Goal: Task Accomplishment & Management: Manage account settings

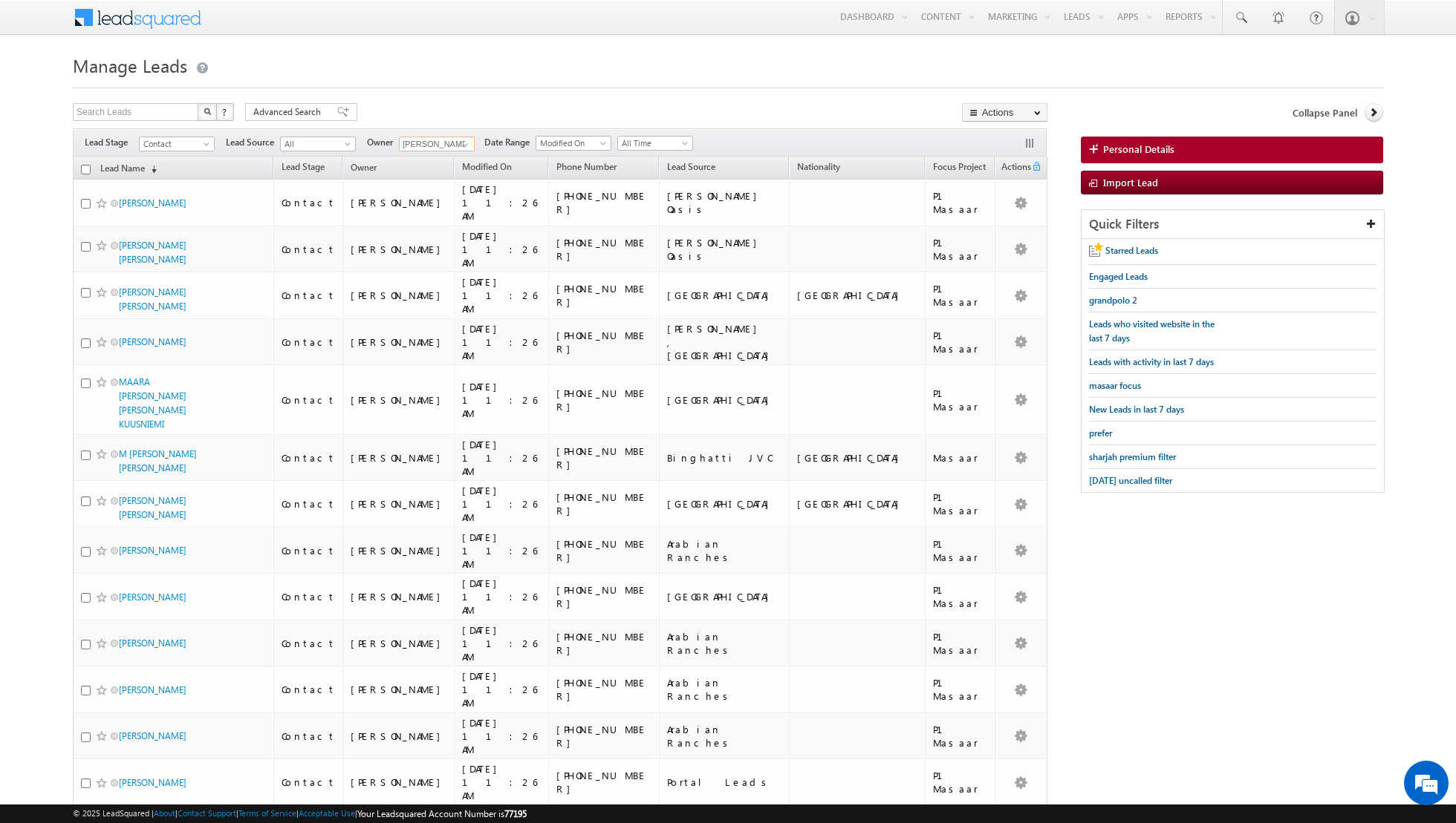
click at [445, 144] on input "[PERSON_NAME]" at bounding box center [436, 144] width 76 height 15
click at [460, 145] on span at bounding box center [466, 145] width 12 height 11
click at [448, 233] on link "[PERSON_NAME] [PERSON_NAME][EMAIL_ADDRESS][DOMAIN_NAME]" at bounding box center [472, 247] width 149 height 28
type input "[PERSON_NAME]"
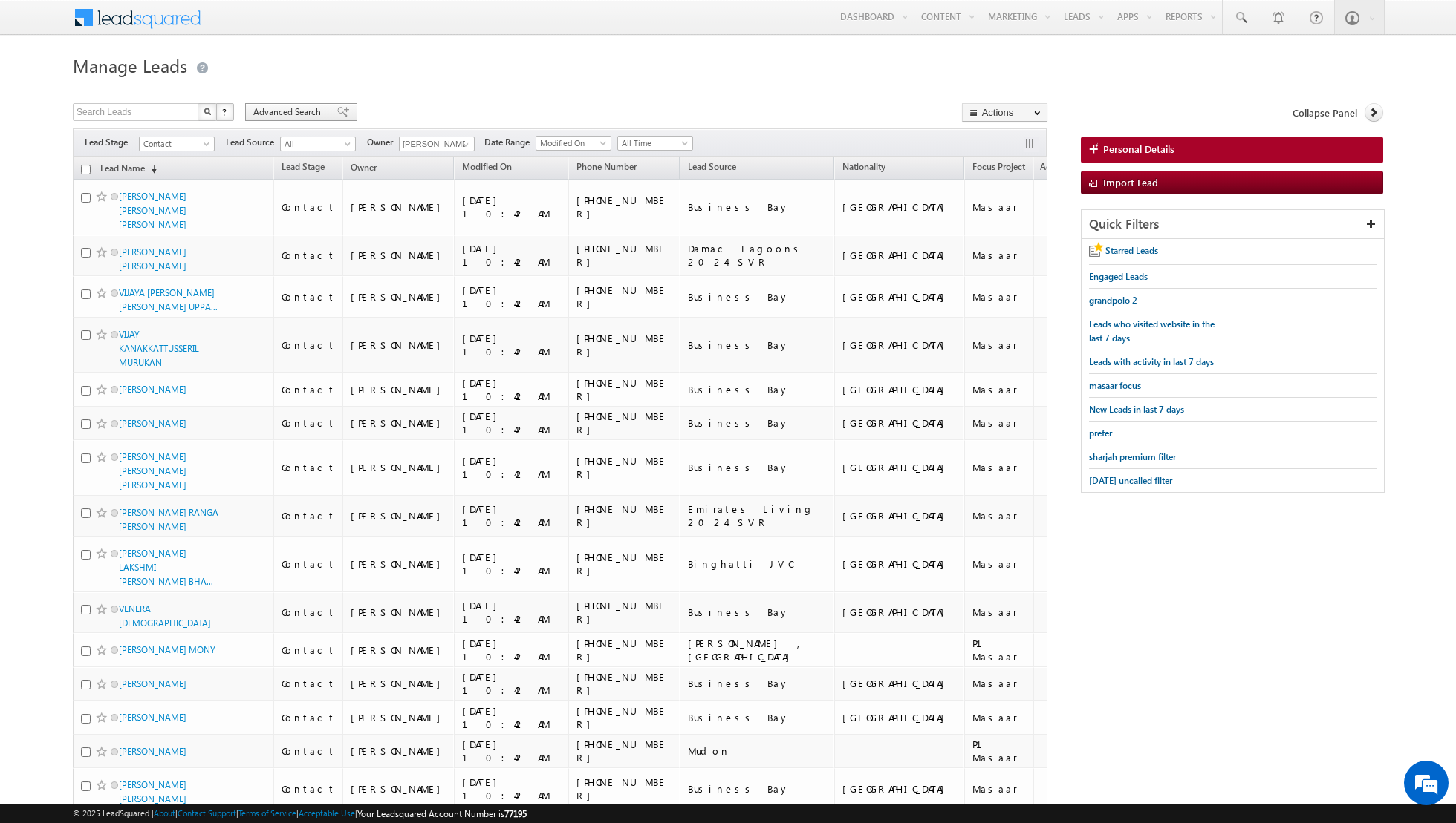
click at [337, 110] on span at bounding box center [343, 112] width 12 height 11
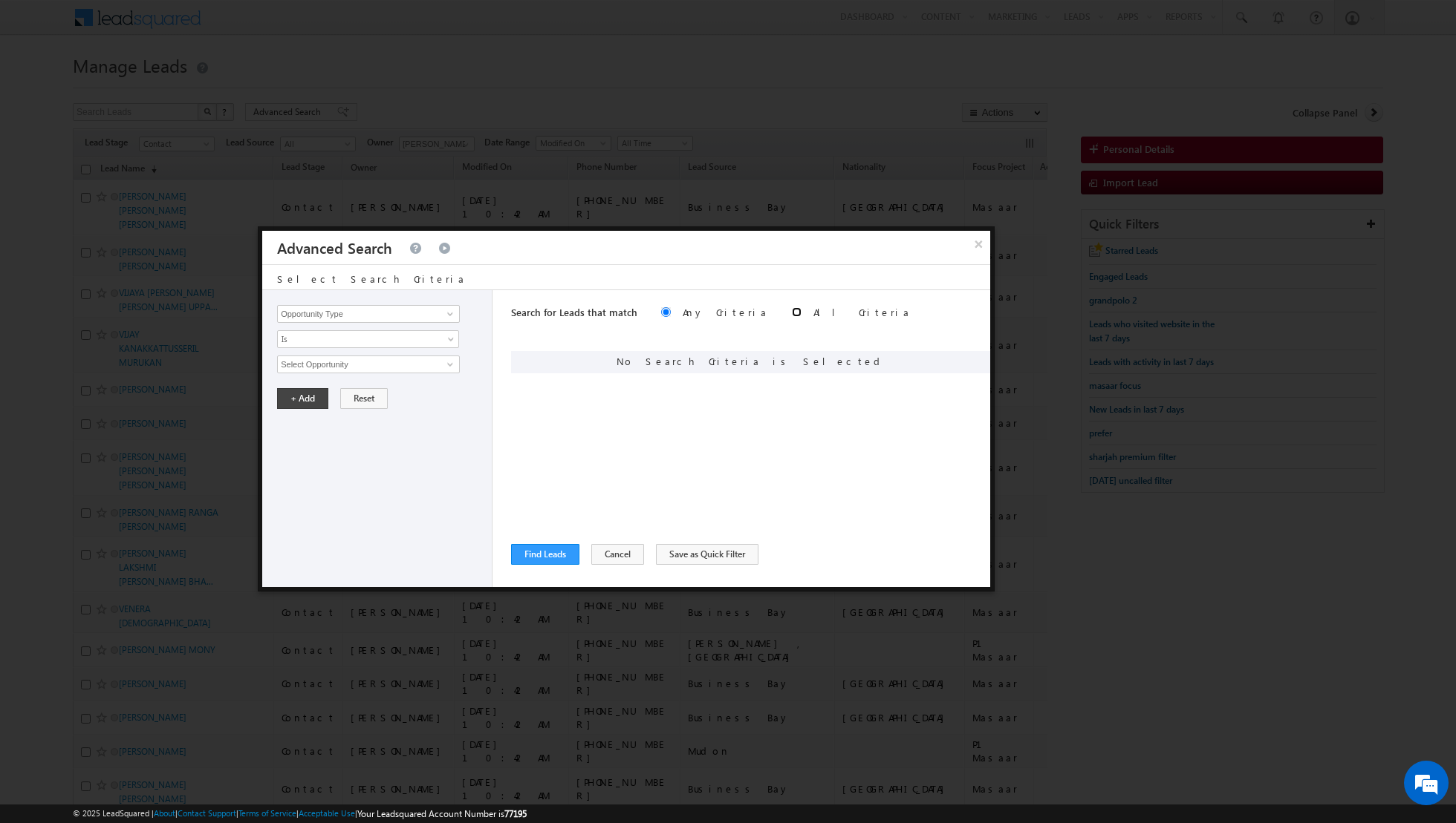
click at [792, 315] on input "radio" at bounding box center [797, 312] width 10 height 10
radio input "true"
click at [447, 315] on span at bounding box center [450, 314] width 12 height 11
type input "o"
click at [417, 331] on link "Lead Activity" at bounding box center [368, 330] width 182 height 17
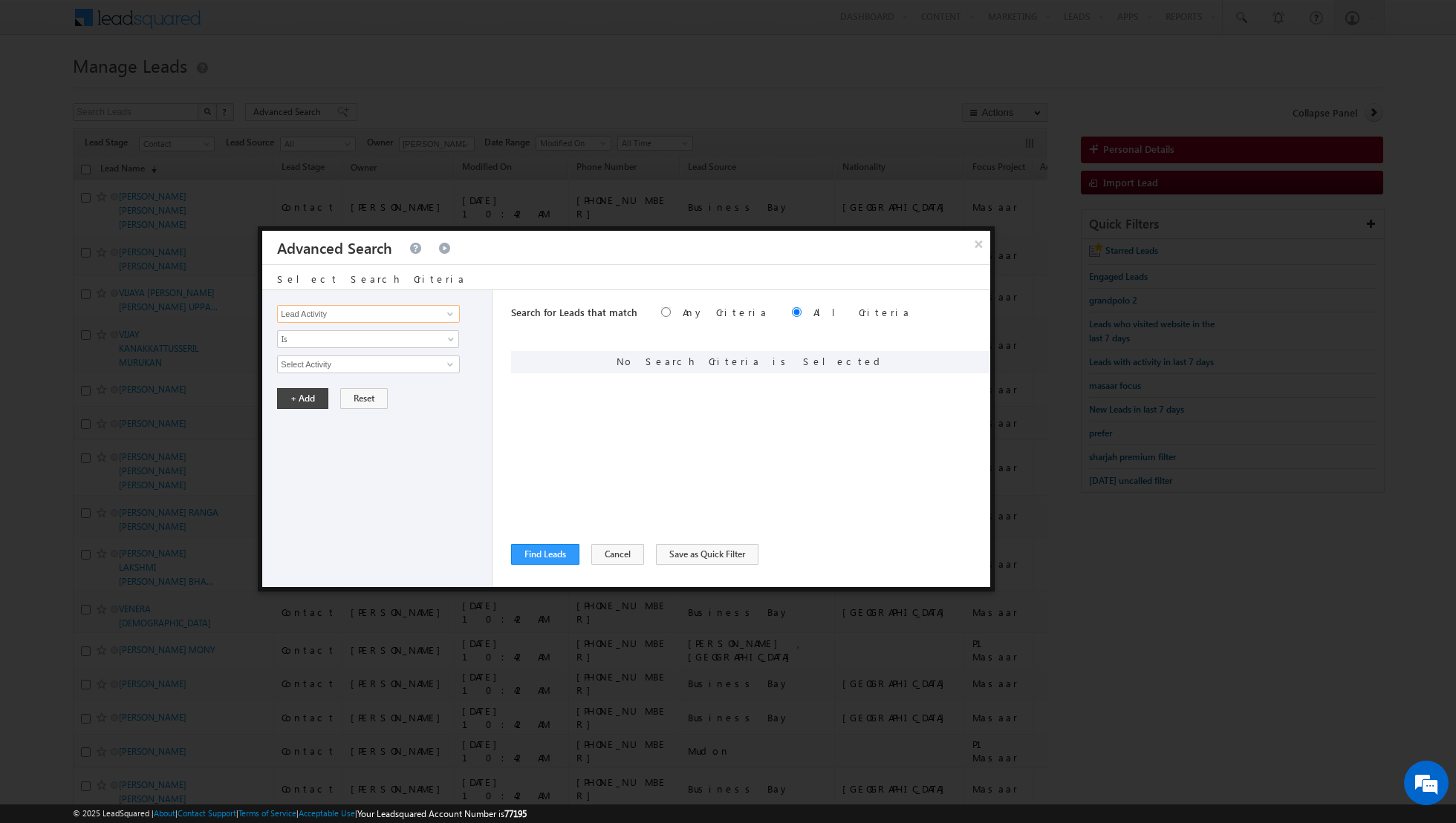
type input "Lead Activity"
click at [415, 361] on input "Select Activity" at bounding box center [368, 365] width 182 height 18
click at [391, 393] on link "Outbound Phone Call Activity" at bounding box center [368, 394] width 182 height 17
type input "Outbound Phone Call Activity"
click at [437, 388] on span at bounding box center [358, 389] width 161 height 13
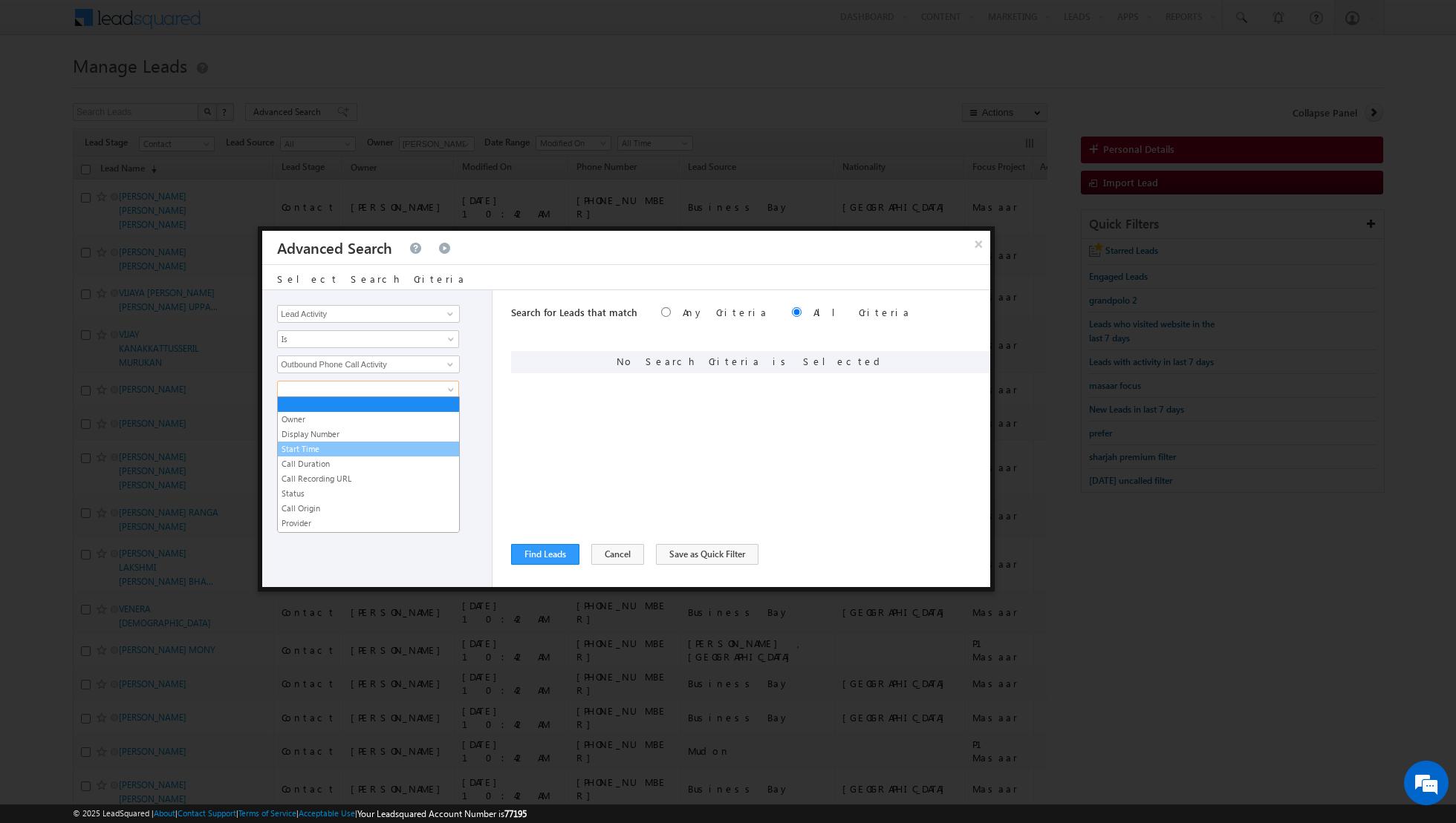
click at [365, 447] on link "Start Time" at bounding box center [368, 449] width 182 height 13
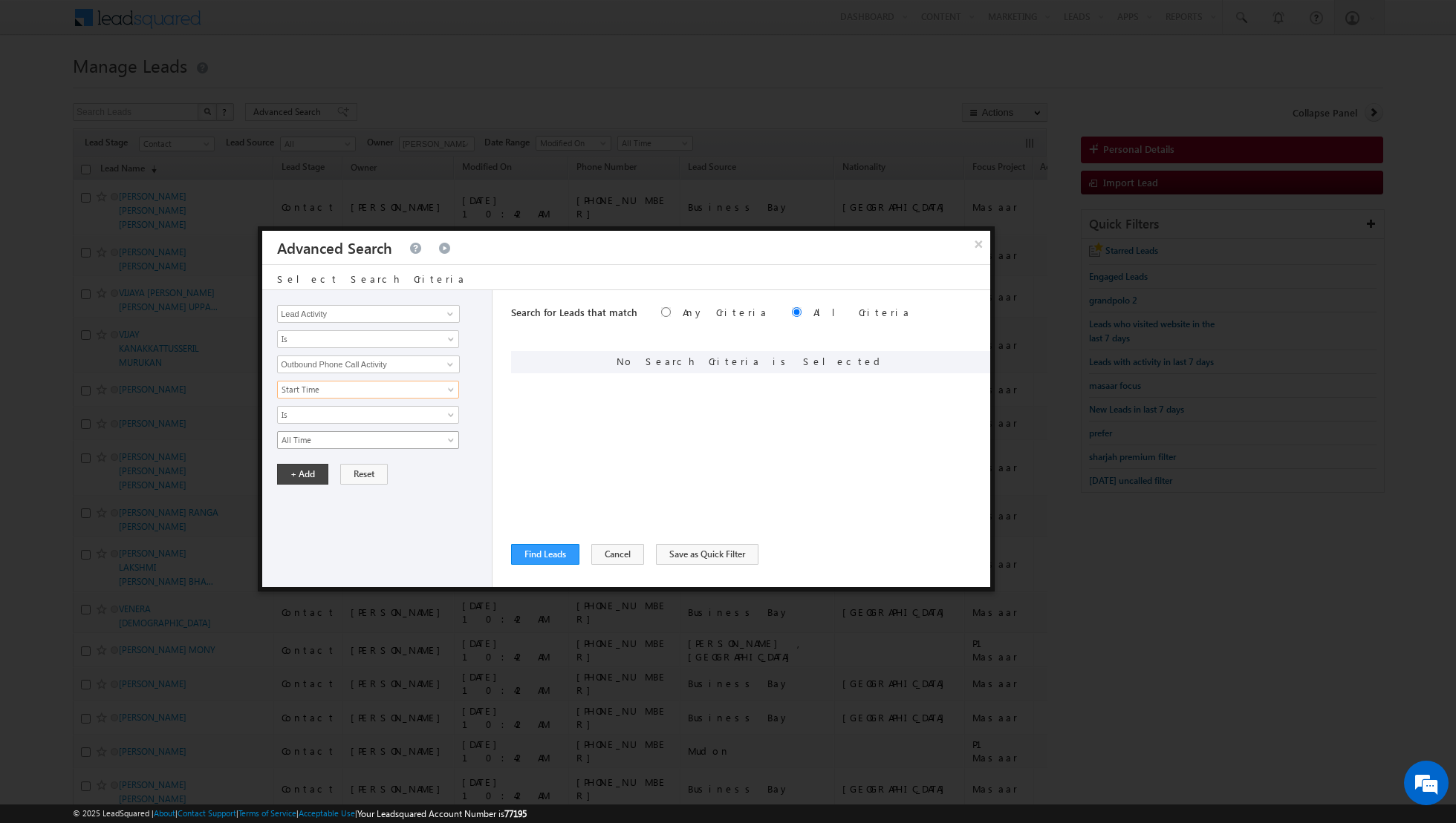
click at [350, 434] on span "All Time" at bounding box center [358, 440] width 161 height 13
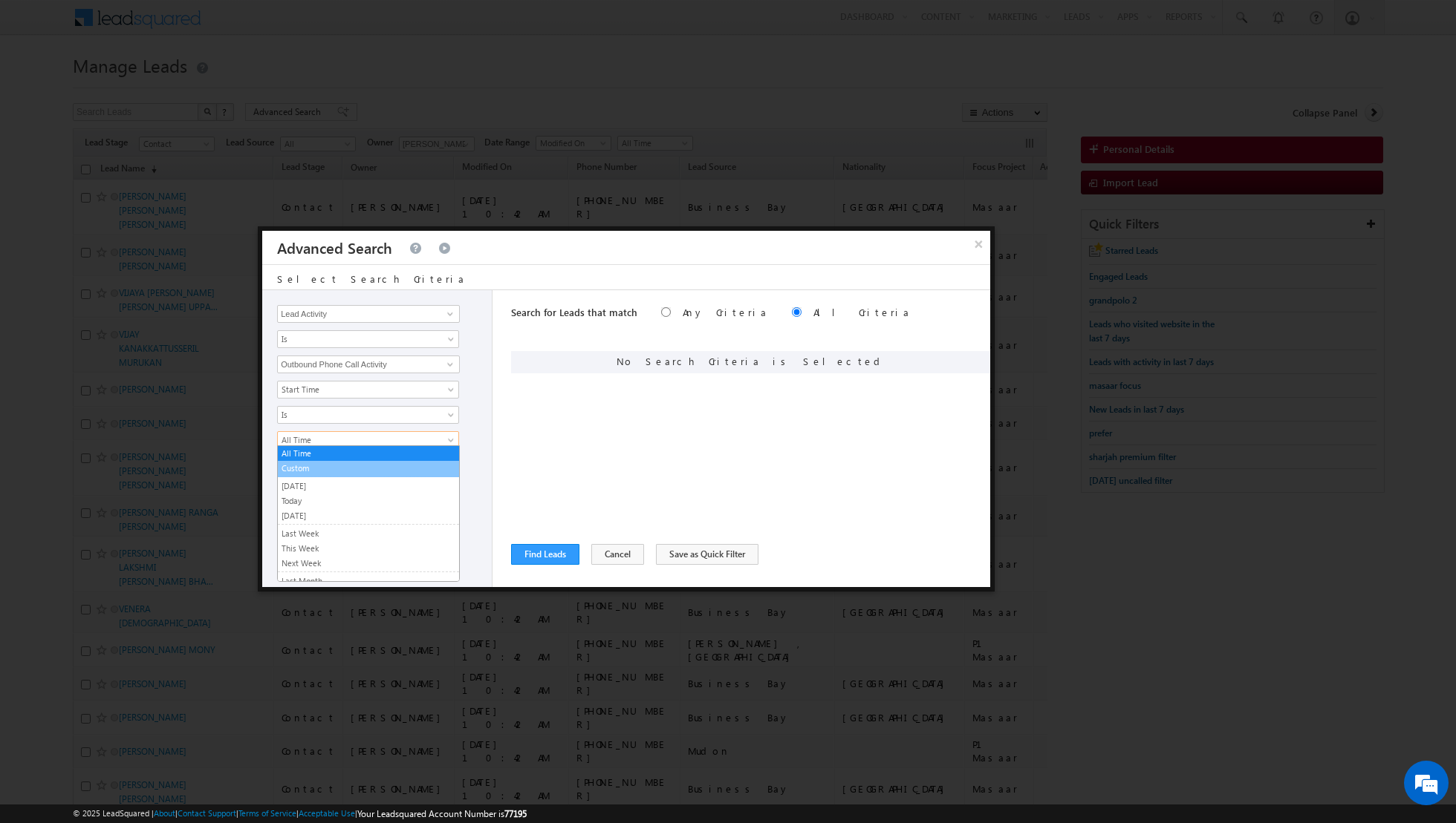
click at [328, 470] on link "Custom" at bounding box center [368, 468] width 182 height 13
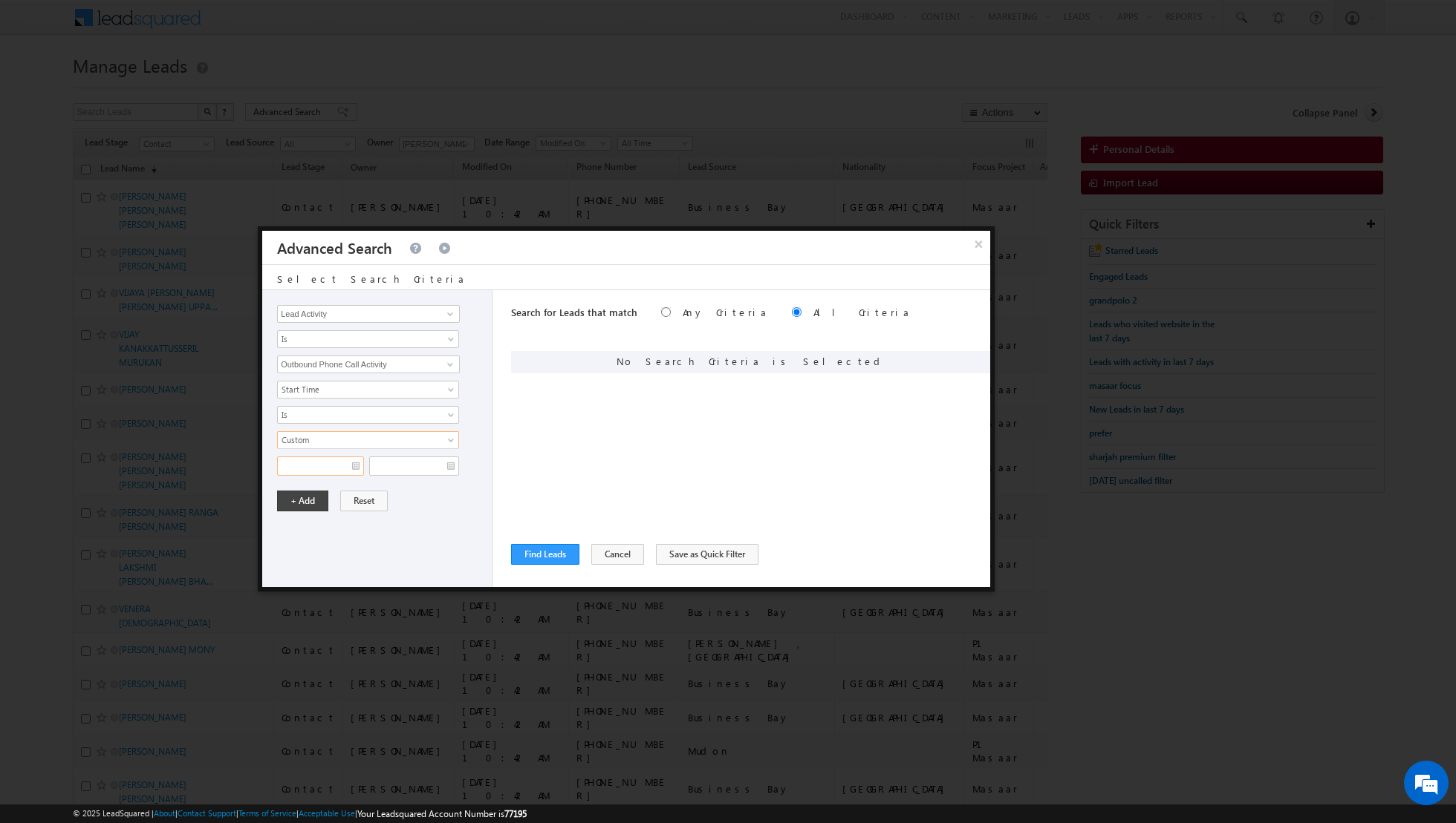
click at [351, 462] on input "text" at bounding box center [320, 467] width 87 height 20
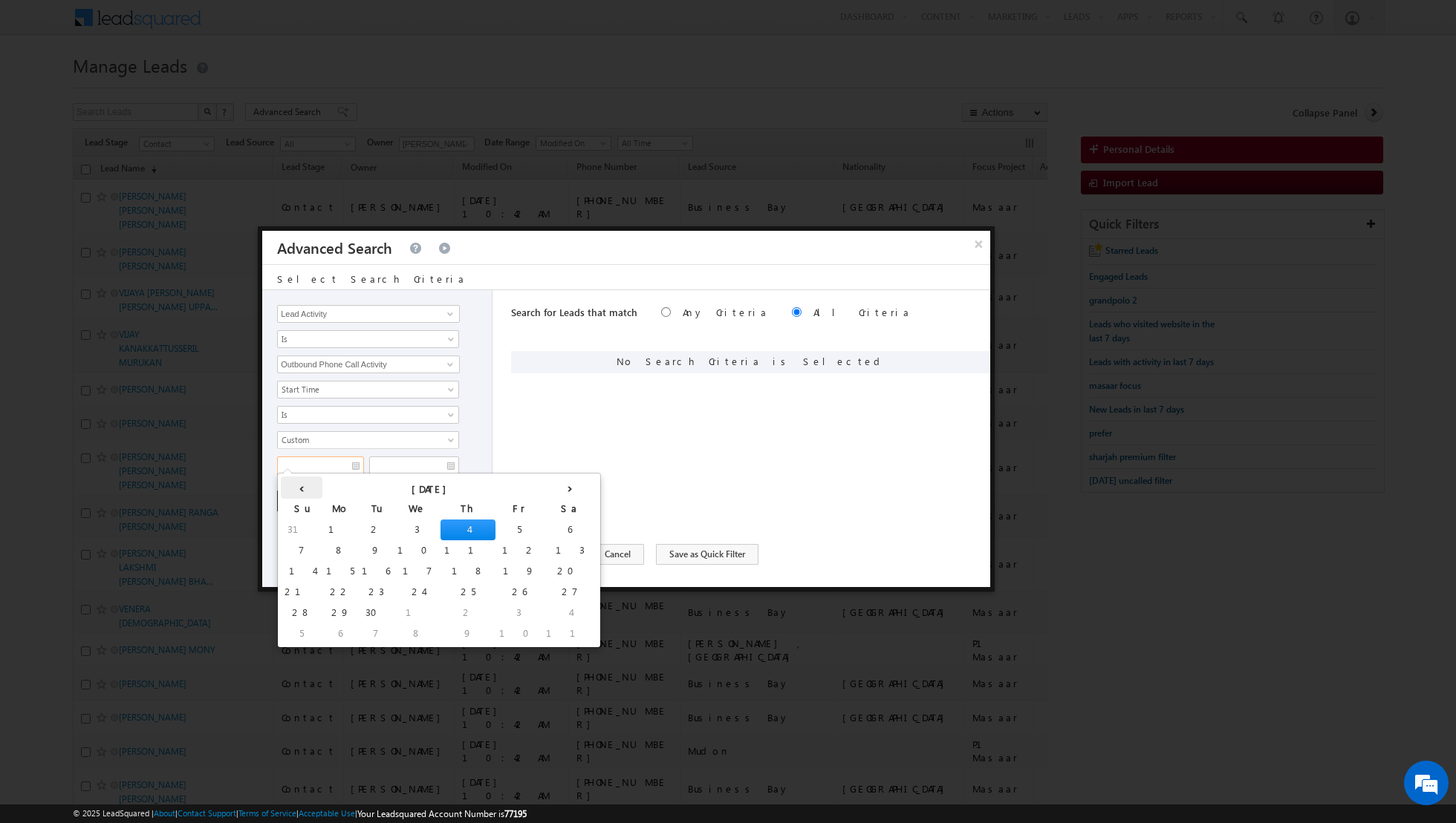
click at [296, 490] on th "‹" at bounding box center [302, 487] width 42 height 22
click at [383, 608] on td "26" at bounding box center [403, 613] width 42 height 21
type input "26/08/2025"
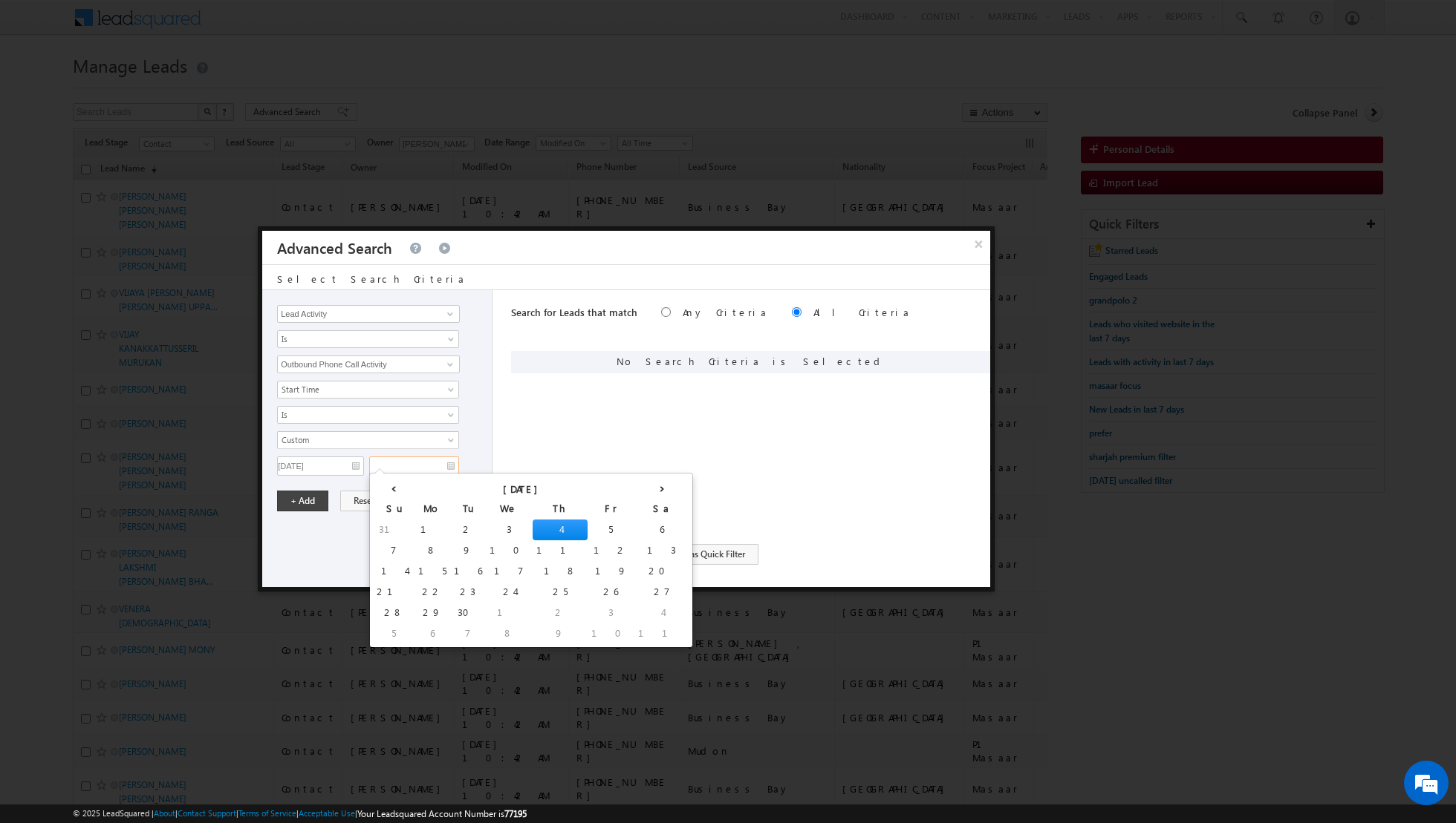
click at [447, 464] on input "text" at bounding box center [413, 467] width 90 height 20
click at [532, 526] on td "4" at bounding box center [560, 530] width 55 height 21
type input "04/09/2025"
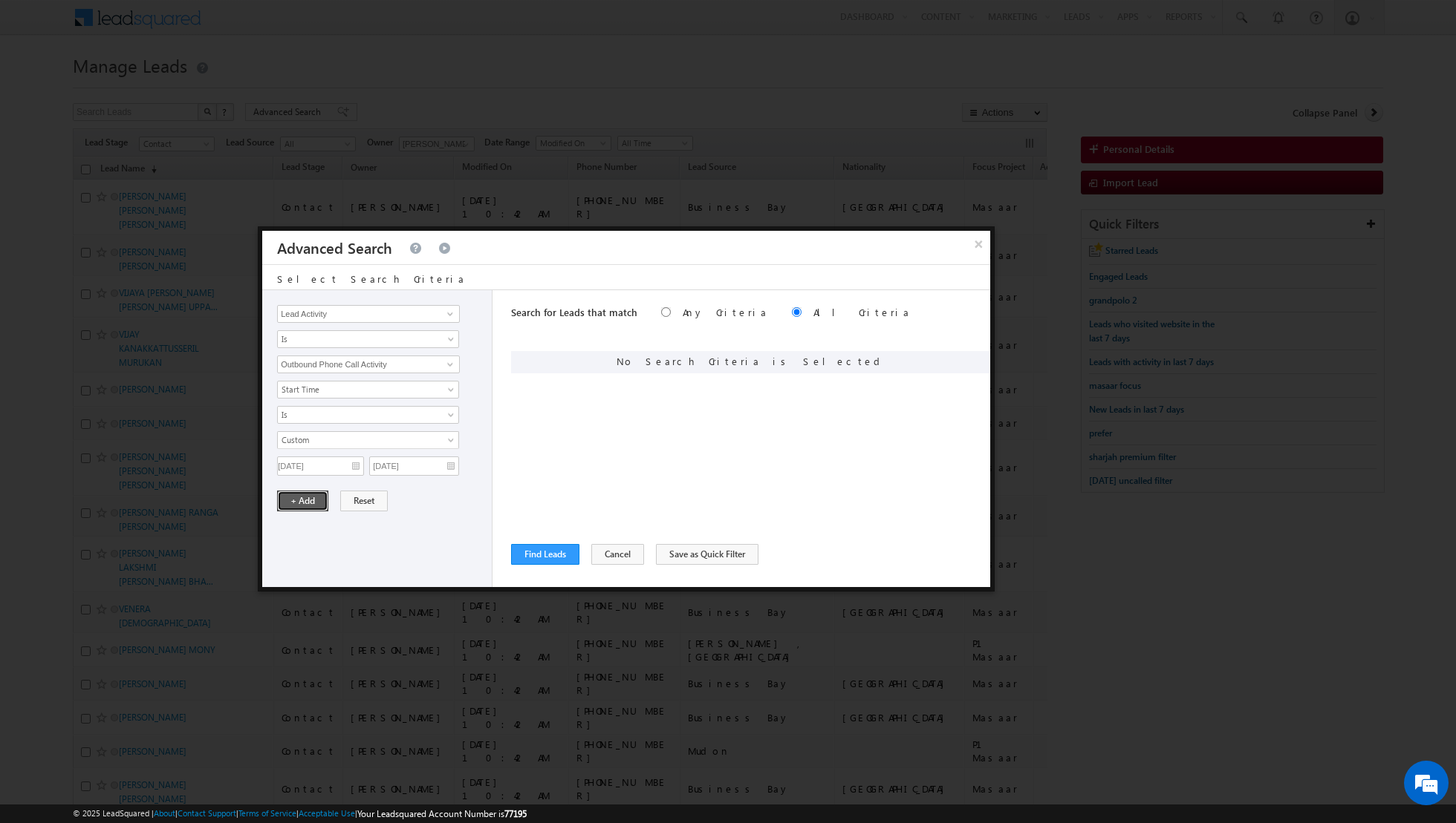
click at [296, 493] on button "+ Add" at bounding box center [302, 500] width 51 height 21
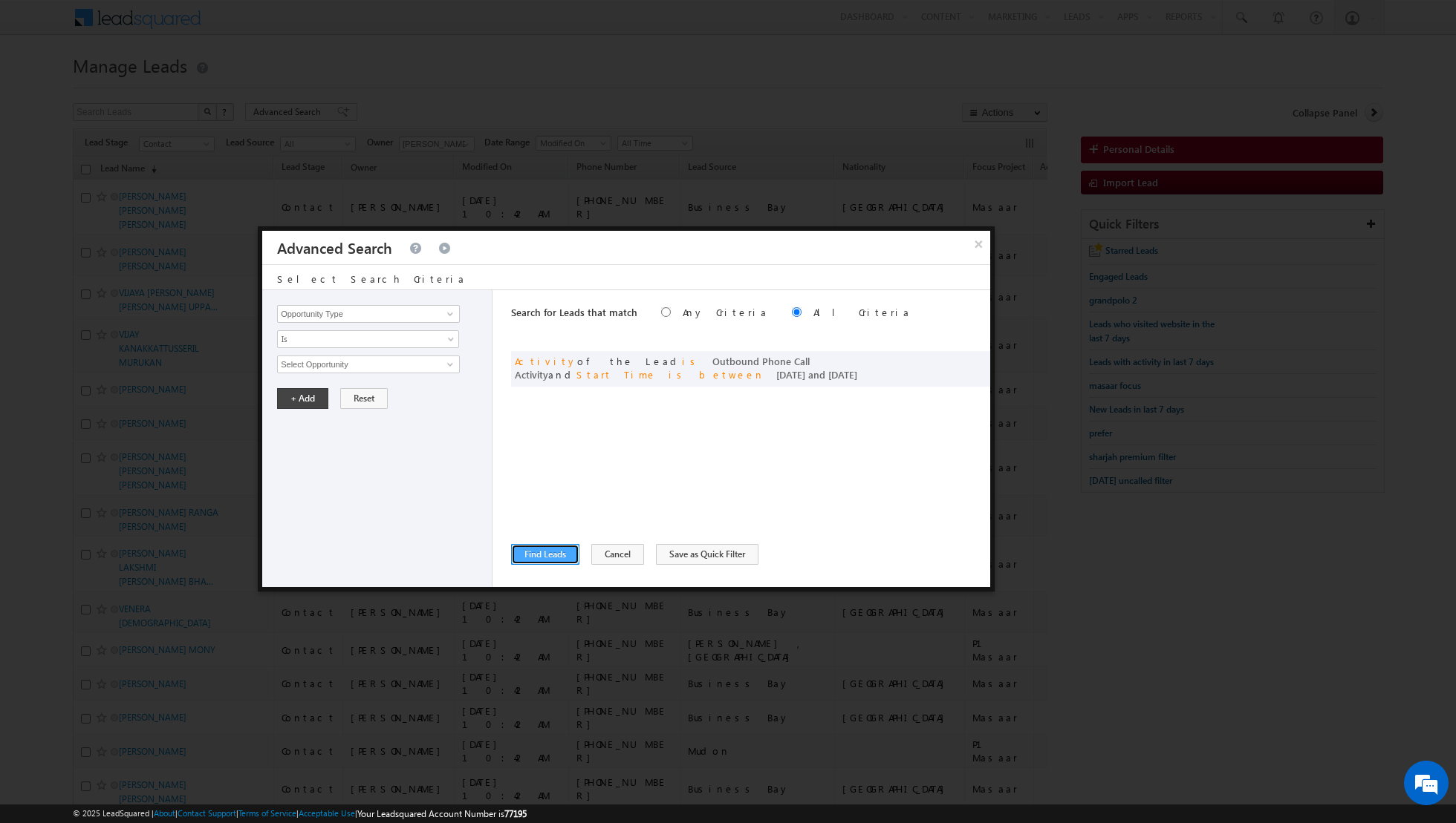
click at [558, 556] on button "Find Leads" at bounding box center [545, 554] width 68 height 21
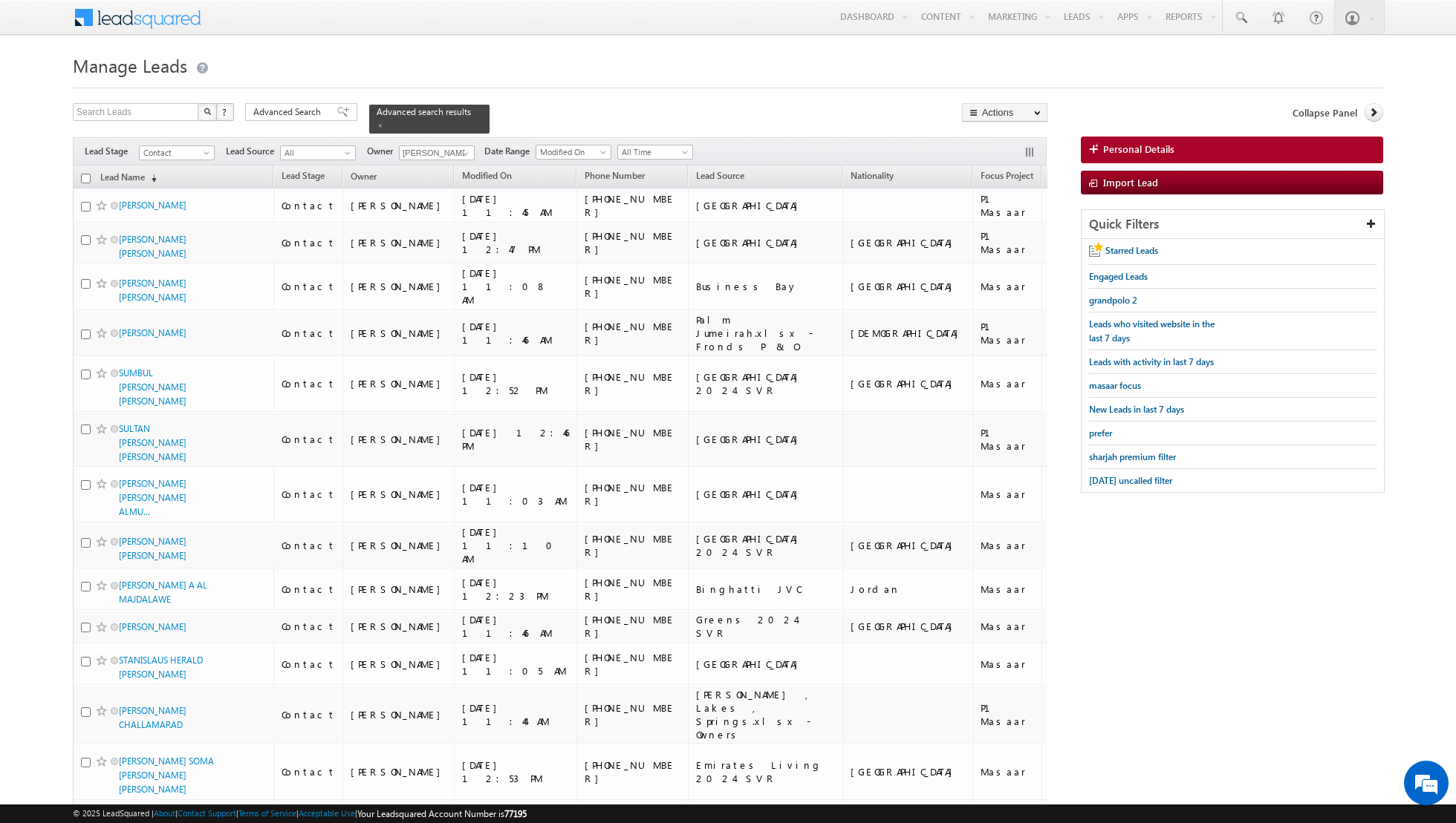
click at [88, 176] on input "checkbox" at bounding box center [86, 179] width 10 height 10
checkbox input "true"
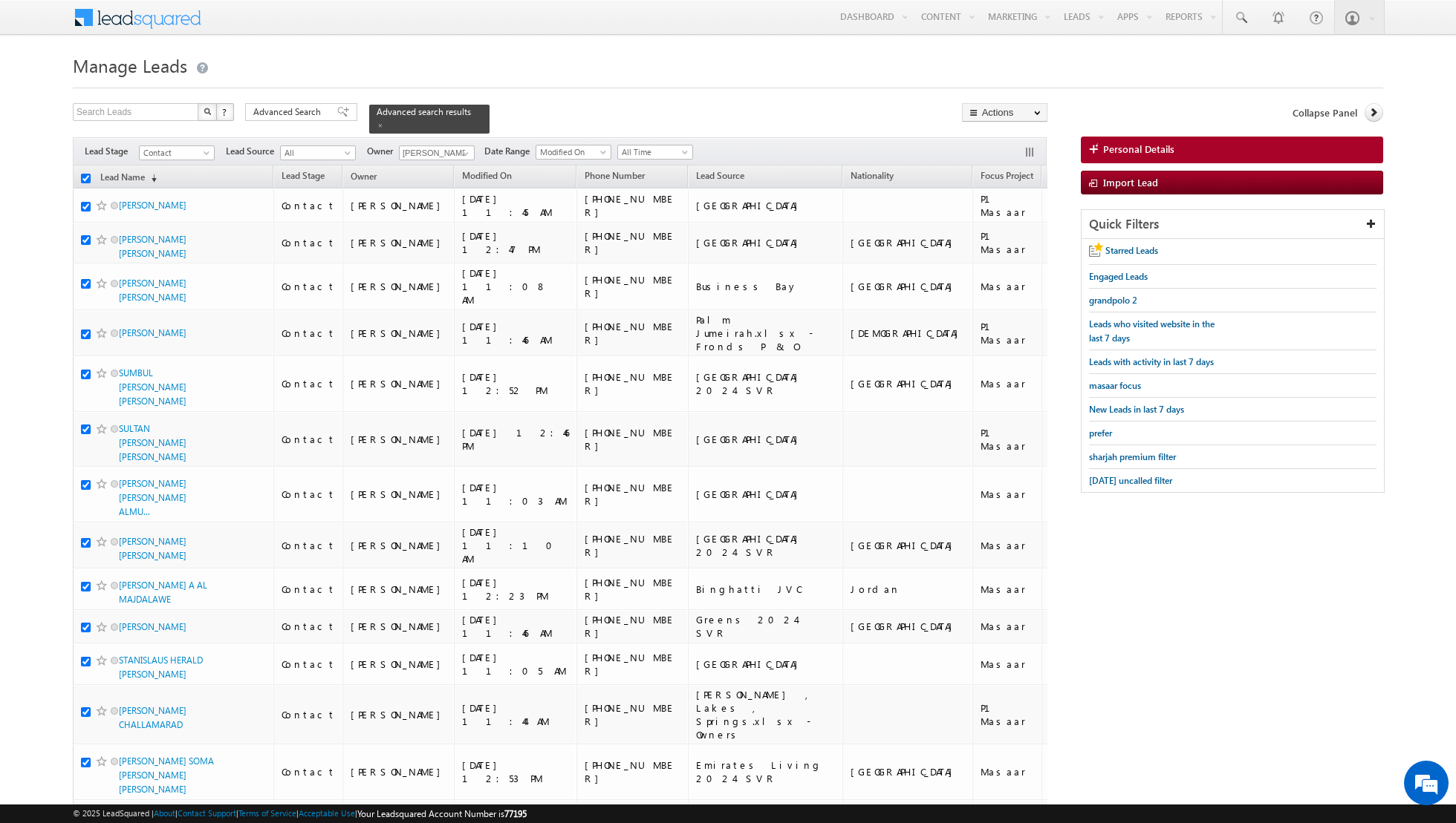
checkbox input "true"
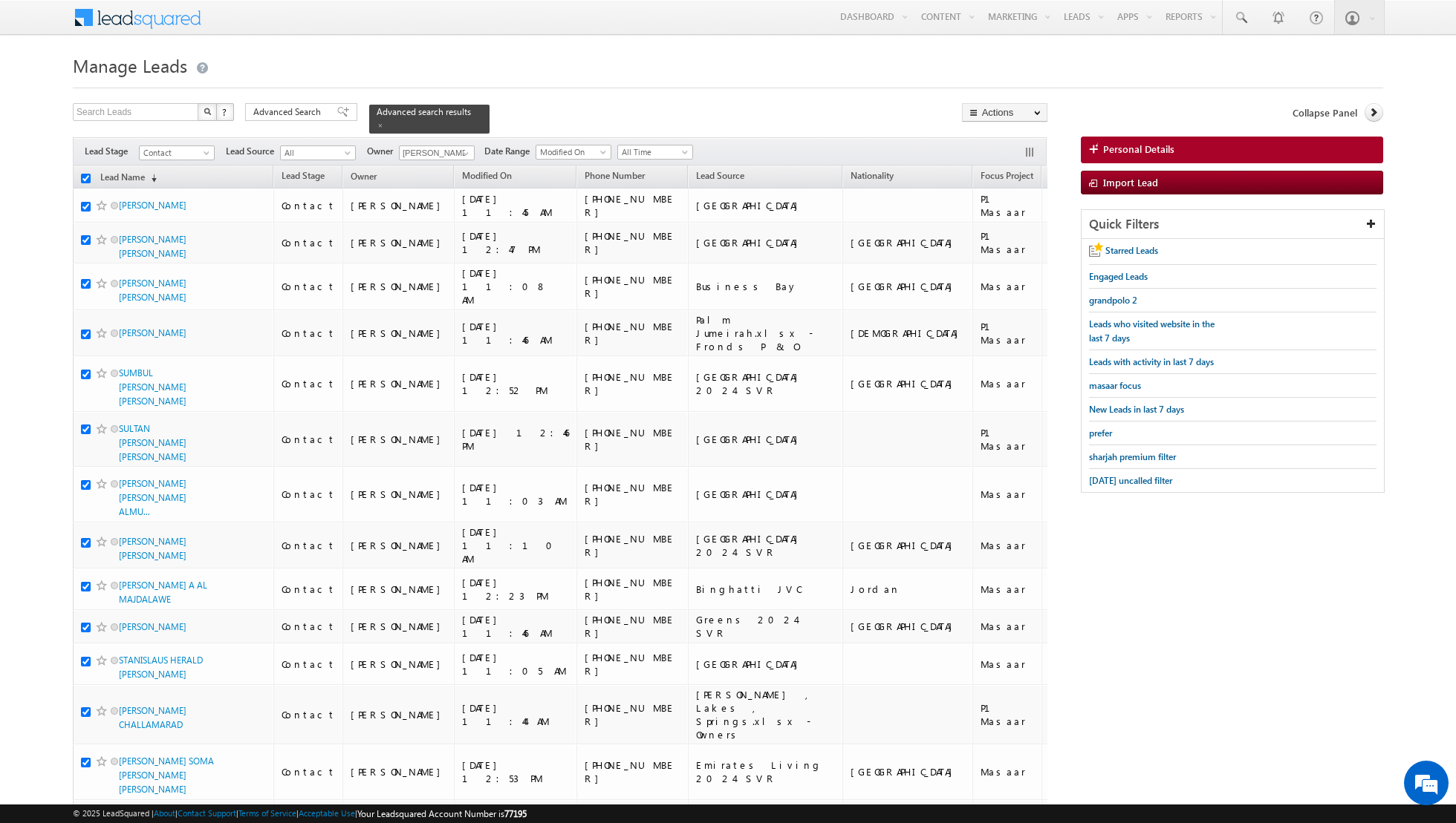
checkbox input "true"
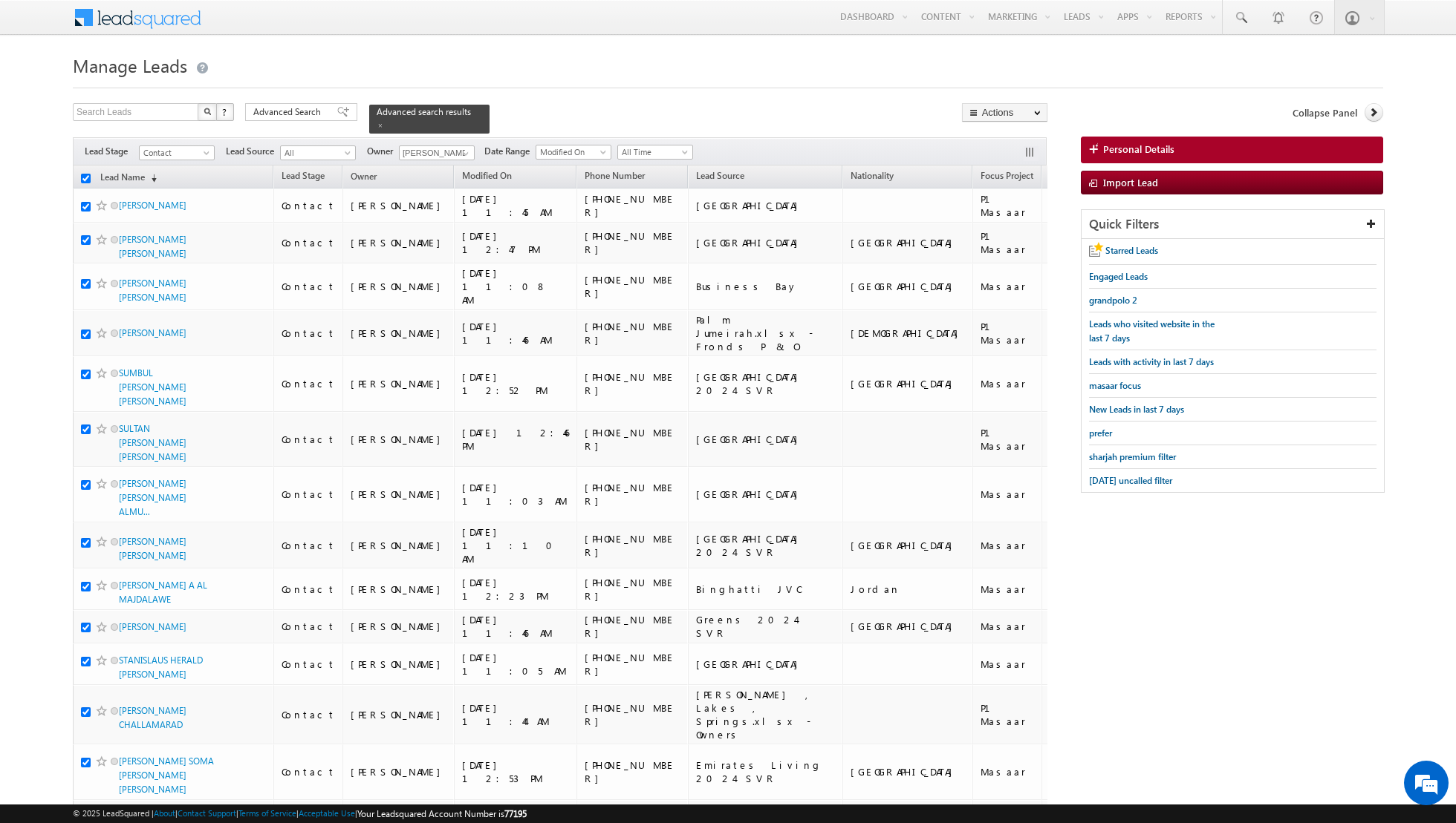
checkbox input "true"
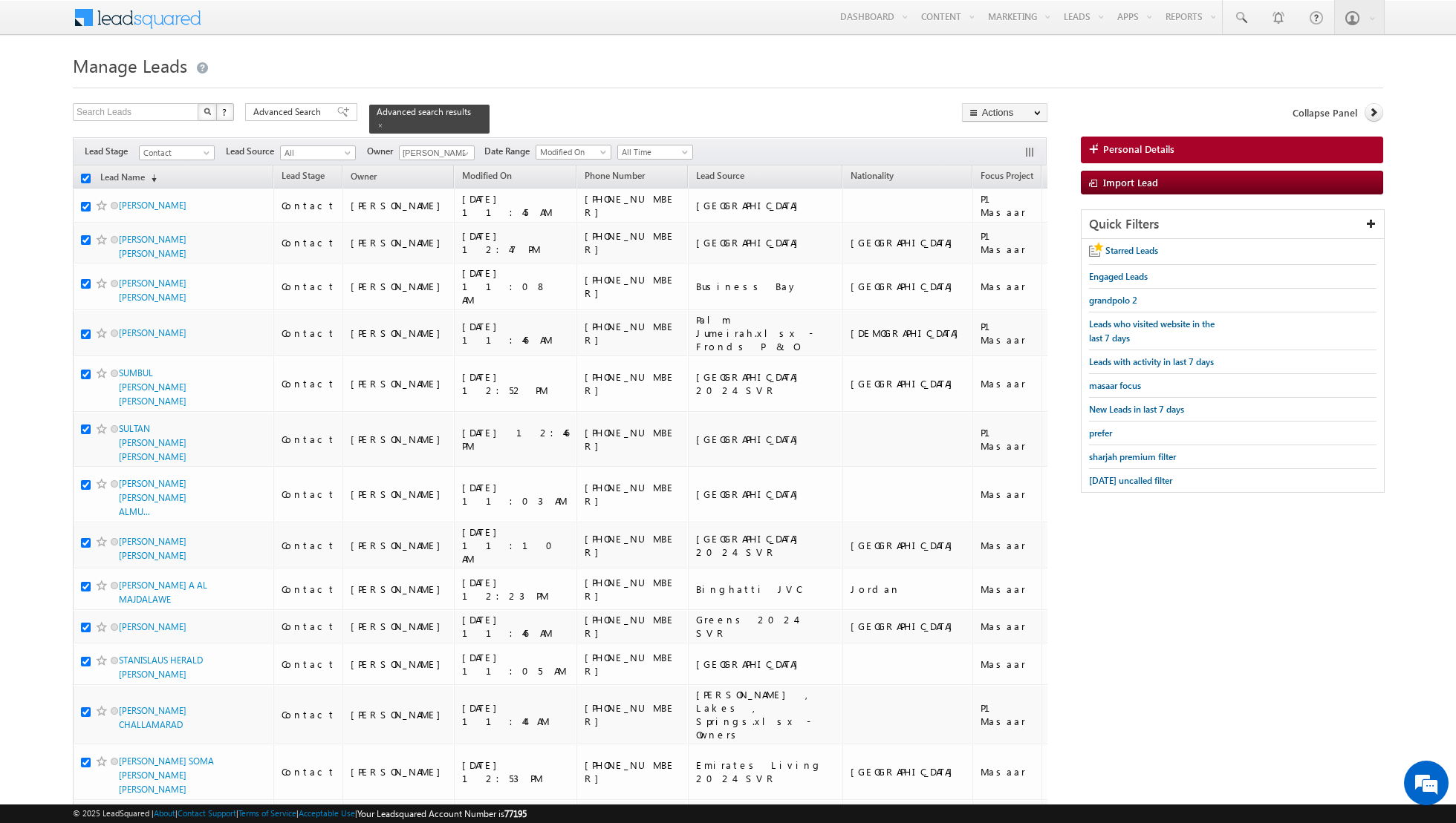
checkbox input "true"
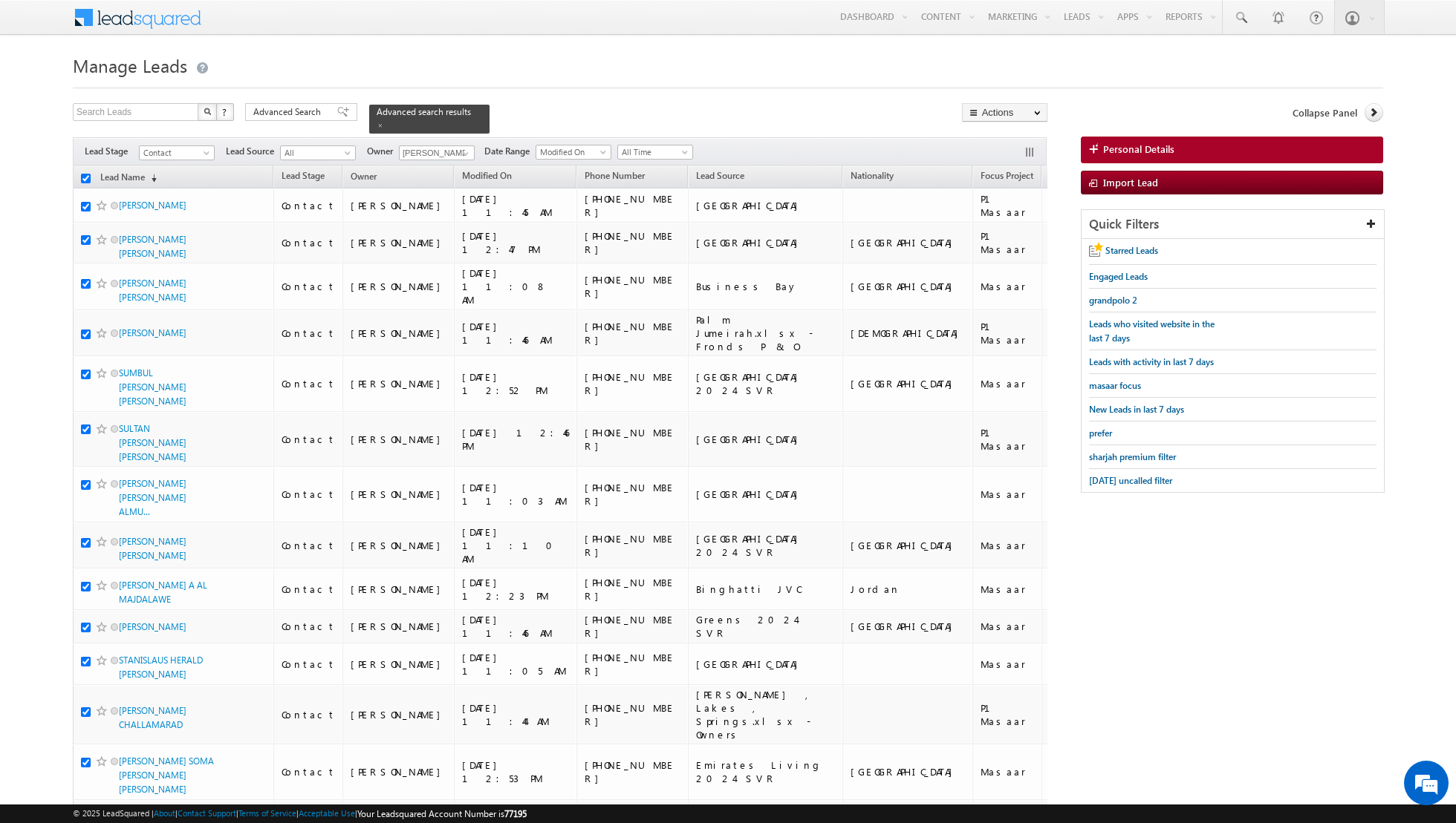
checkbox input "true"
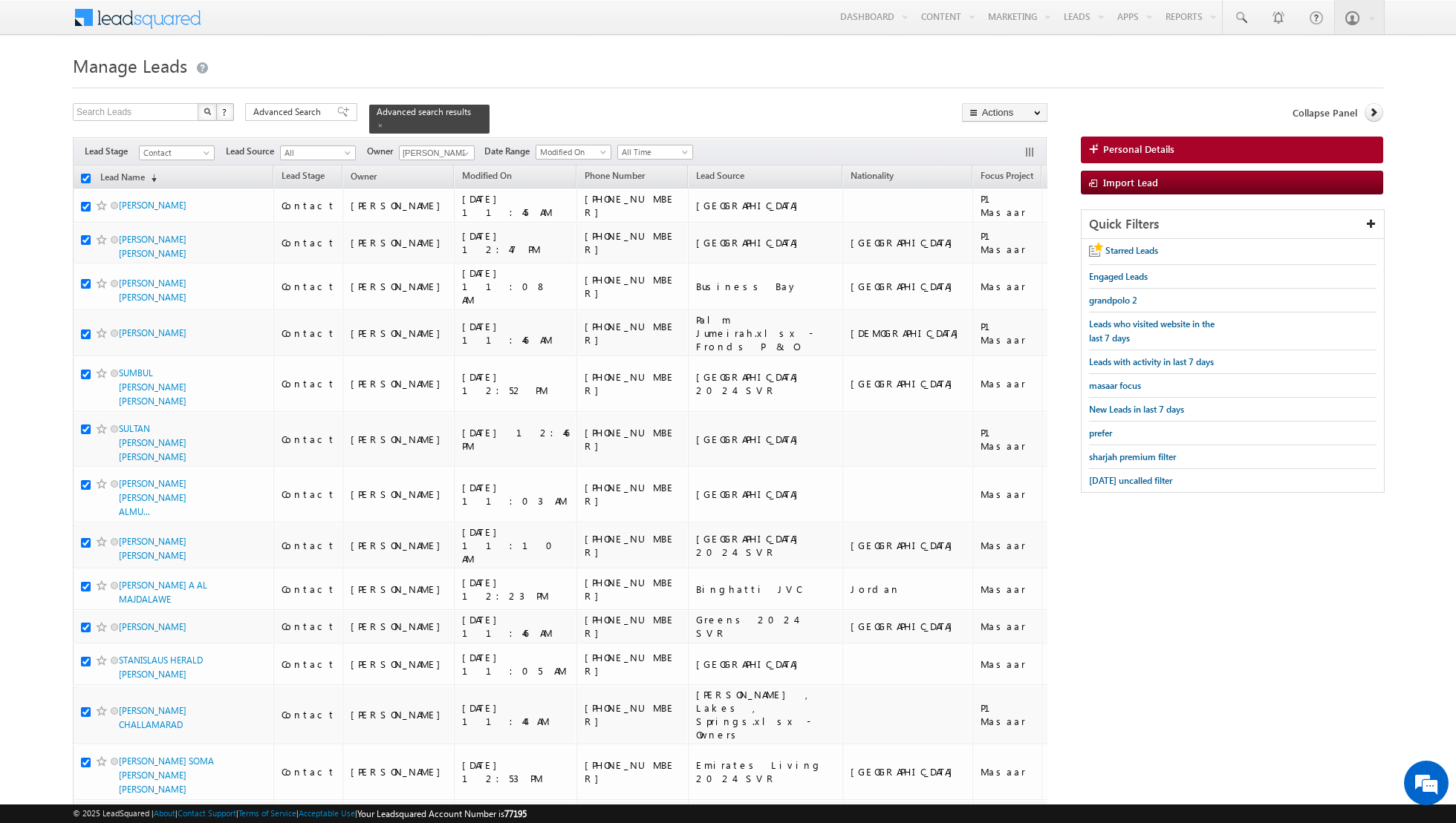
checkbox input "true"
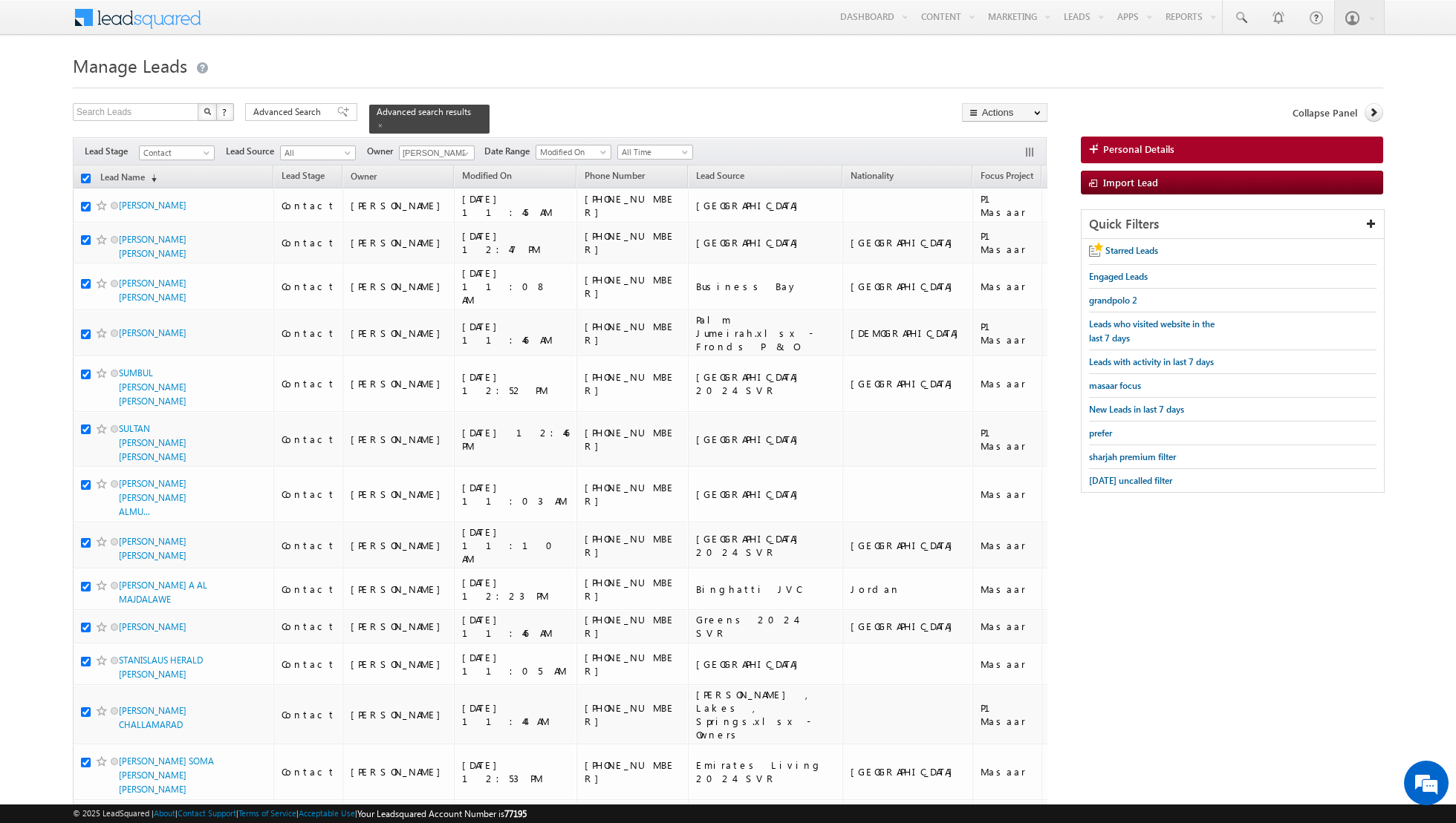
checkbox input "true"
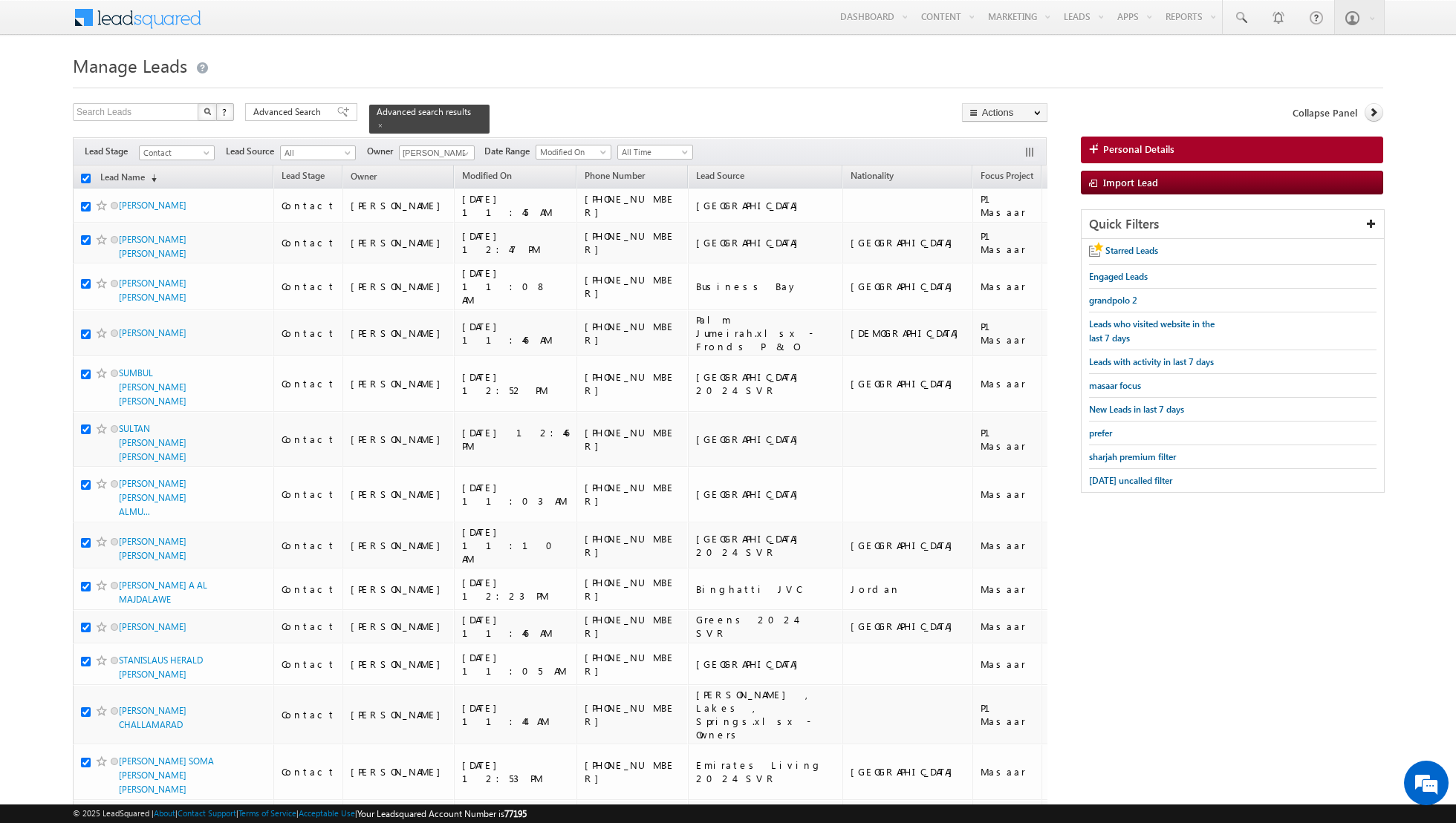
checkbox input "true"
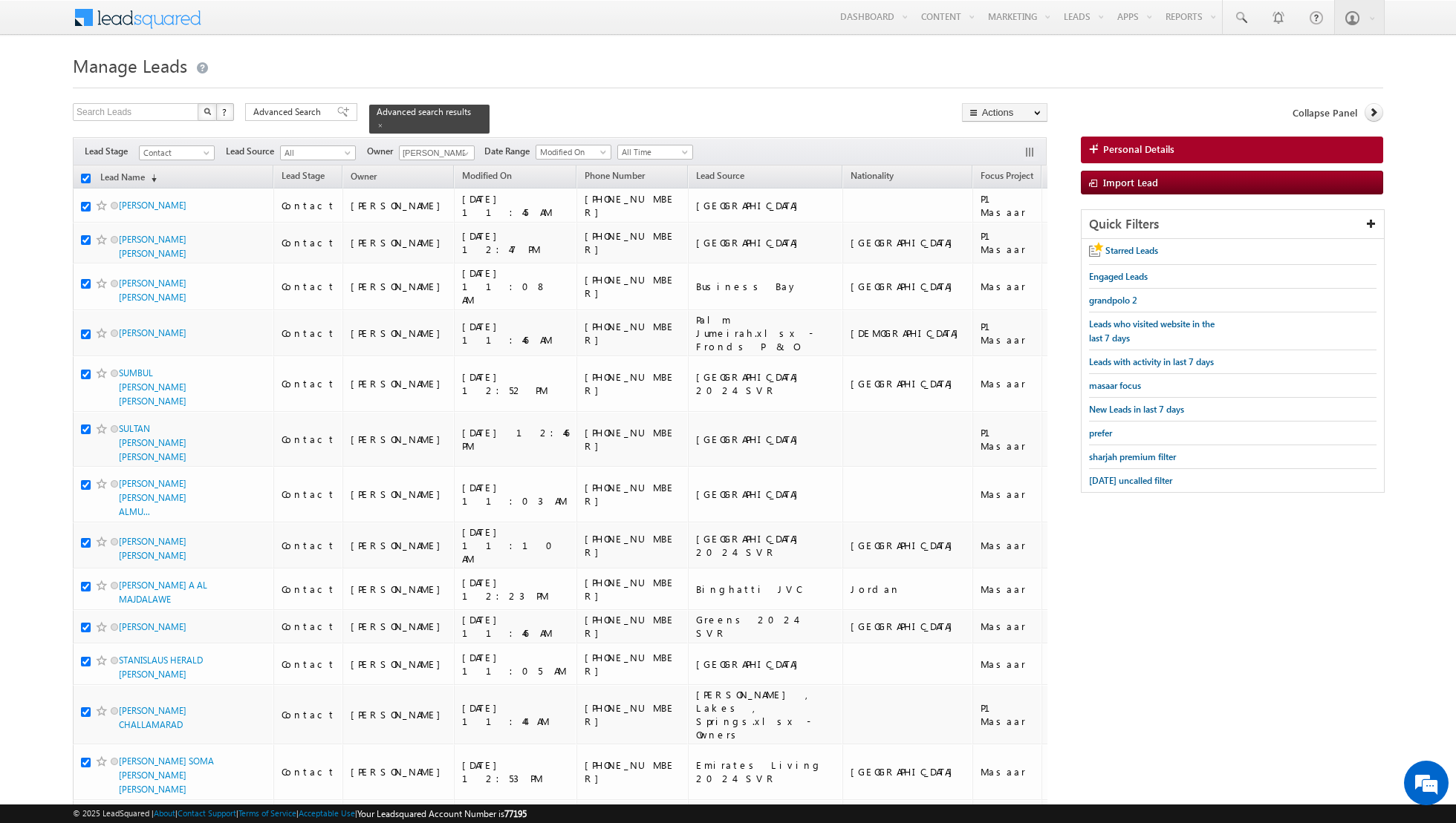
checkbox input "true"
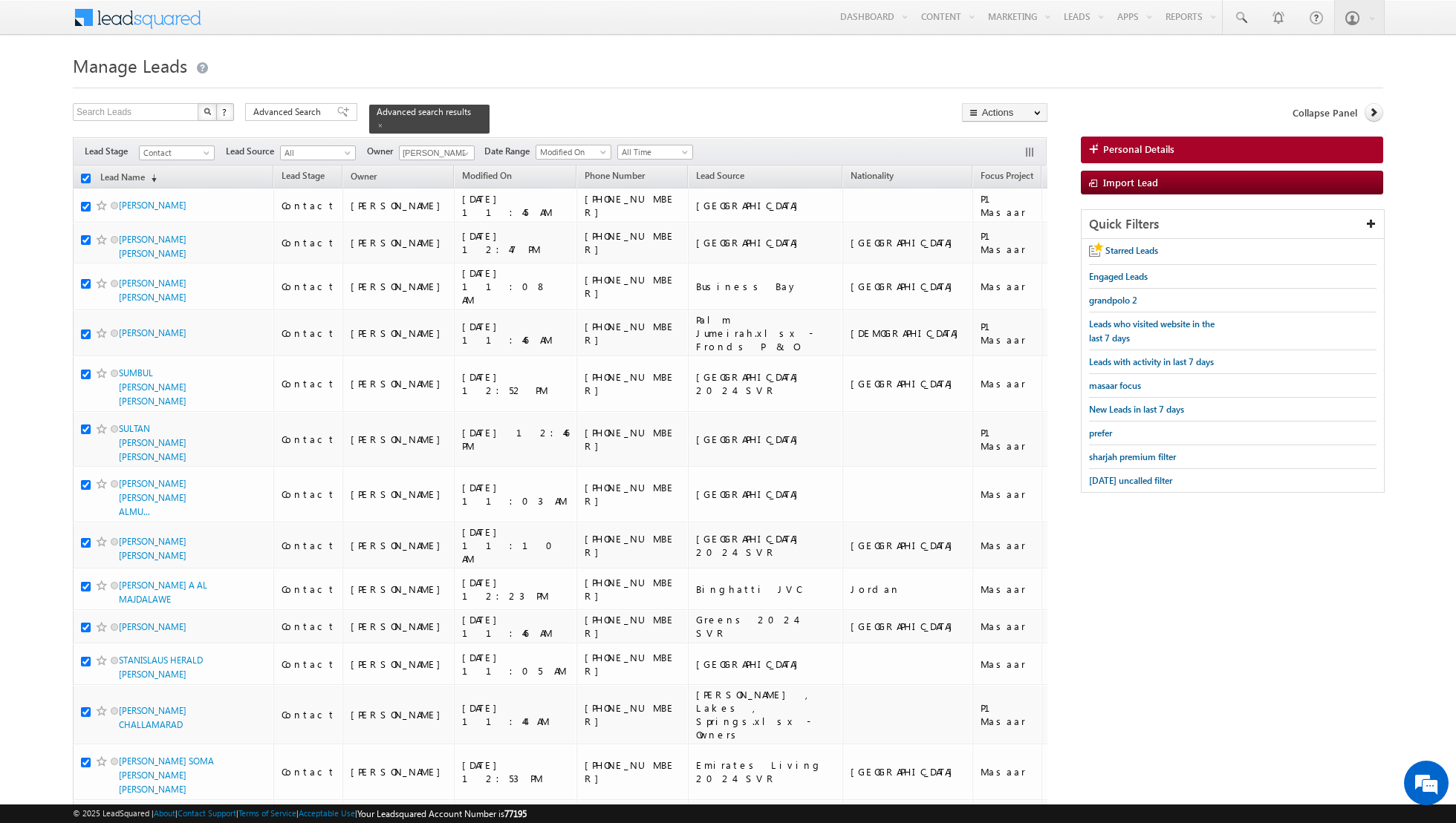
checkbox input "true"
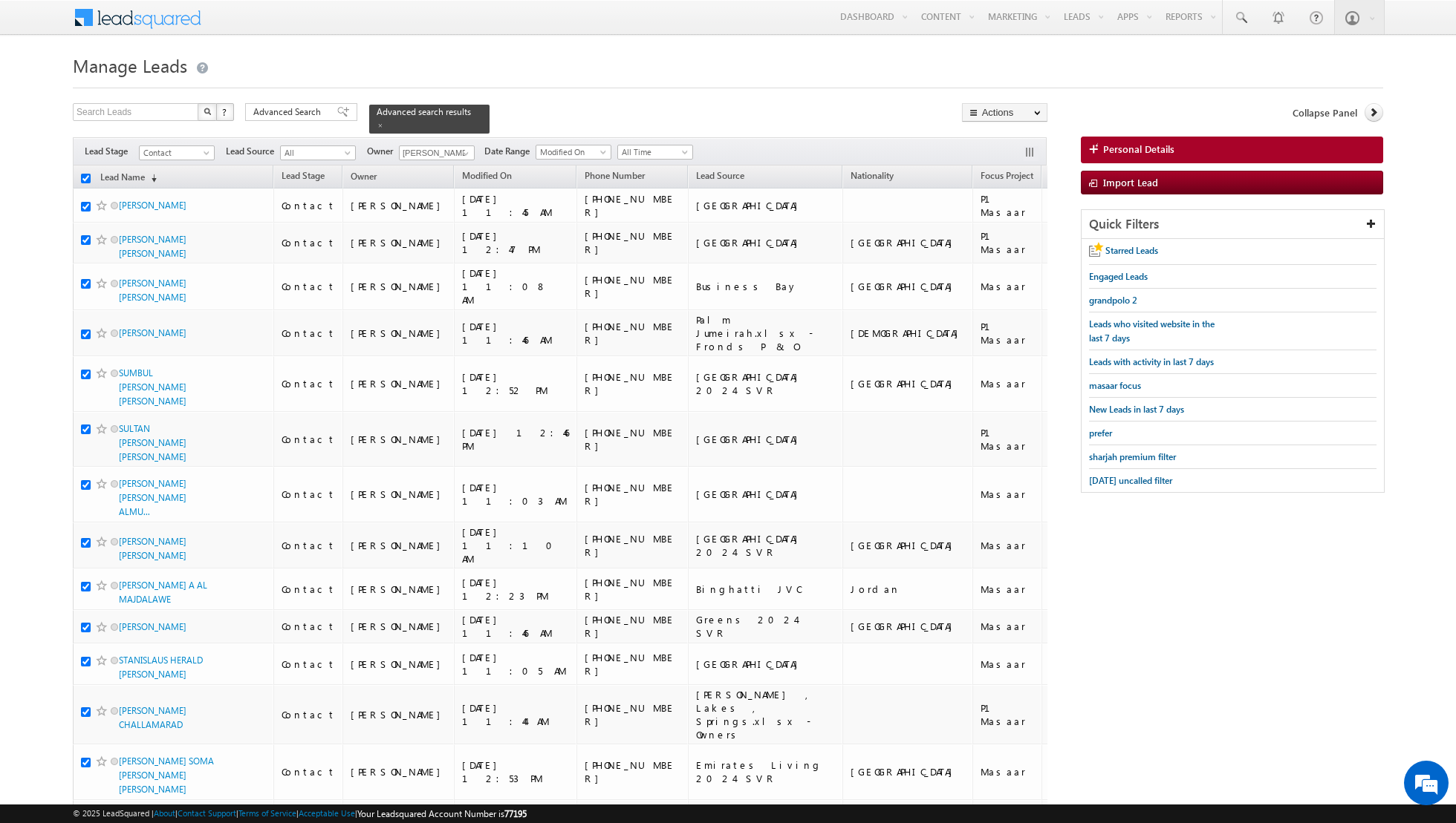
checkbox input "true"
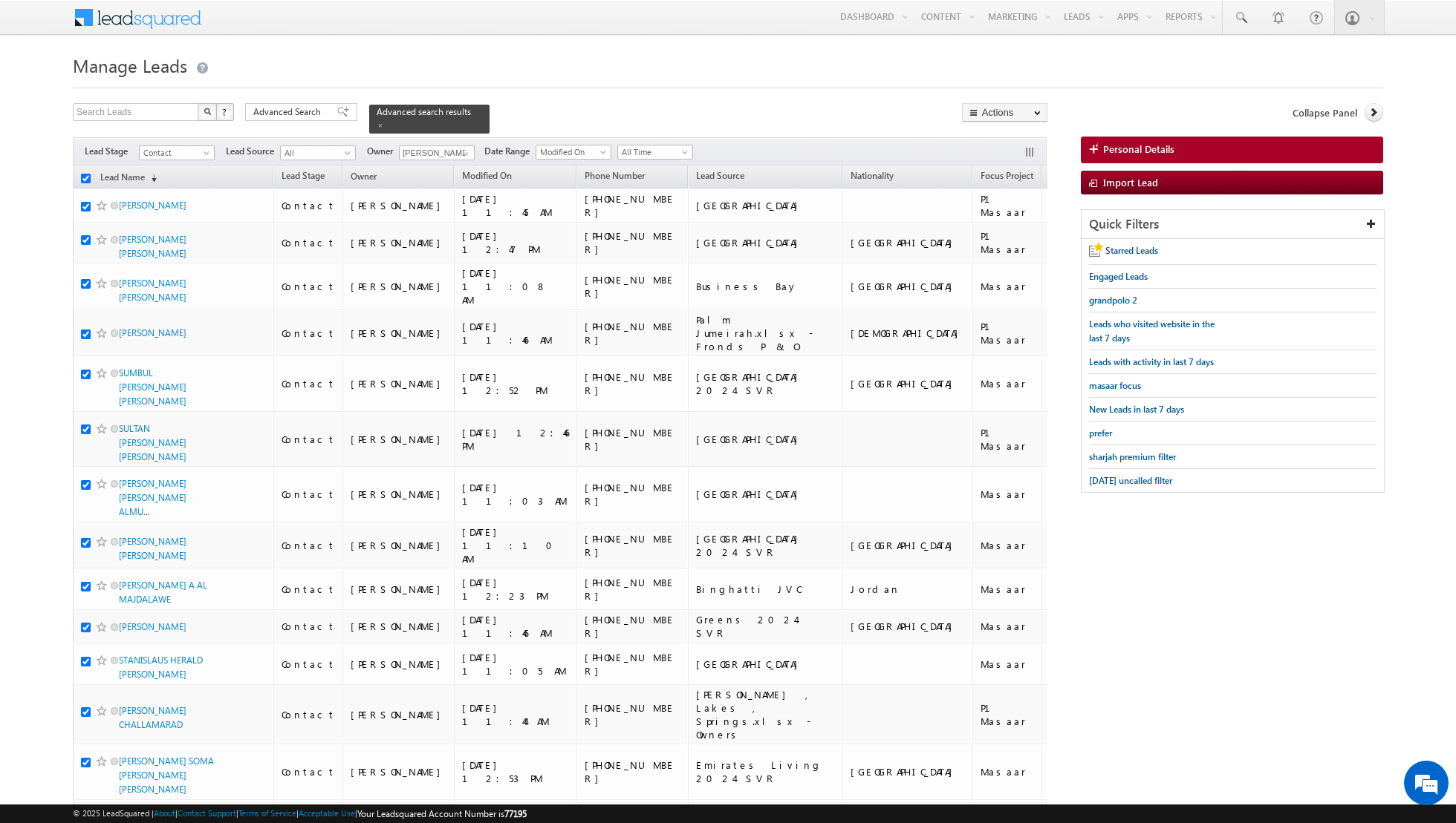
checkbox input "true"
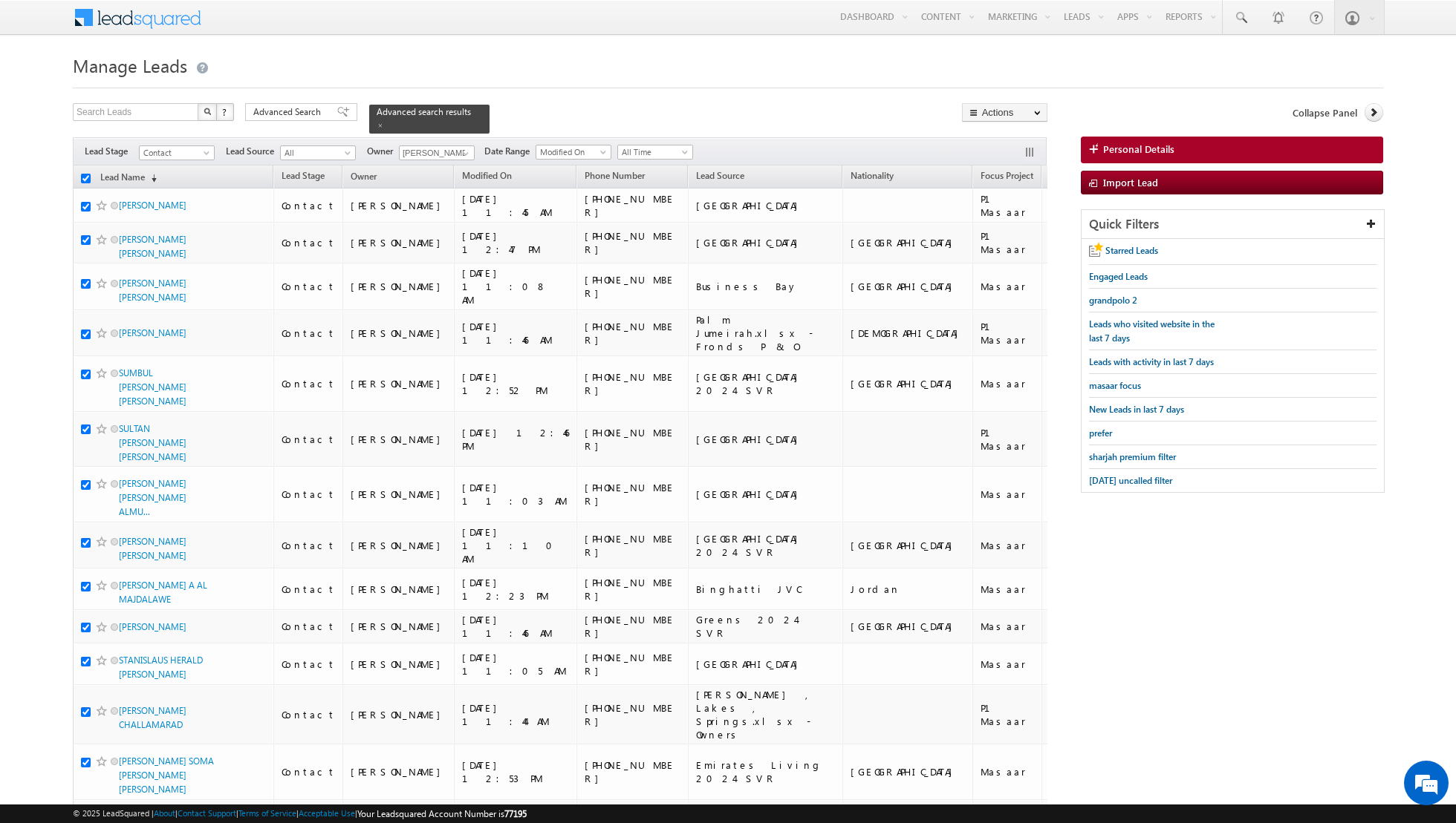
checkbox input "true"
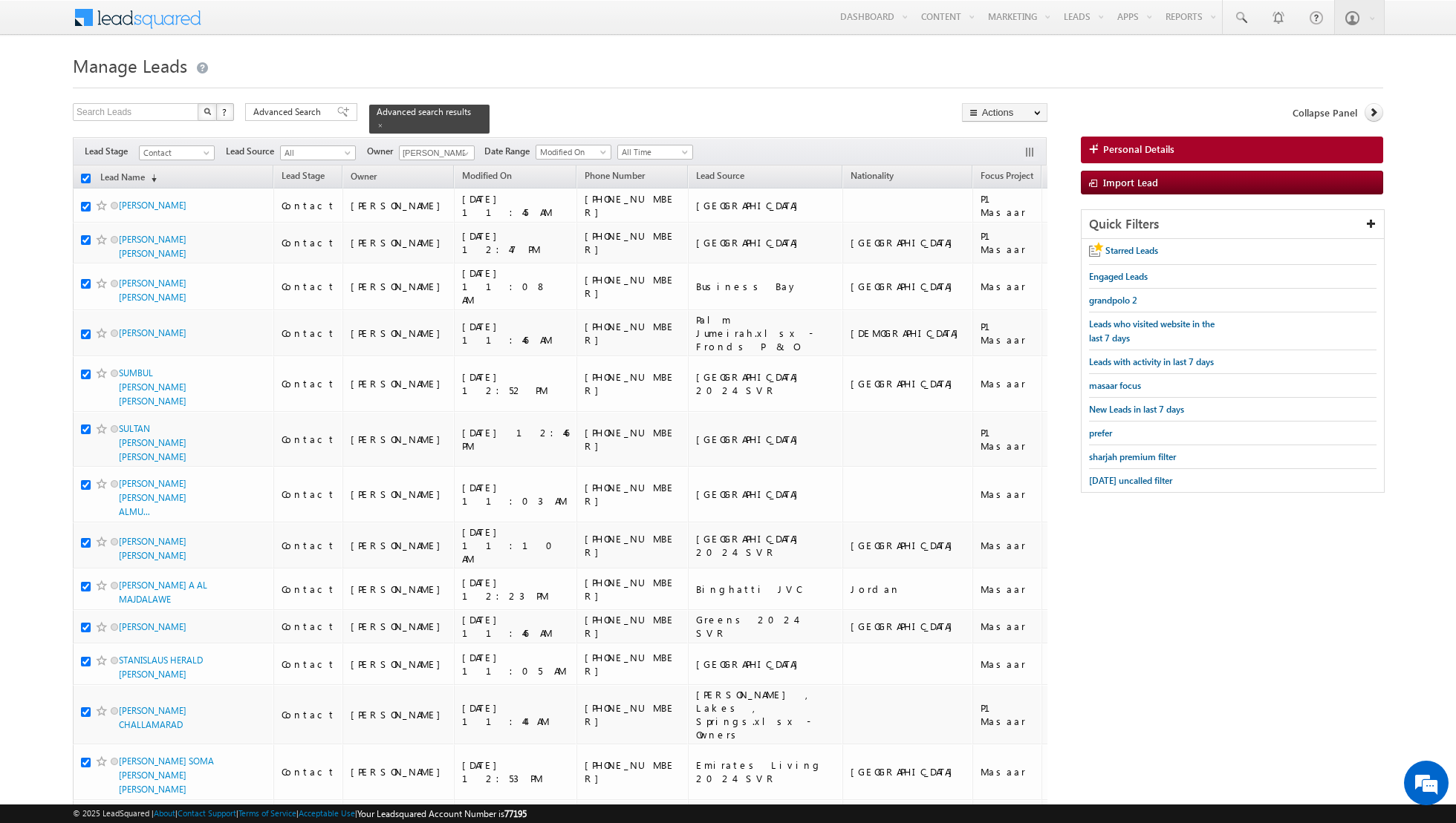
checkbox input "true"
click at [984, 233] on link "Change Owner" at bounding box center [1004, 241] width 84 height 18
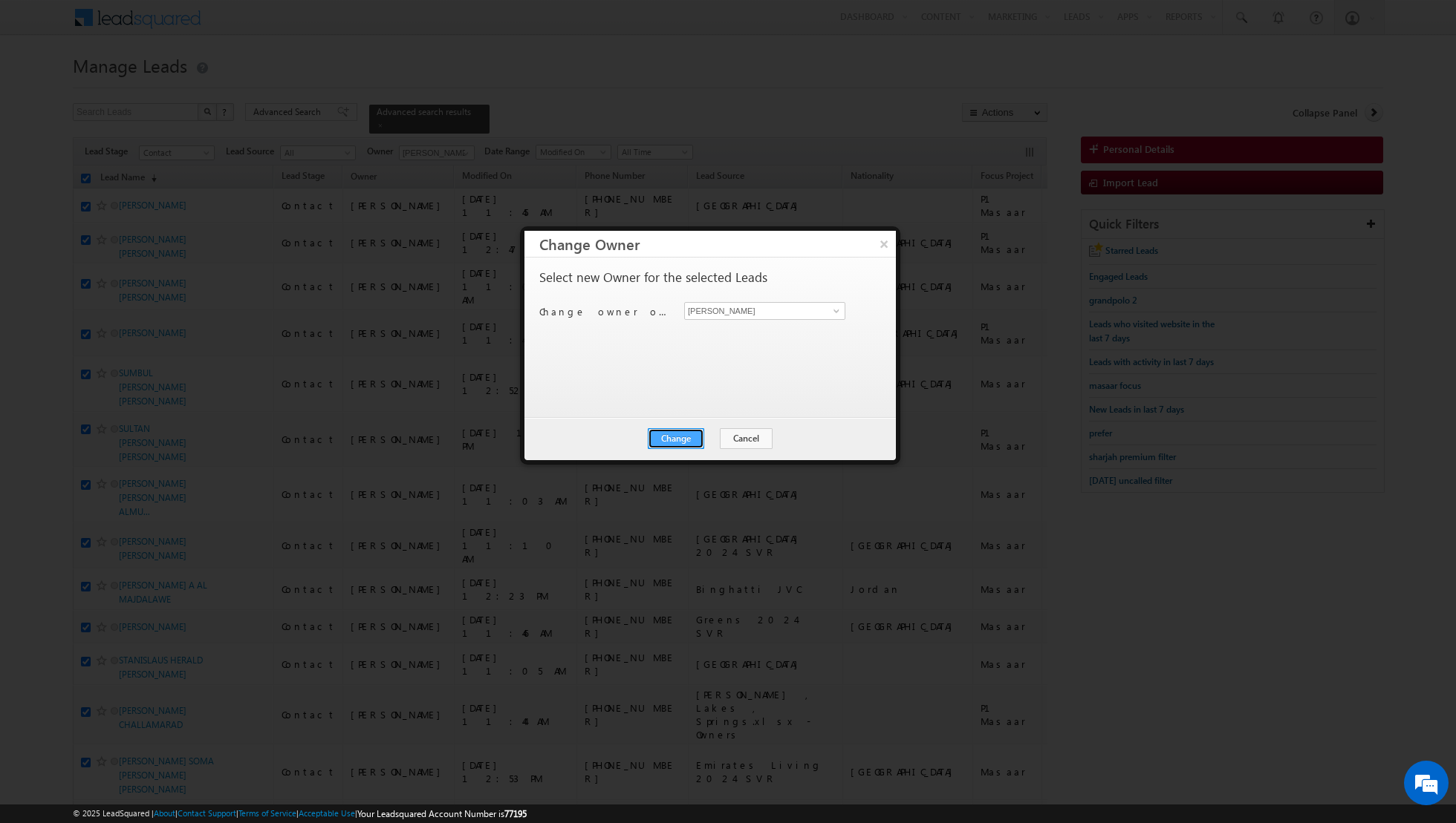
click at [676, 430] on button "Change" at bounding box center [675, 439] width 57 height 21
click at [712, 434] on button "Close" at bounding box center [712, 439] width 48 height 21
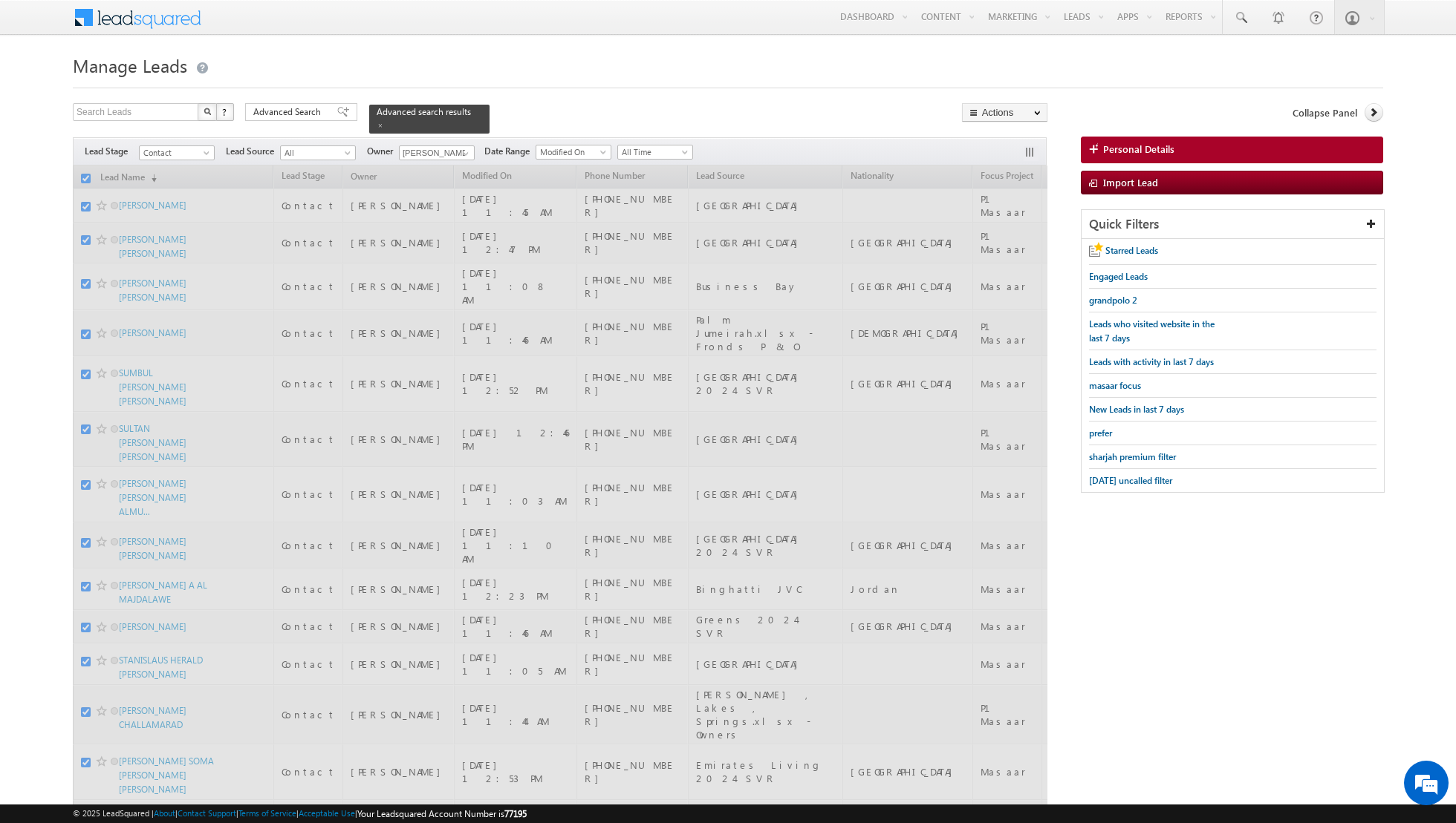
checkbox input "false"
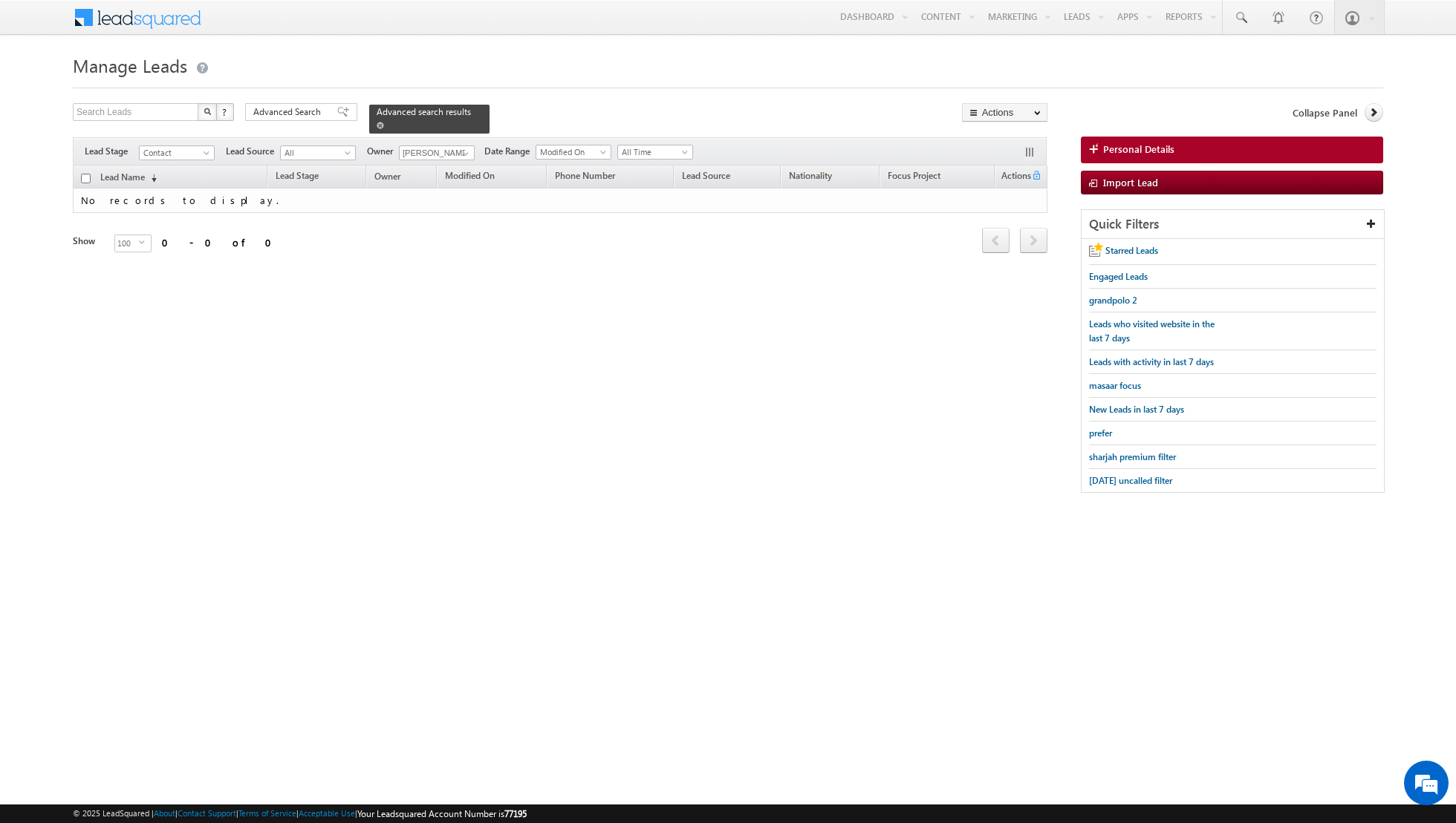
click at [376, 122] on span at bounding box center [380, 125] width 7 height 7
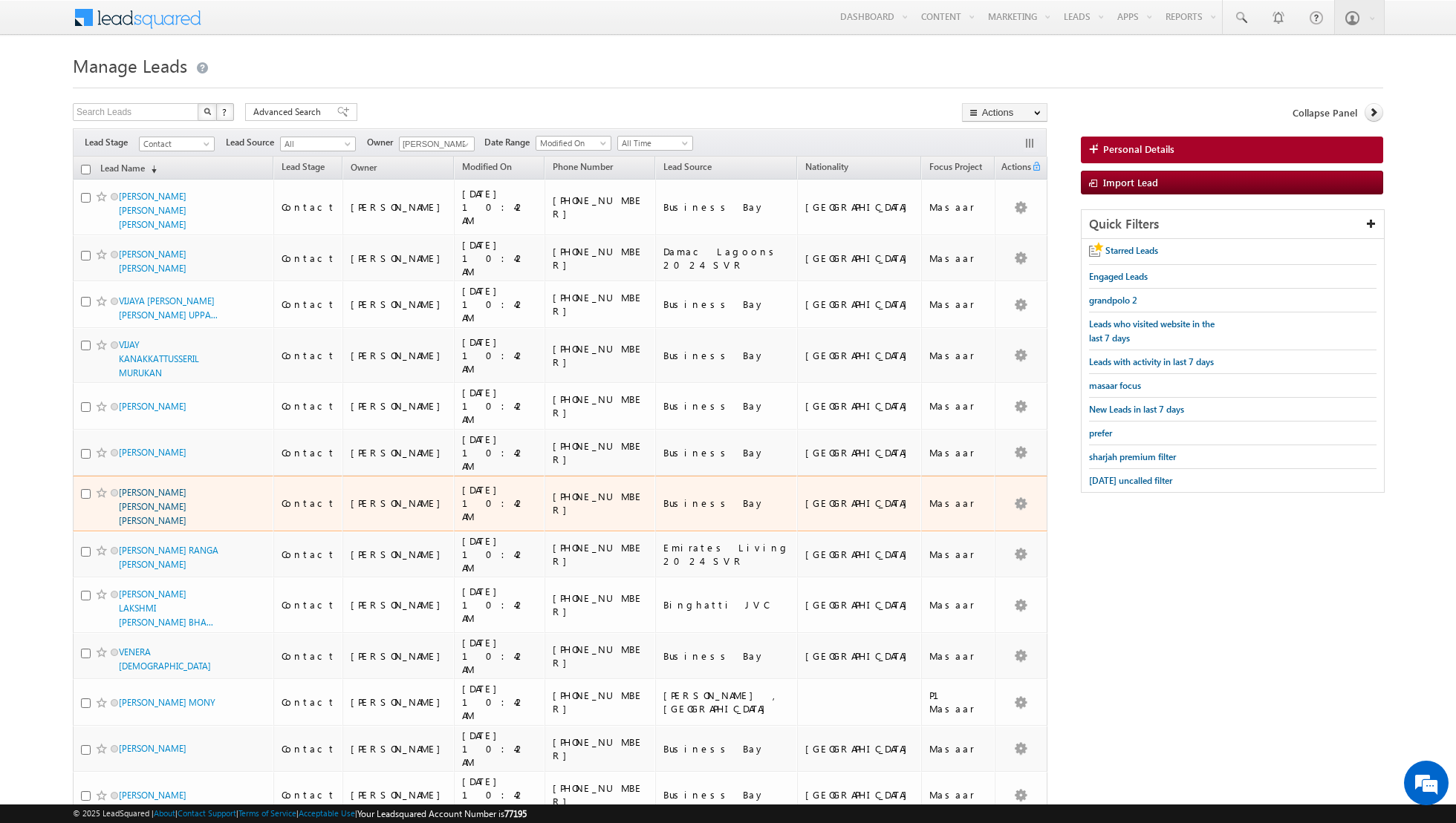
click at [146, 487] on link "VENKATA SATYA KAMESWARA PAVAN CHELLURI" at bounding box center [153, 507] width 67 height 39
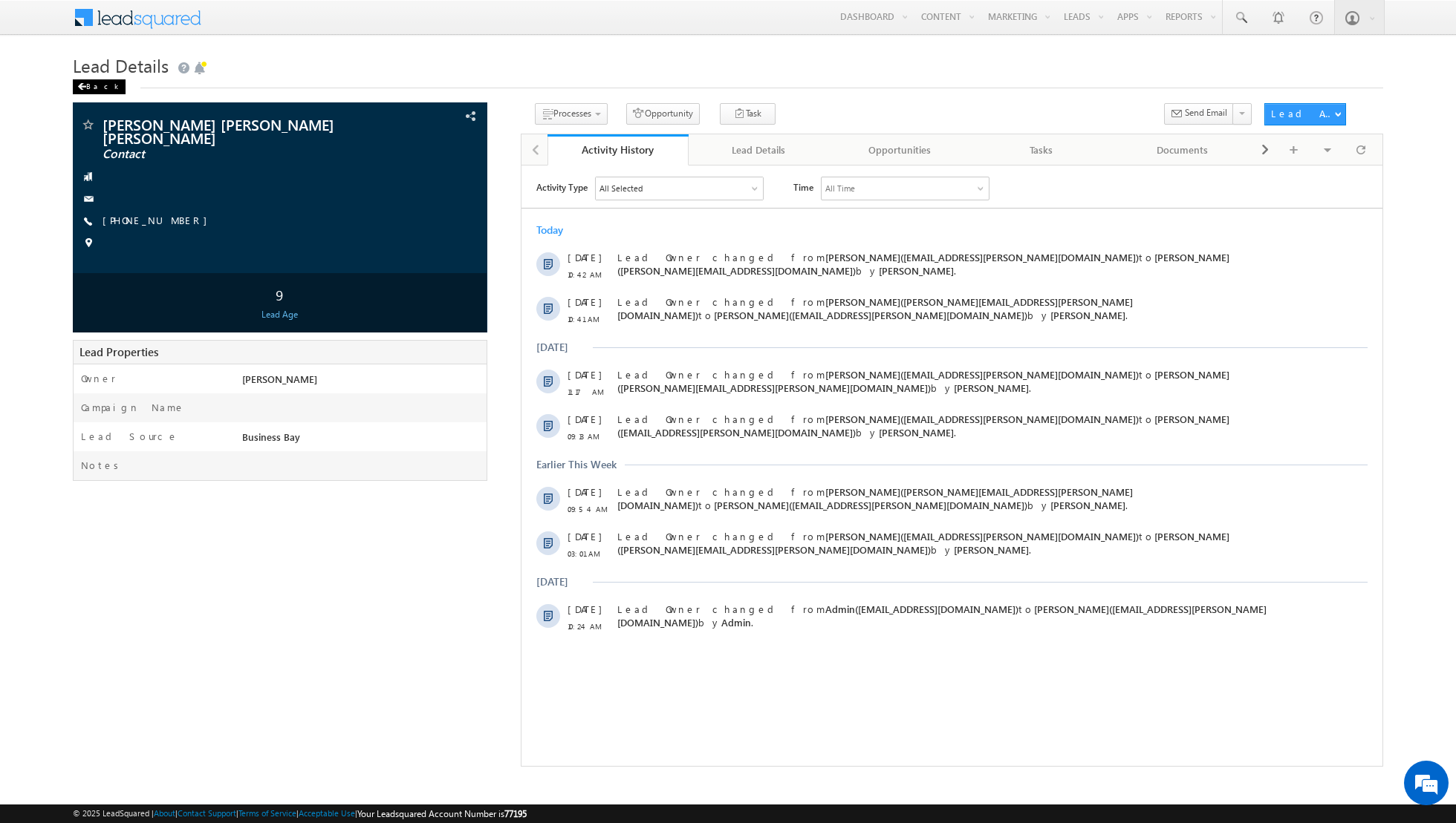
click at [87, 87] on div "Back" at bounding box center [99, 87] width 53 height 15
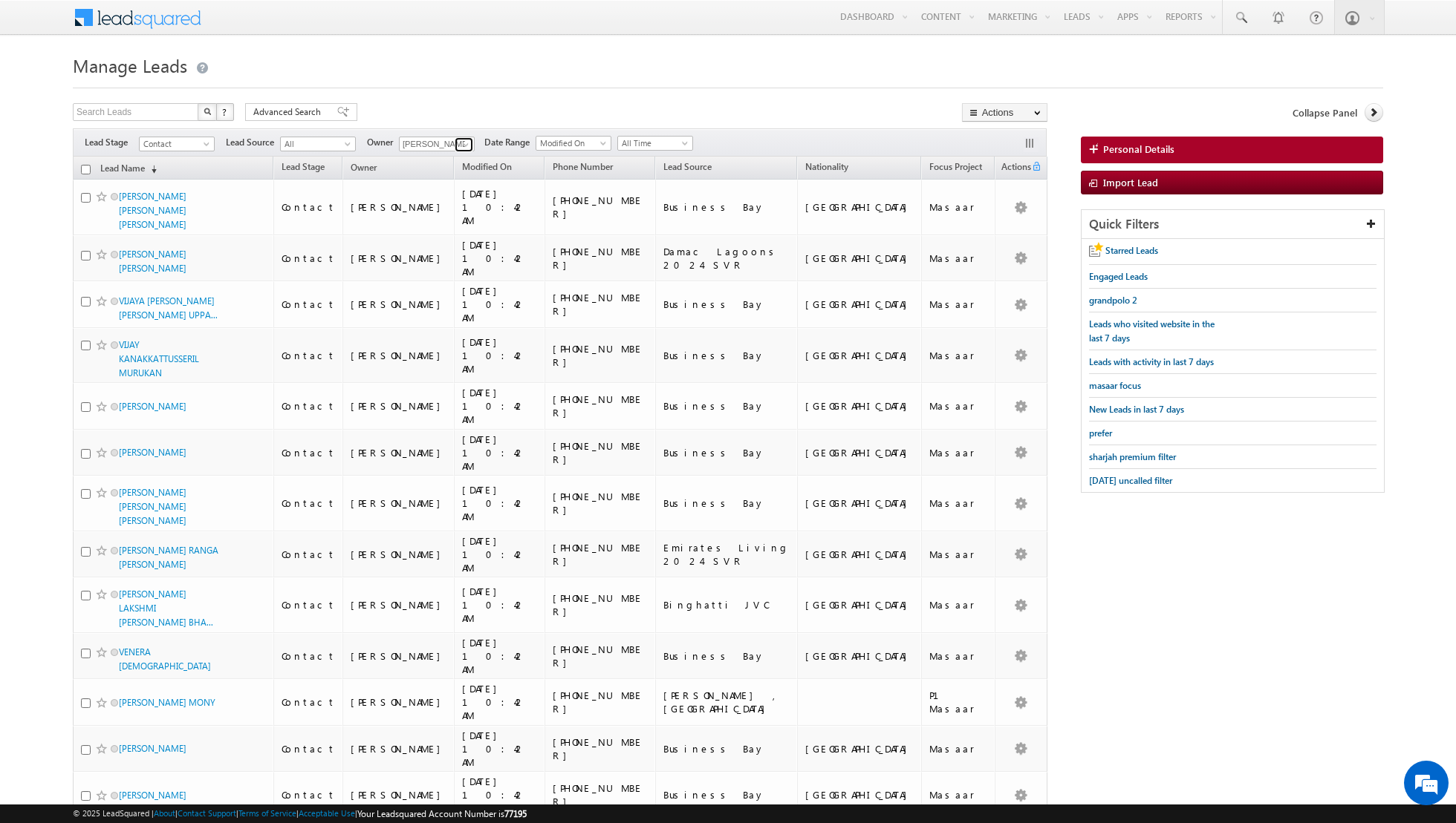
click at [464, 147] on span at bounding box center [466, 145] width 12 height 11
click at [443, 286] on span "[EMAIL_ADDRESS][PERSON_NAME][DOMAIN_NAME]" at bounding box center [472, 292] width 134 height 11
type input "[PERSON_NAME]"
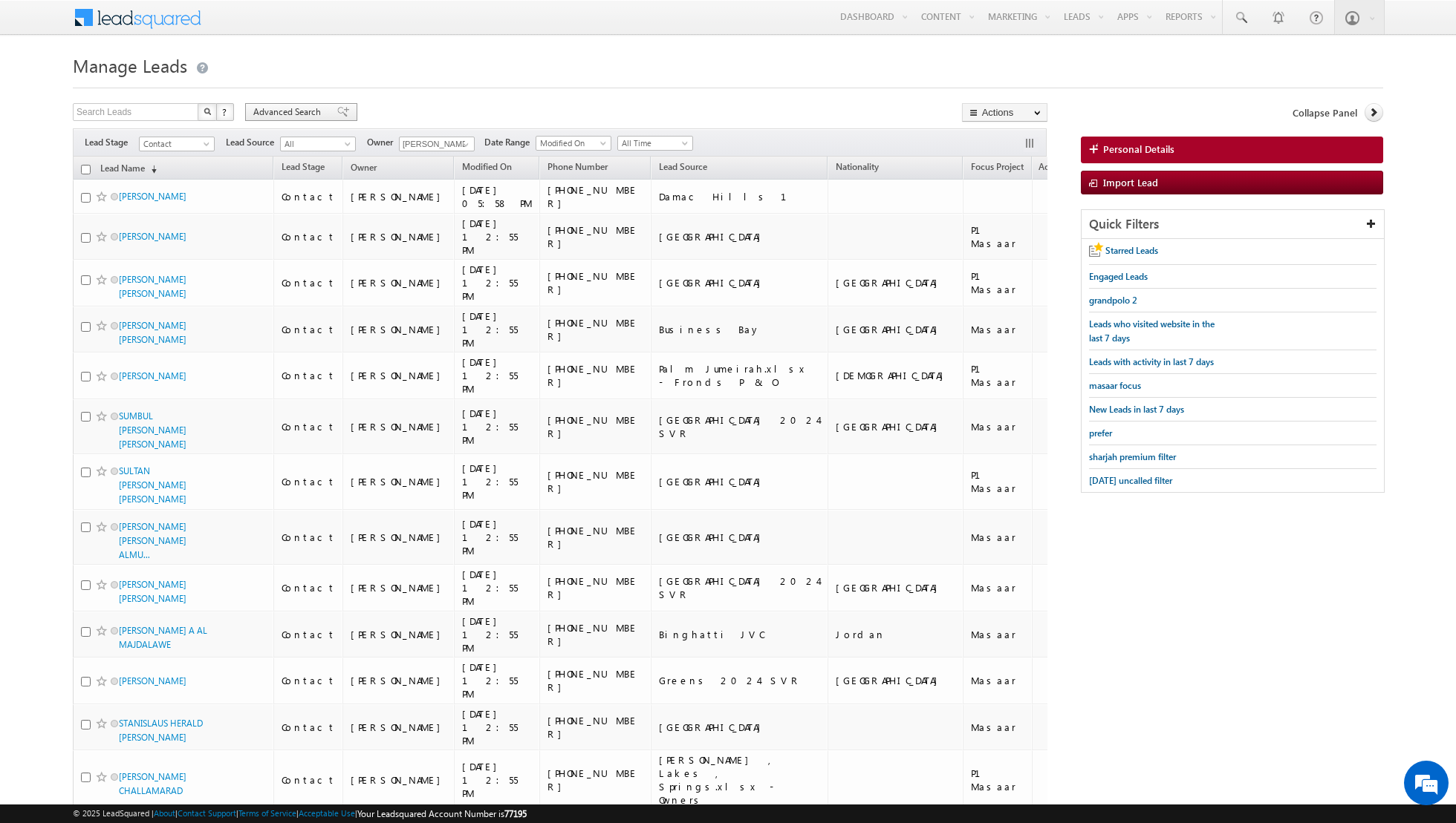
click at [337, 112] on span at bounding box center [343, 112] width 12 height 11
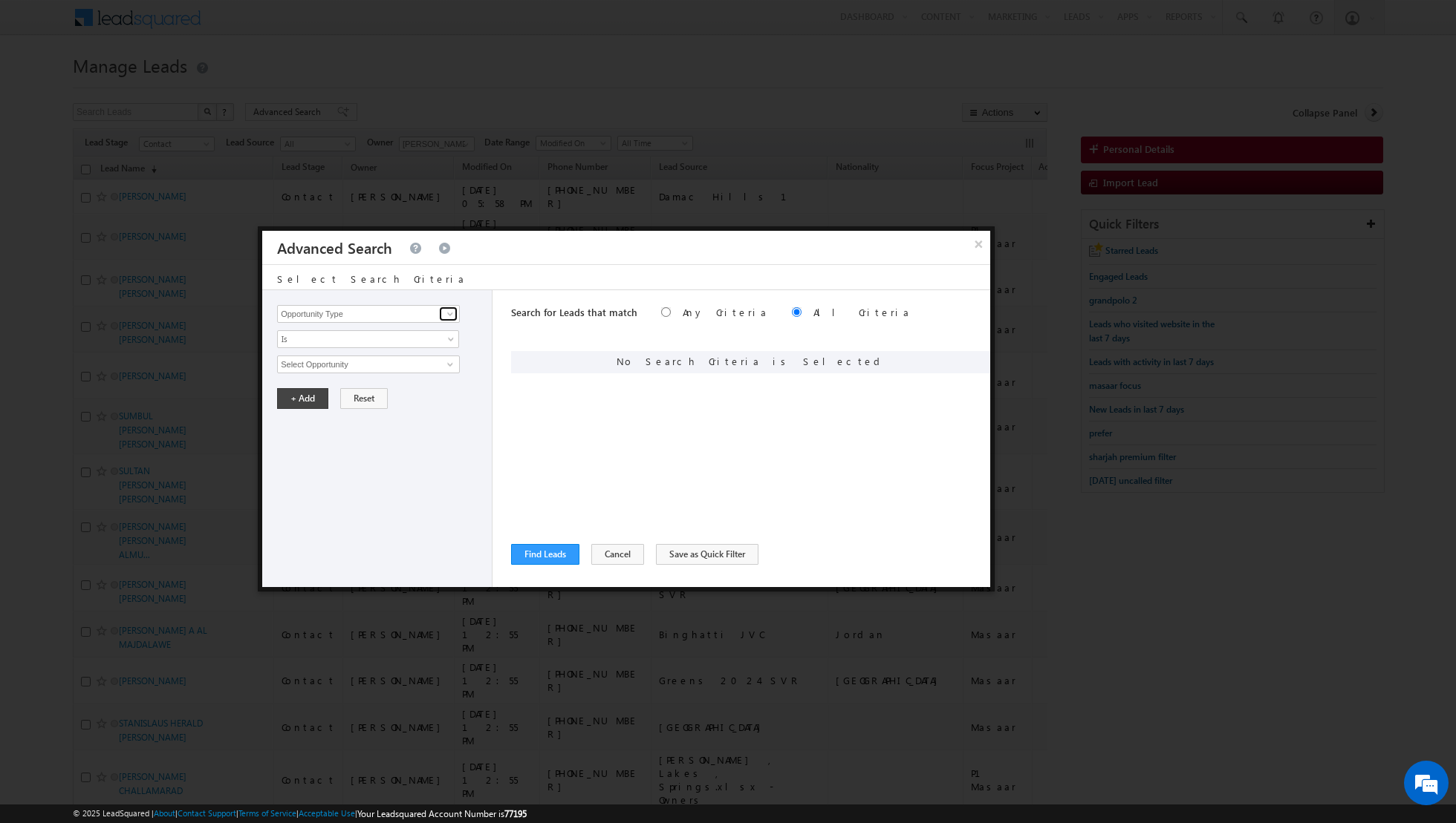
click at [449, 312] on span at bounding box center [450, 314] width 12 height 11
click at [381, 359] on link "Last Activity Date" at bounding box center [368, 359] width 182 height 17
type input "Last Activity Date"
click at [448, 338] on span at bounding box center [452, 342] width 12 height 11
click at [341, 367] on link "Before" at bounding box center [368, 370] width 182 height 13
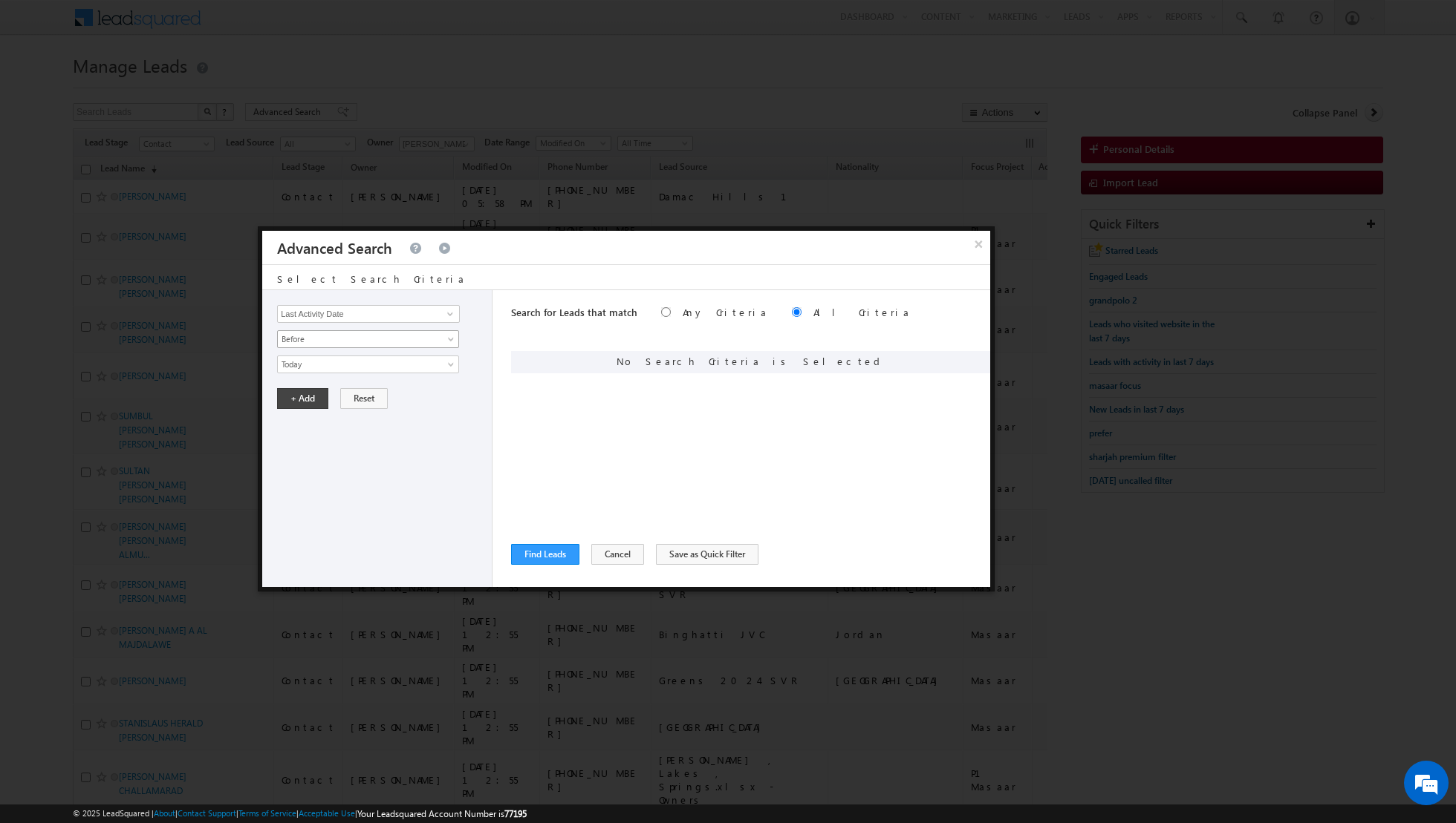
click at [402, 335] on span "Before" at bounding box center [358, 339] width 161 height 13
click at [342, 371] on link "Before" at bounding box center [368, 370] width 182 height 13
click at [431, 367] on span "Today" at bounding box center [358, 365] width 161 height 13
click at [373, 421] on link "Last N" at bounding box center [368, 424] width 182 height 13
click at [394, 386] on input "text" at bounding box center [412, 390] width 93 height 18
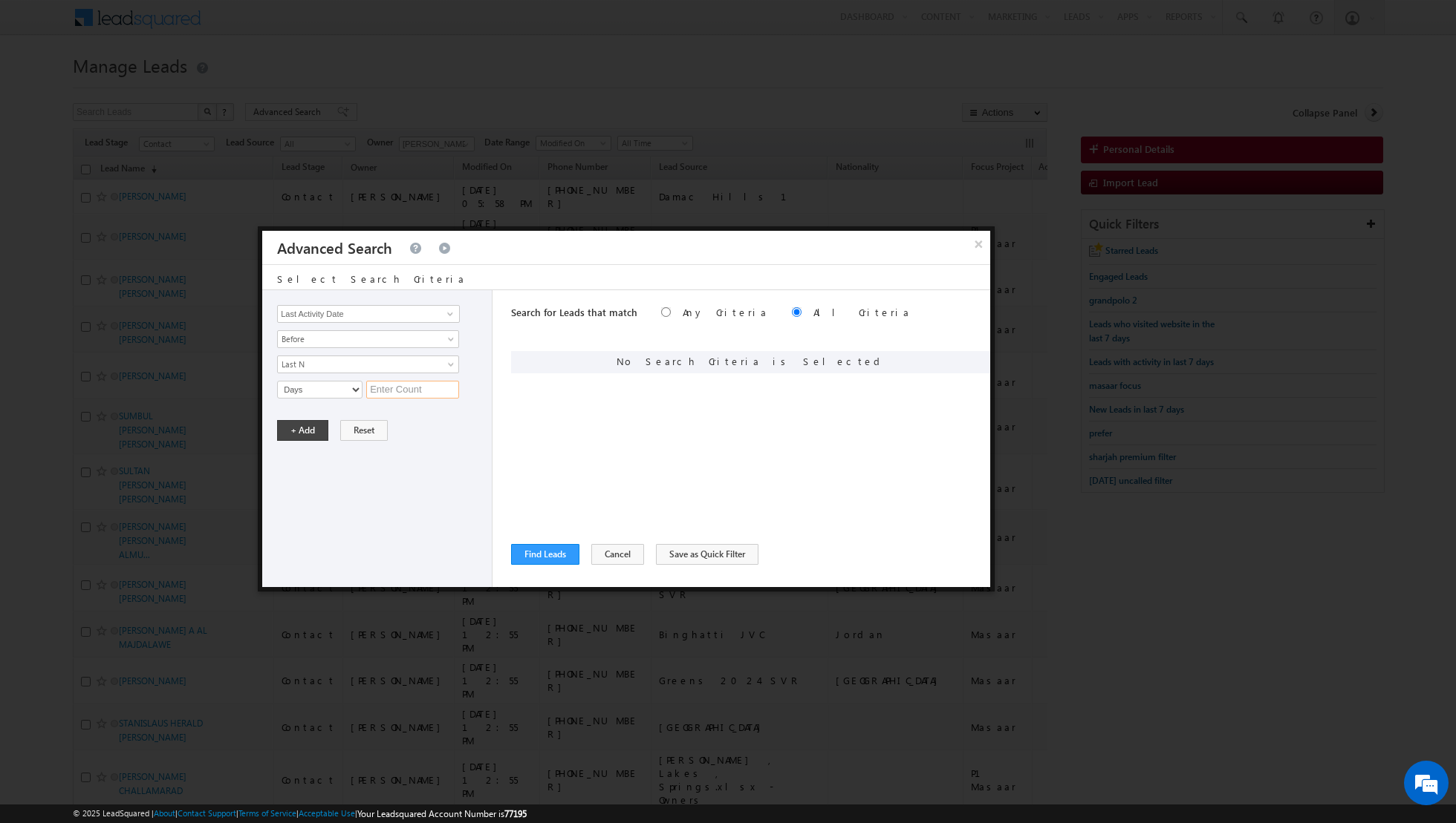
type input "5"
click at [296, 430] on button "+ Add" at bounding box center [302, 430] width 51 height 21
click at [446, 311] on span at bounding box center [450, 314] width 12 height 11
click at [403, 331] on link "Lead Activity" at bounding box center [368, 330] width 182 height 17
type input "Lead Activity"
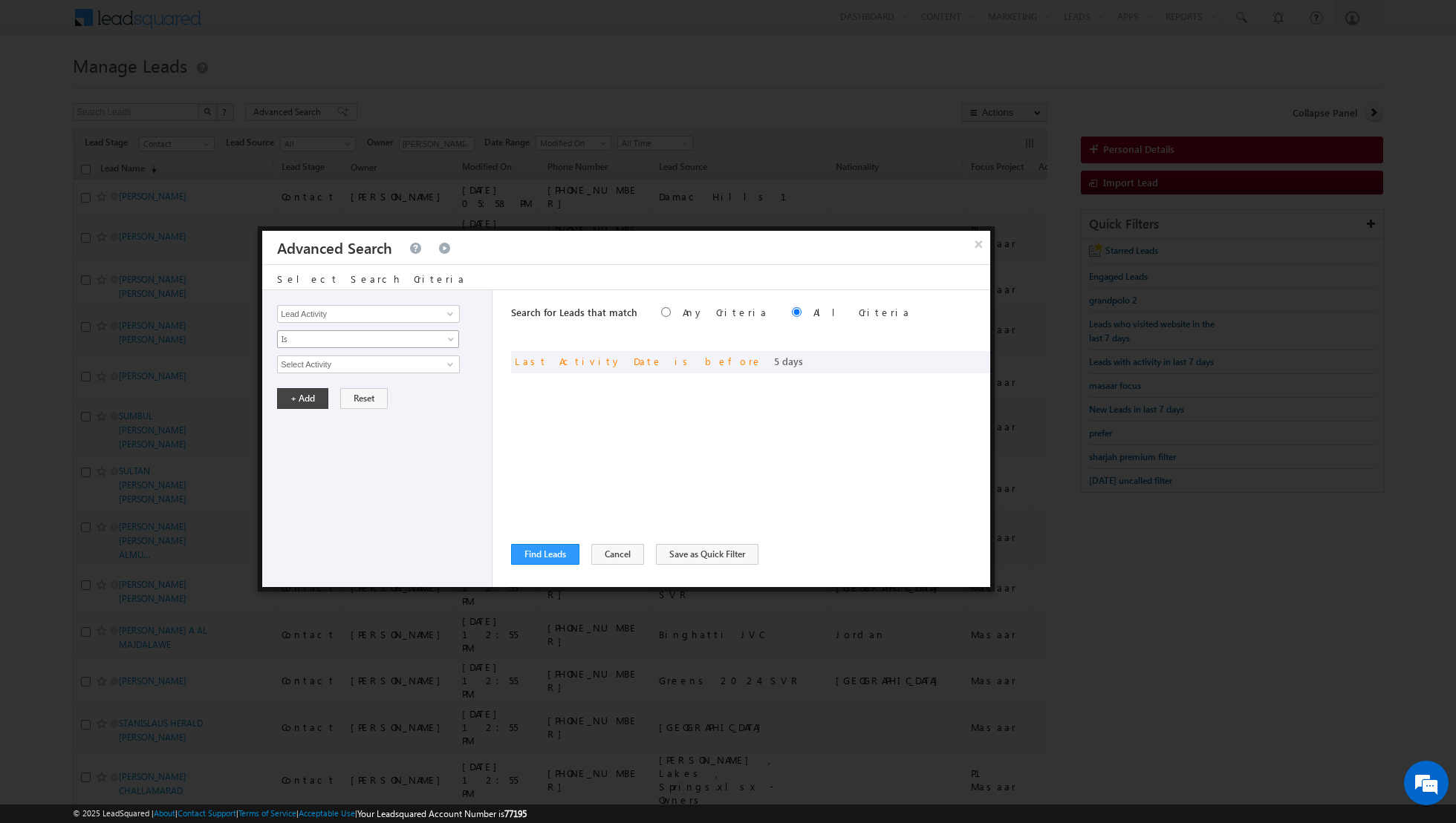
click at [427, 336] on span "Is" at bounding box center [358, 339] width 161 height 13
click at [394, 367] on link "Is Not" at bounding box center [368, 370] width 182 height 13
click at [421, 360] on input "Select Activity" at bounding box center [368, 365] width 182 height 18
click at [388, 389] on link "Outbound Phone Call Activity" at bounding box center [368, 394] width 182 height 17
type input "Outbound Phone Call Activity"
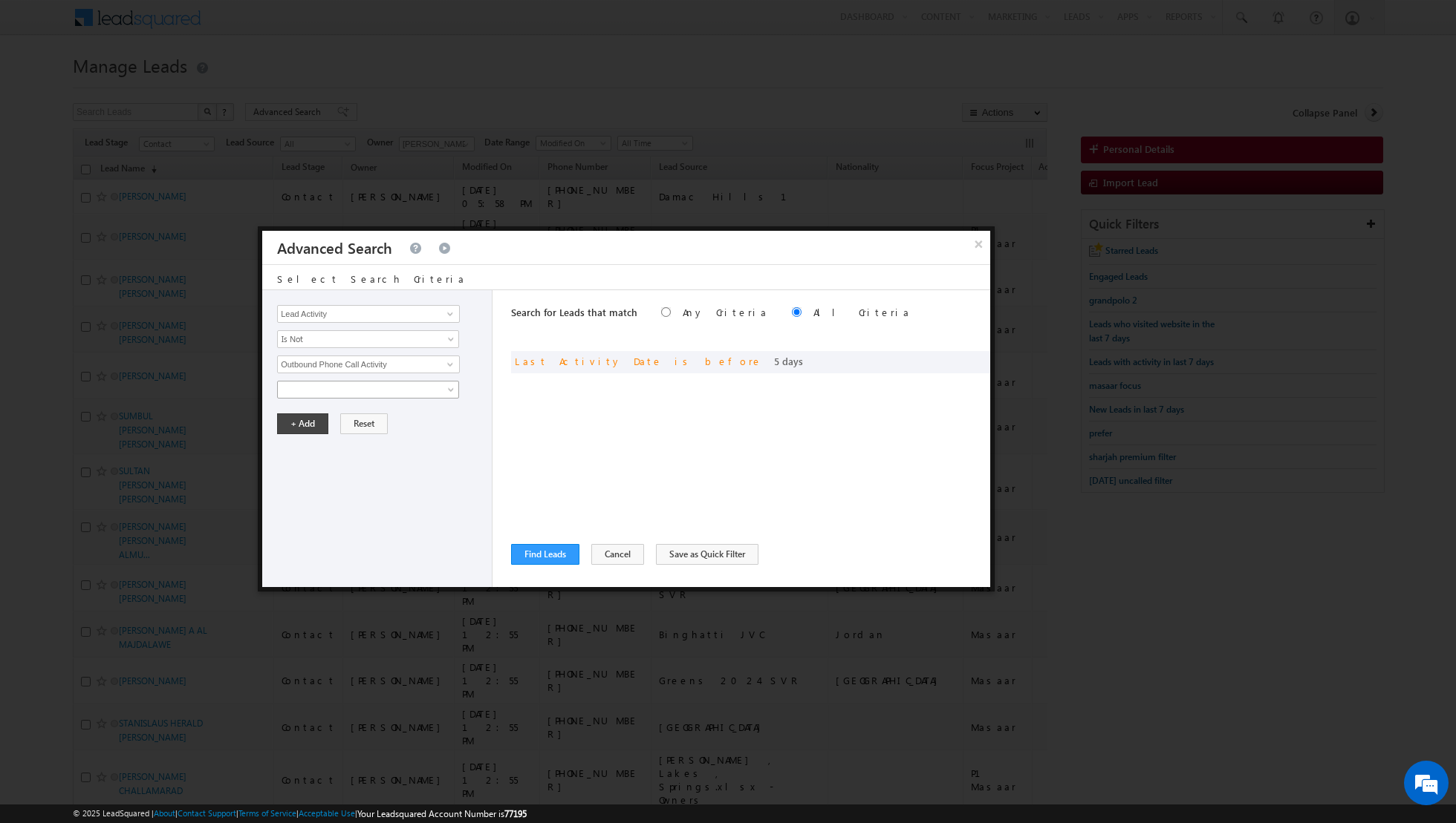
click at [431, 385] on span at bounding box center [358, 389] width 161 height 13
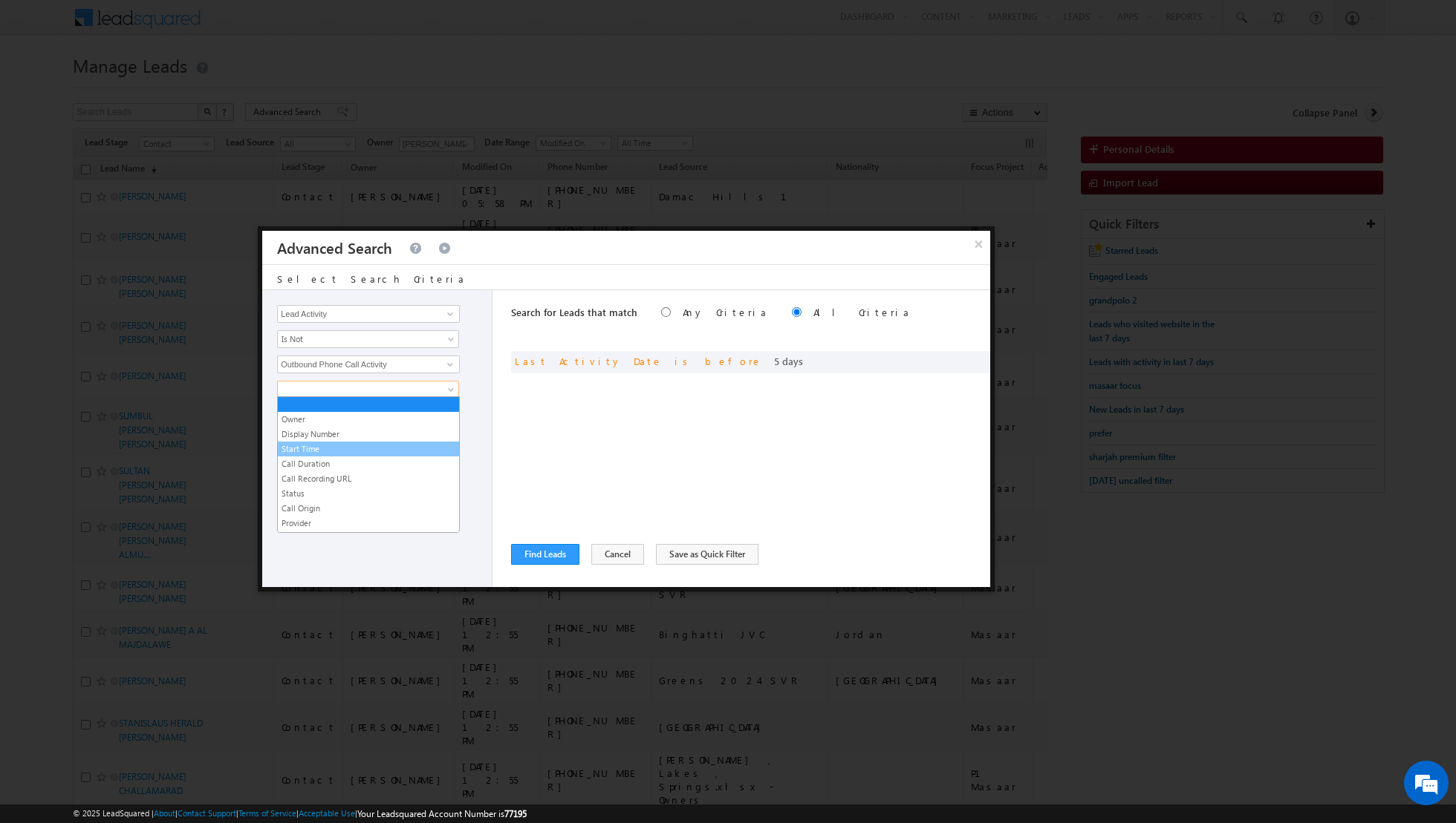
click at [323, 450] on link "Start Time" at bounding box center [368, 449] width 182 height 13
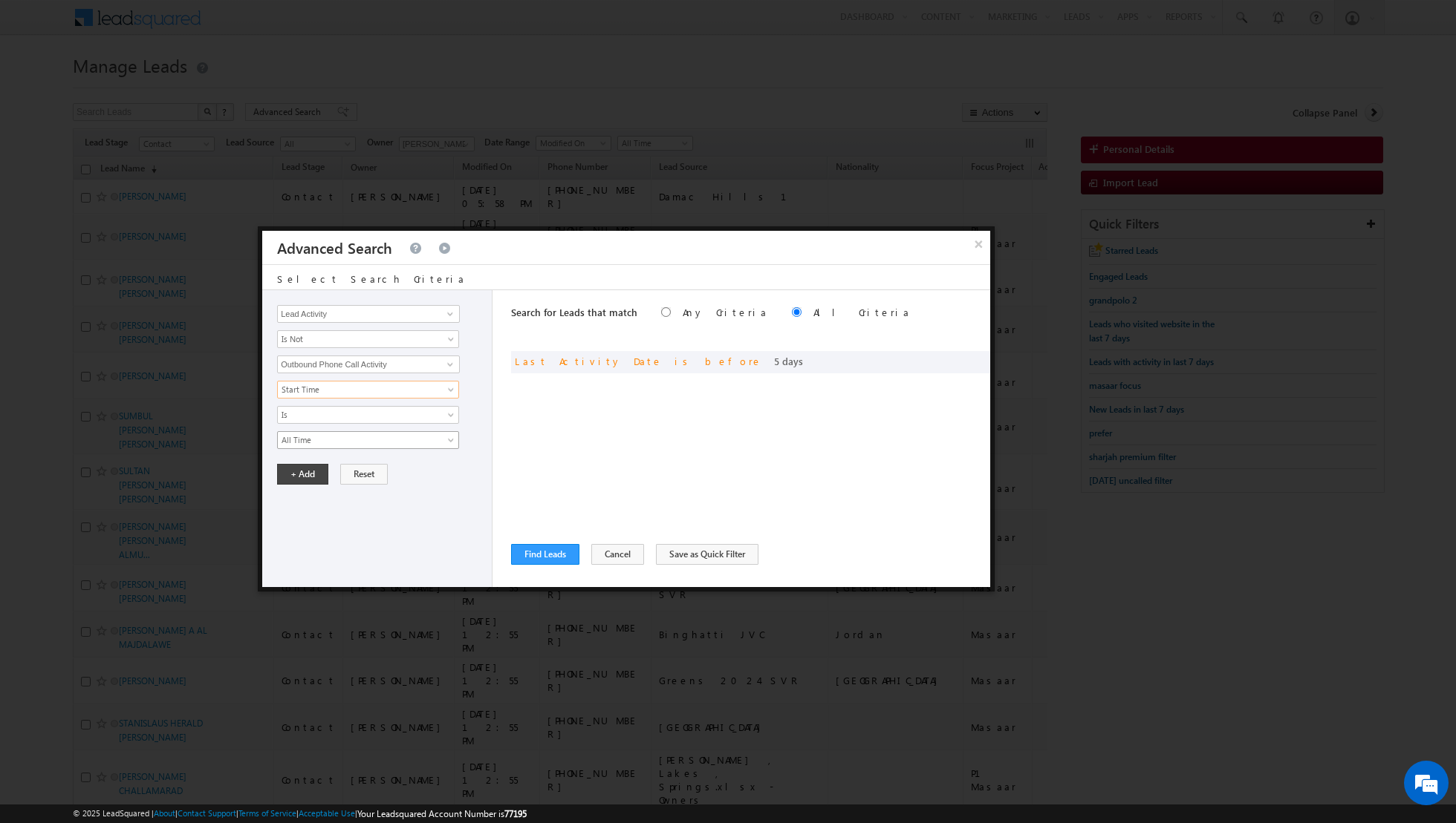
click at [355, 439] on span "All Time" at bounding box center [358, 440] width 161 height 13
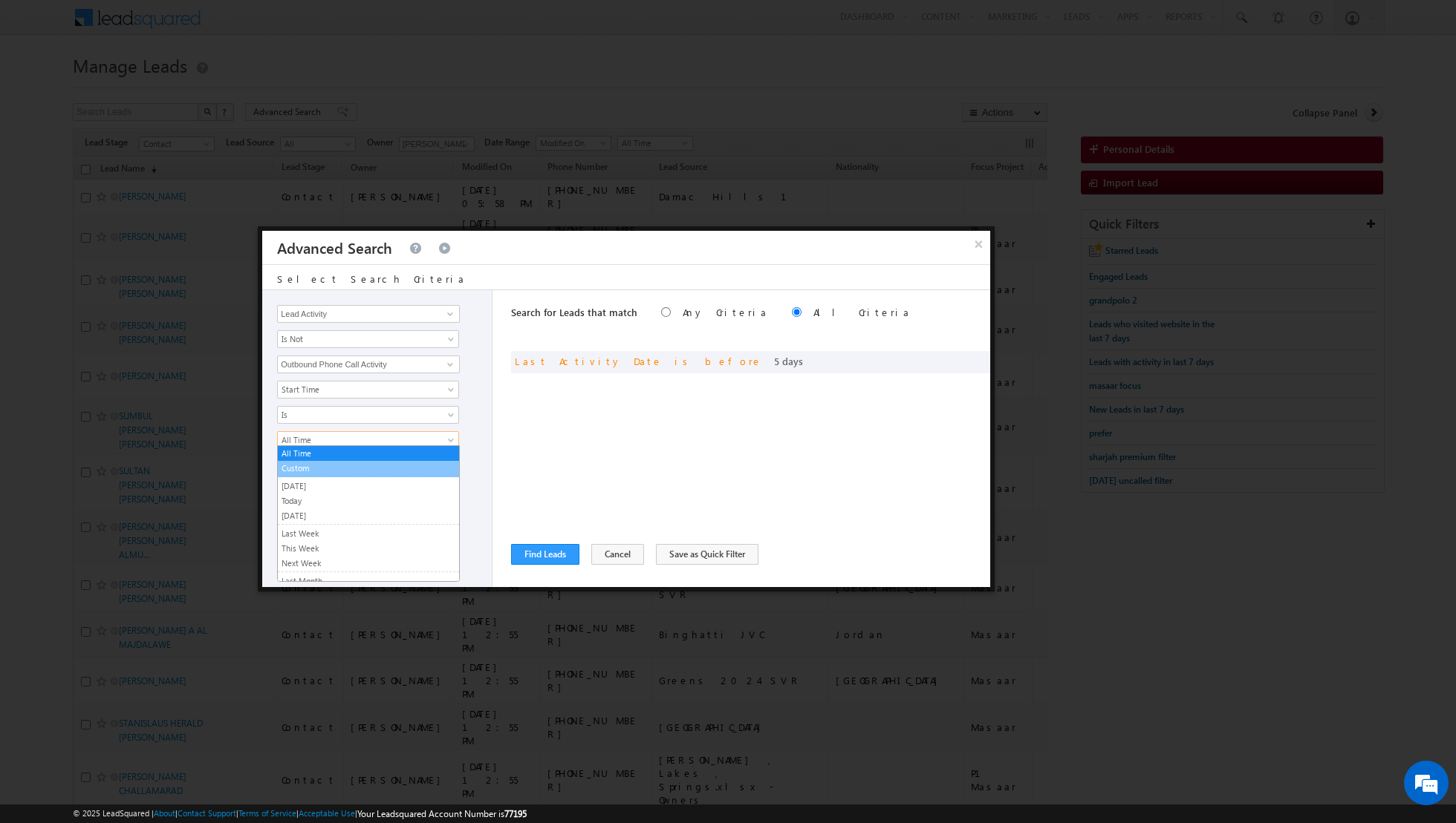
click at [326, 467] on link "Custom" at bounding box center [368, 468] width 182 height 13
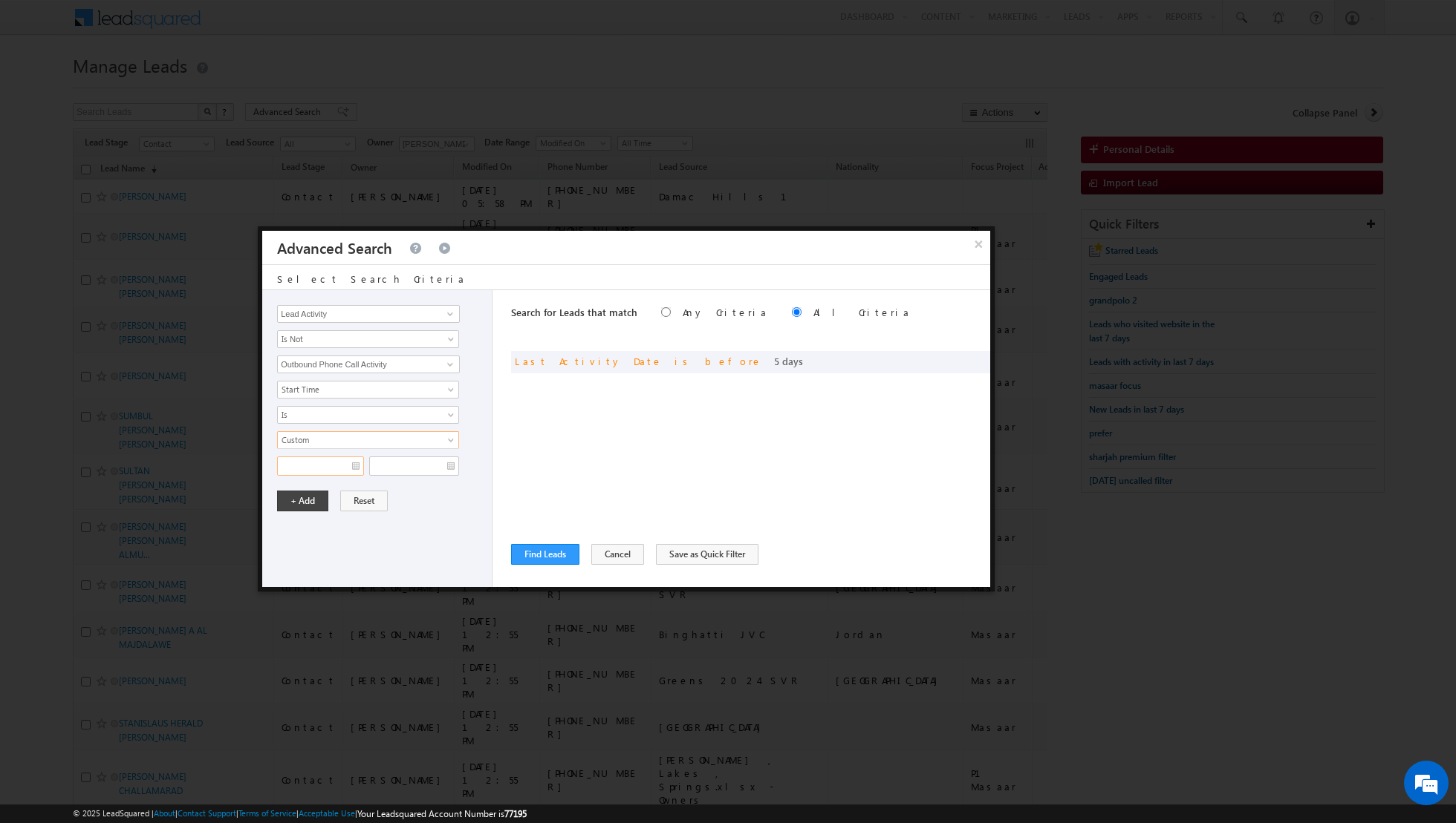
click at [349, 460] on input "text" at bounding box center [320, 467] width 87 height 20
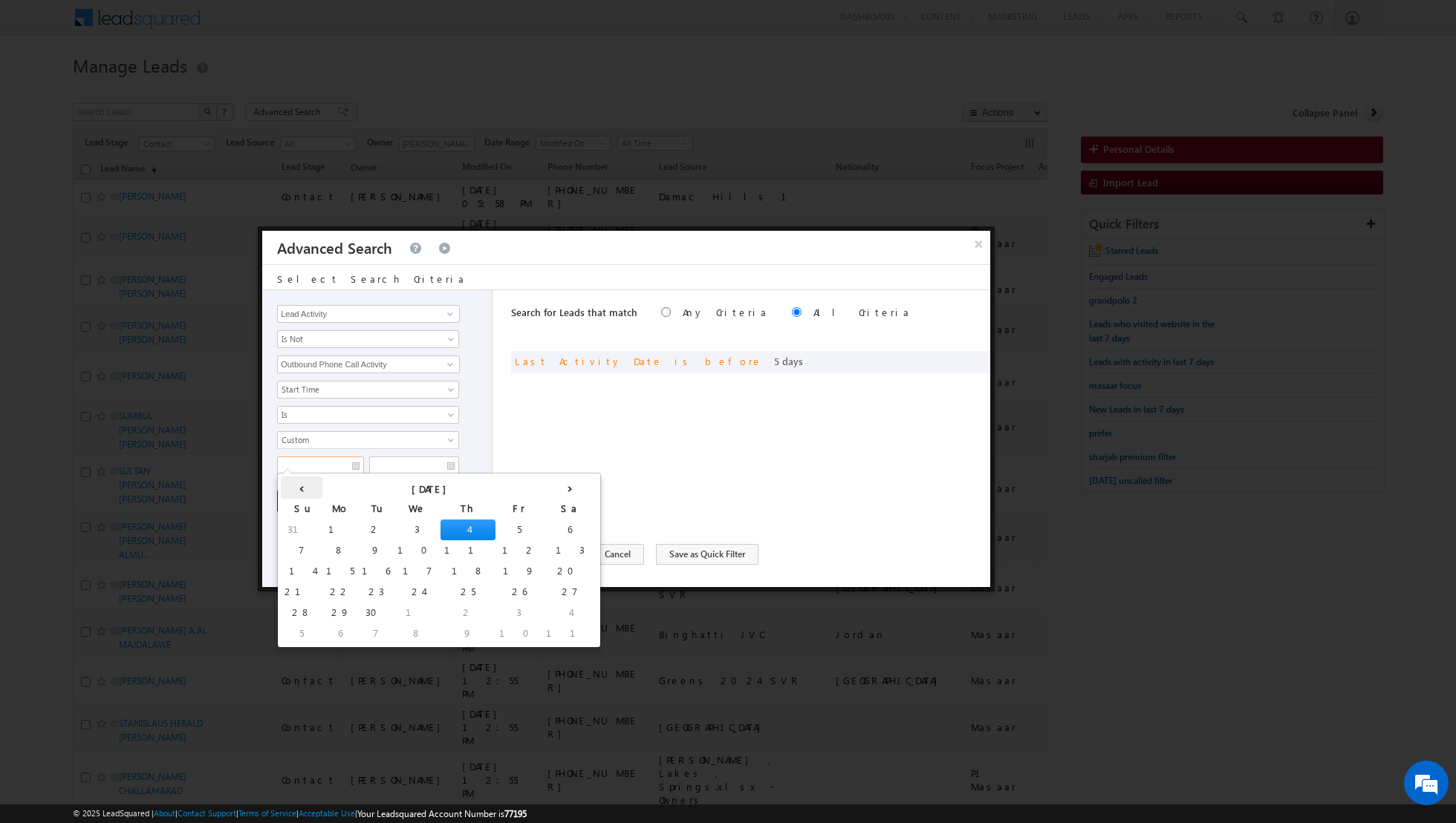
click at [291, 486] on th "‹" at bounding box center [302, 487] width 42 height 22
click at [328, 609] on td "25" at bounding box center [355, 613] width 55 height 21
type input "25/08/2025"
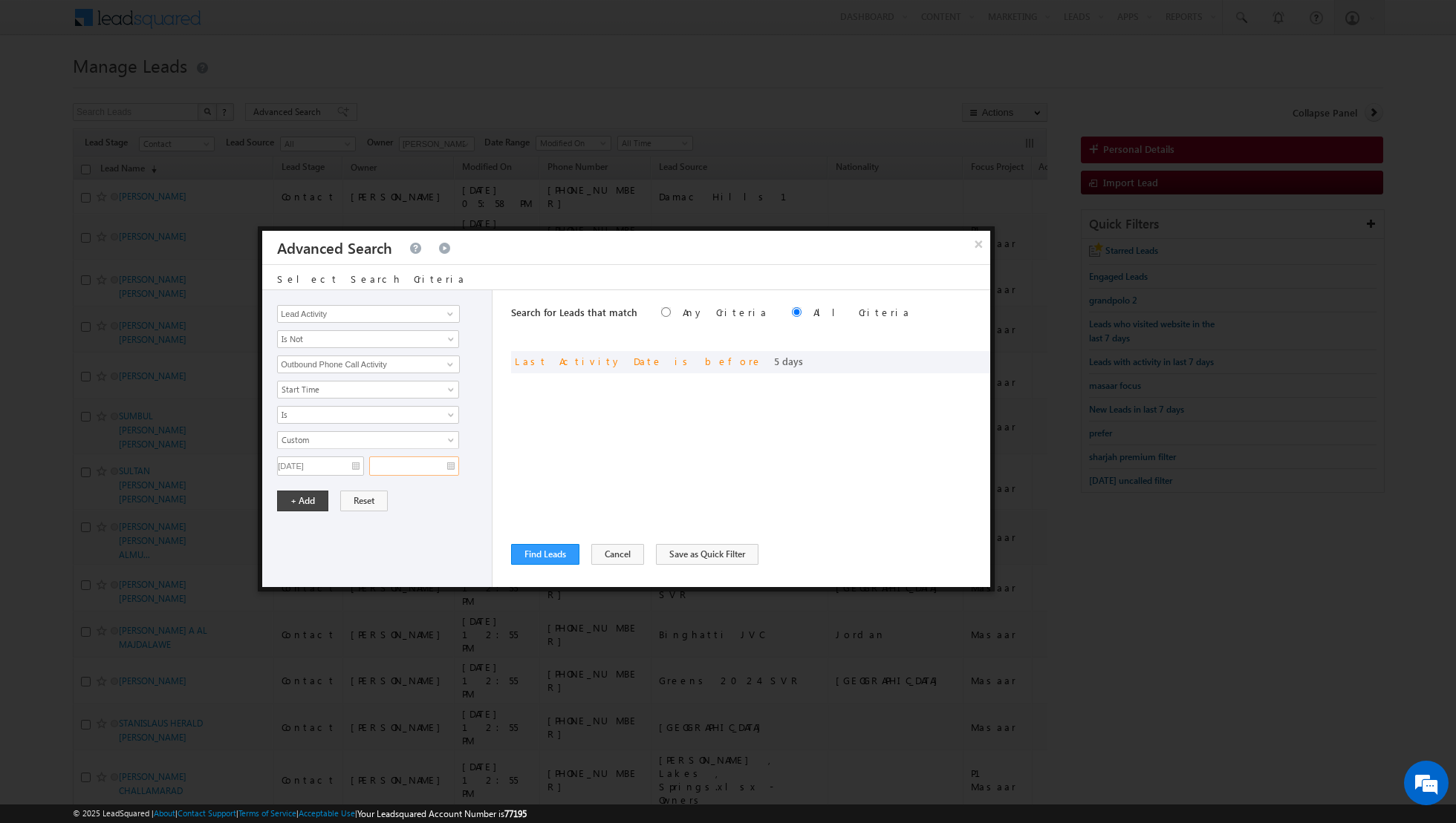
click at [450, 462] on input "text" at bounding box center [413, 467] width 90 height 20
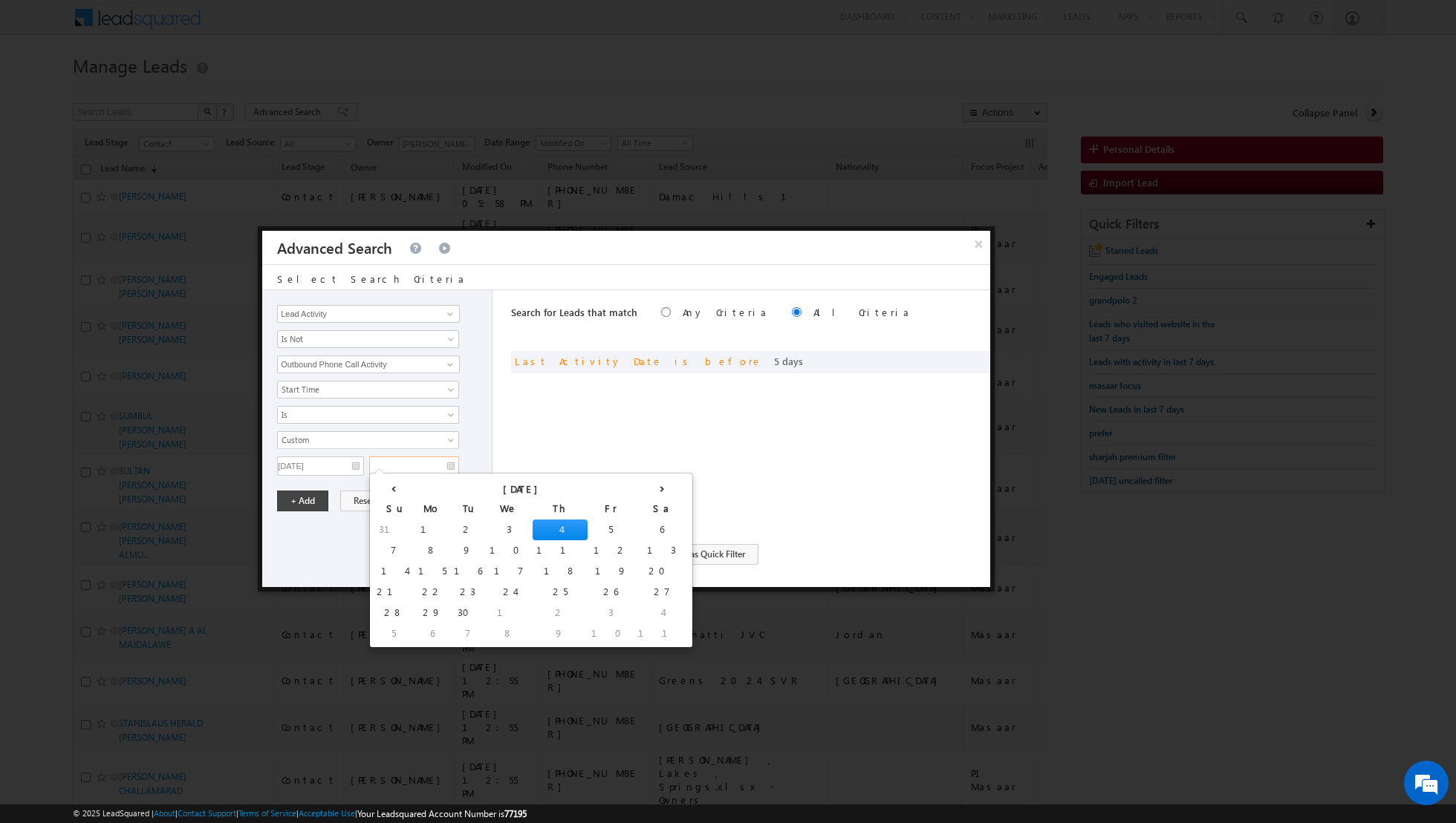
click at [532, 526] on td "4" at bounding box center [560, 530] width 55 height 21
type input "04/09/2025"
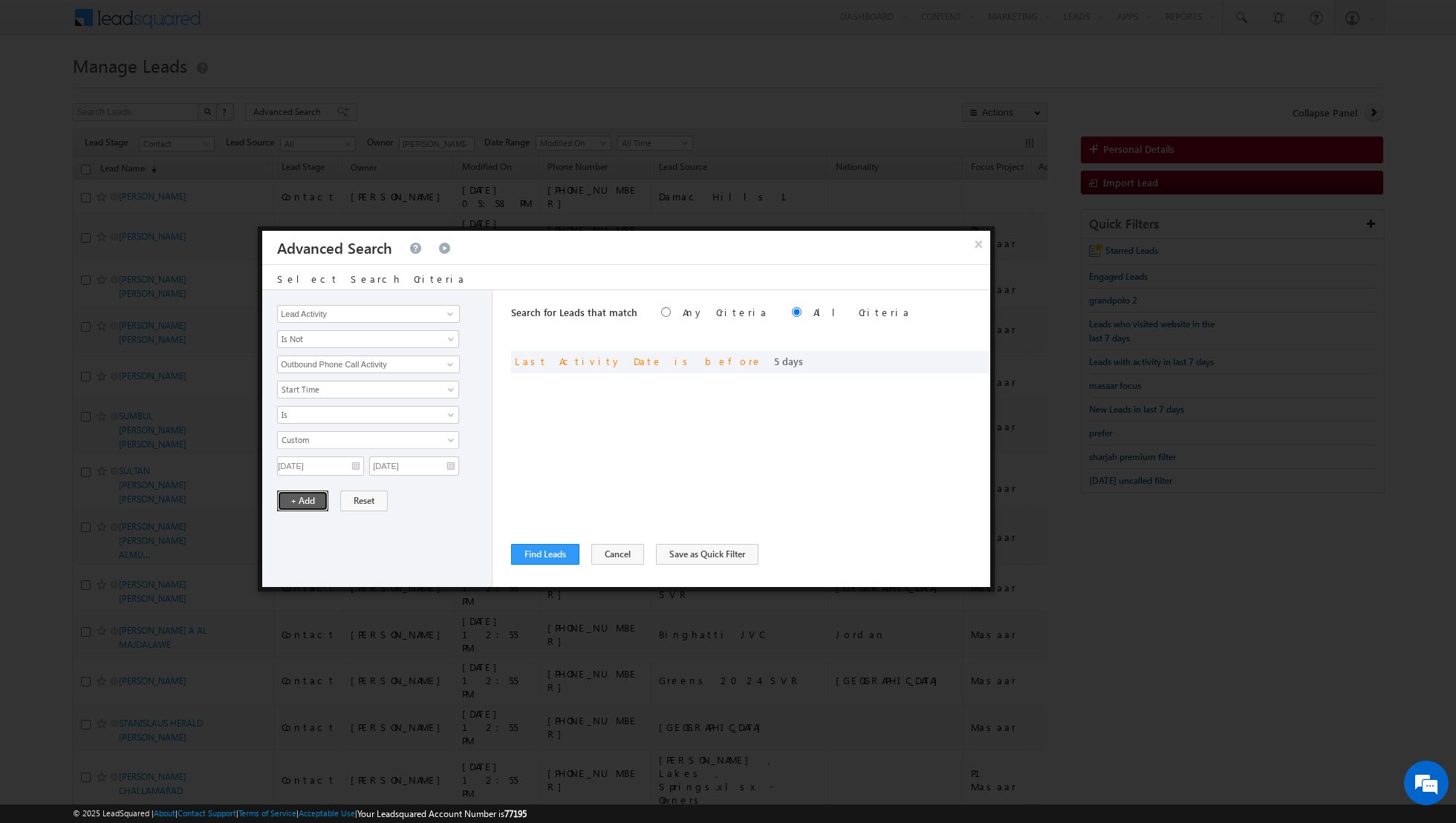
click at [301, 498] on button "+ Add" at bounding box center [302, 500] width 51 height 21
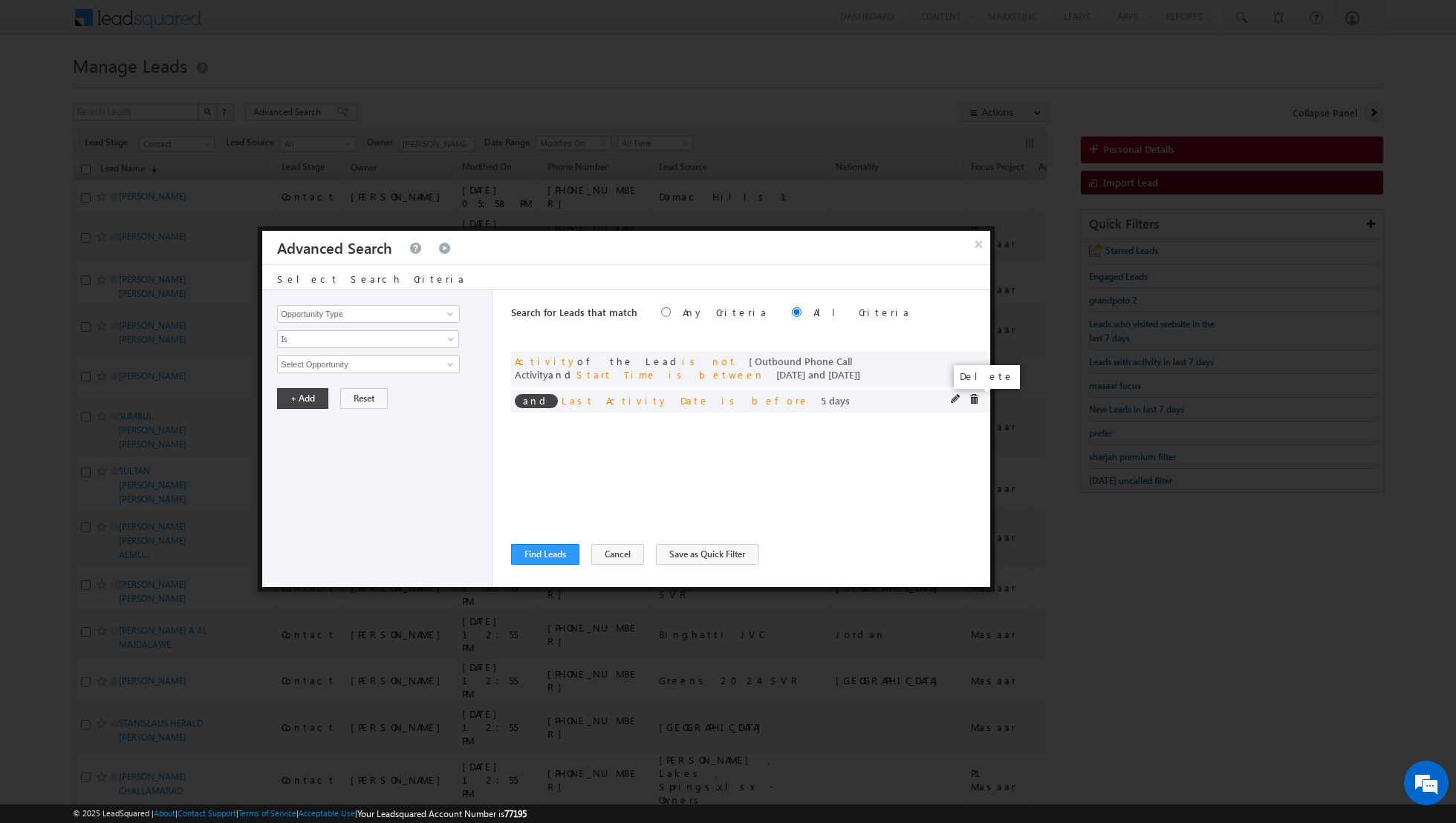
click at [975, 394] on span at bounding box center [974, 399] width 11 height 11
click at [540, 549] on button "Find Leads" at bounding box center [545, 554] width 68 height 21
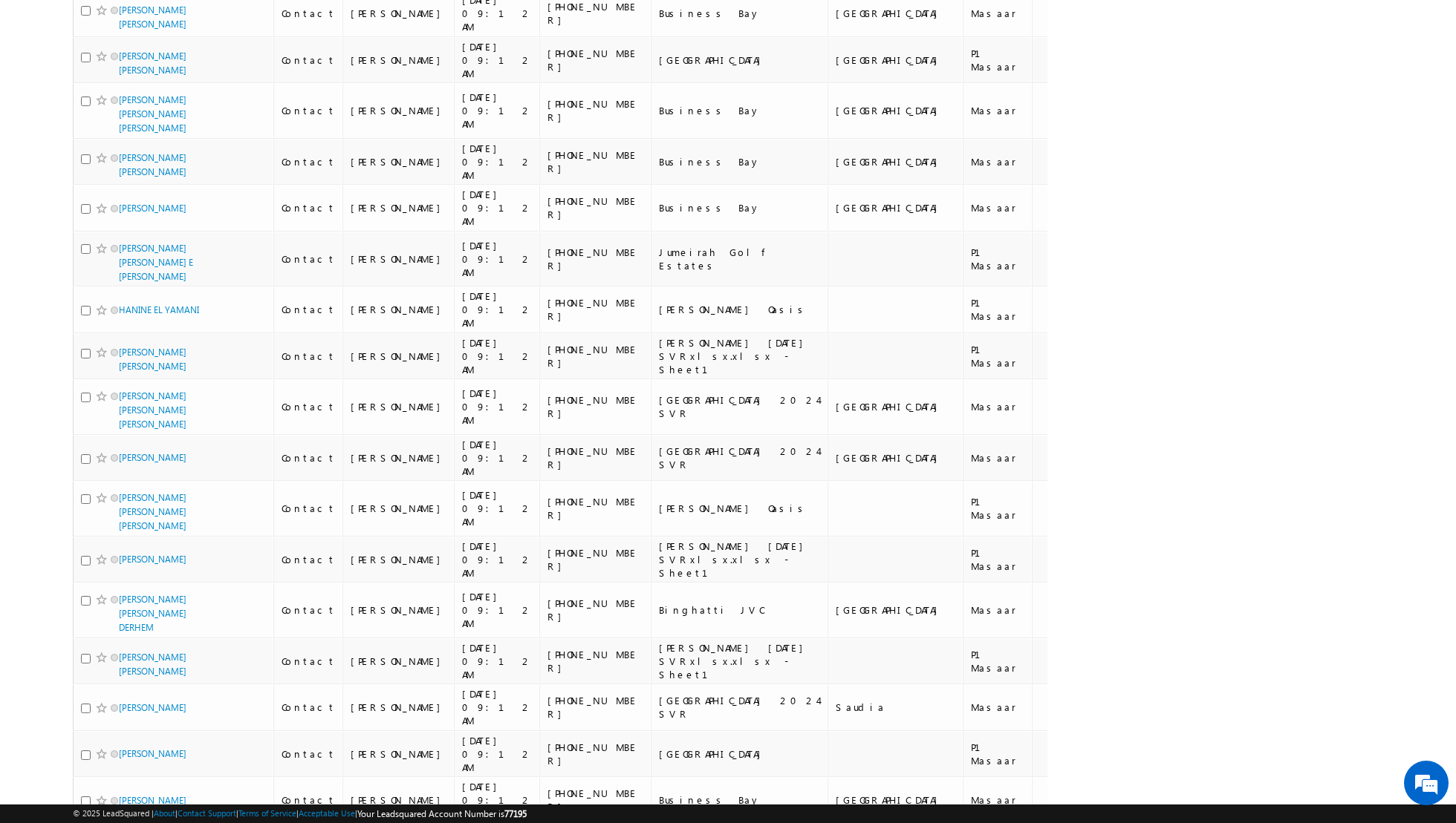
scroll to position [3356, 0]
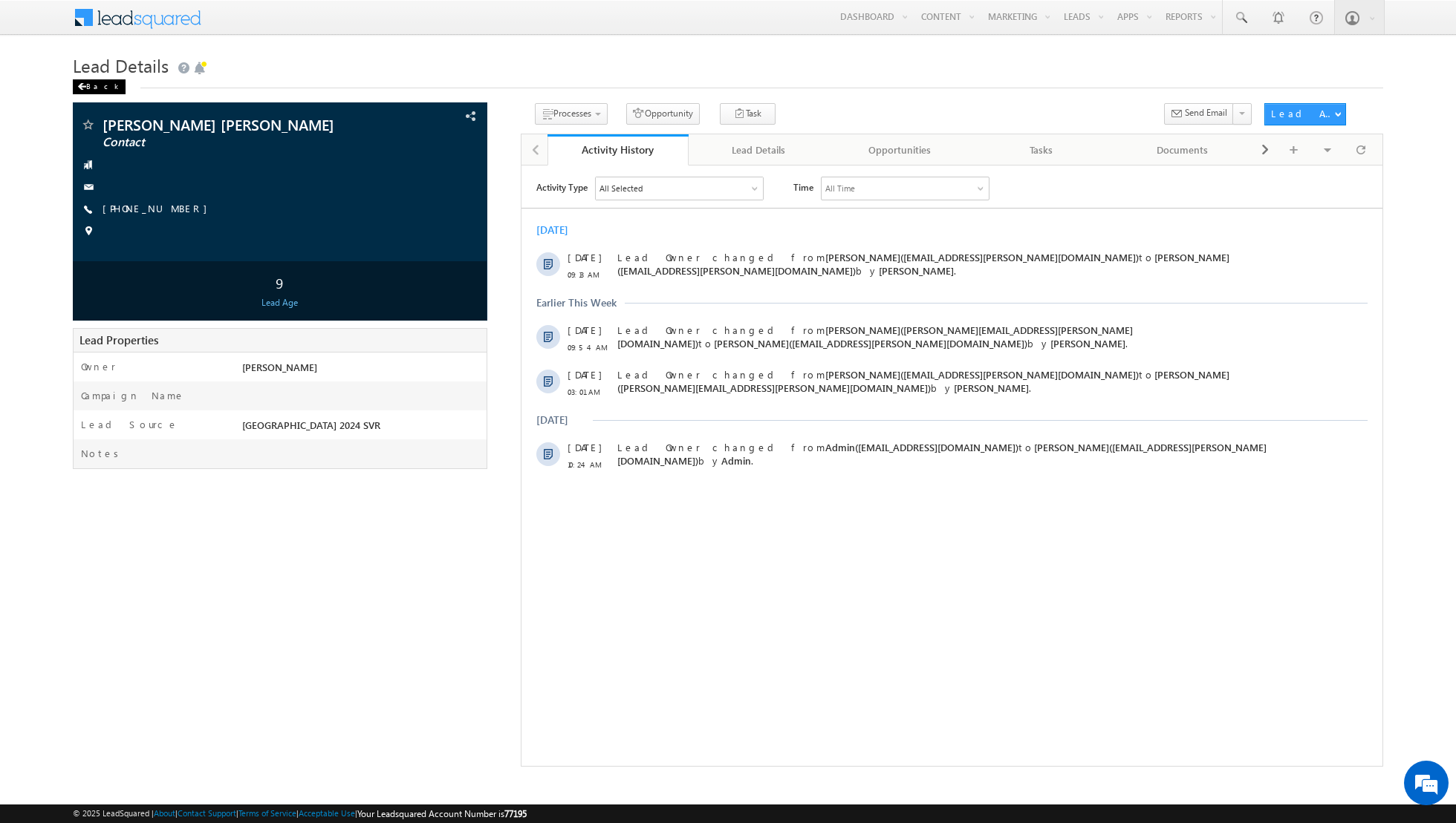
click at [89, 82] on div "Back" at bounding box center [99, 87] width 53 height 15
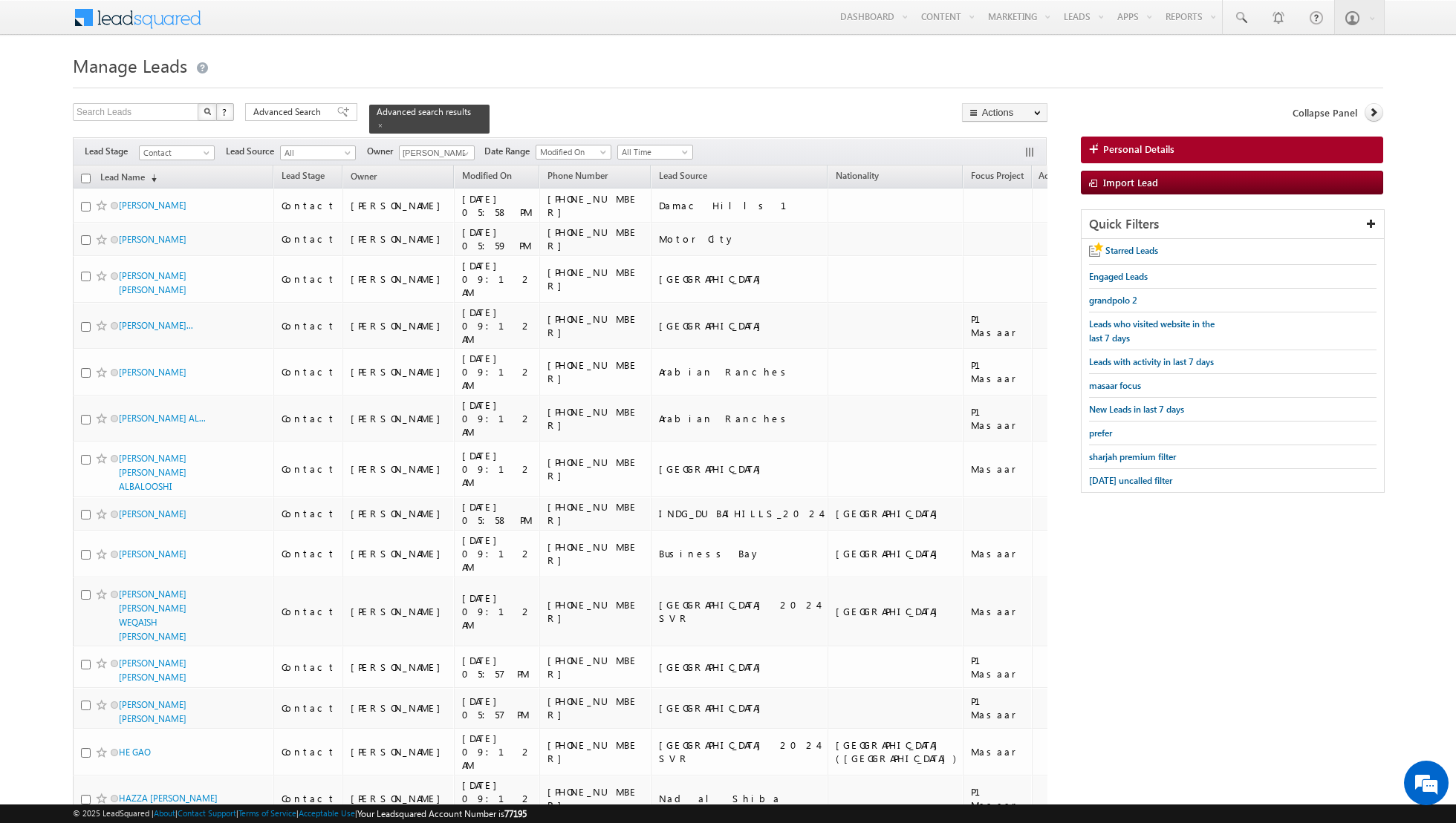
click at [85, 175] on input "checkbox" at bounding box center [86, 179] width 10 height 10
checkbox input "true"
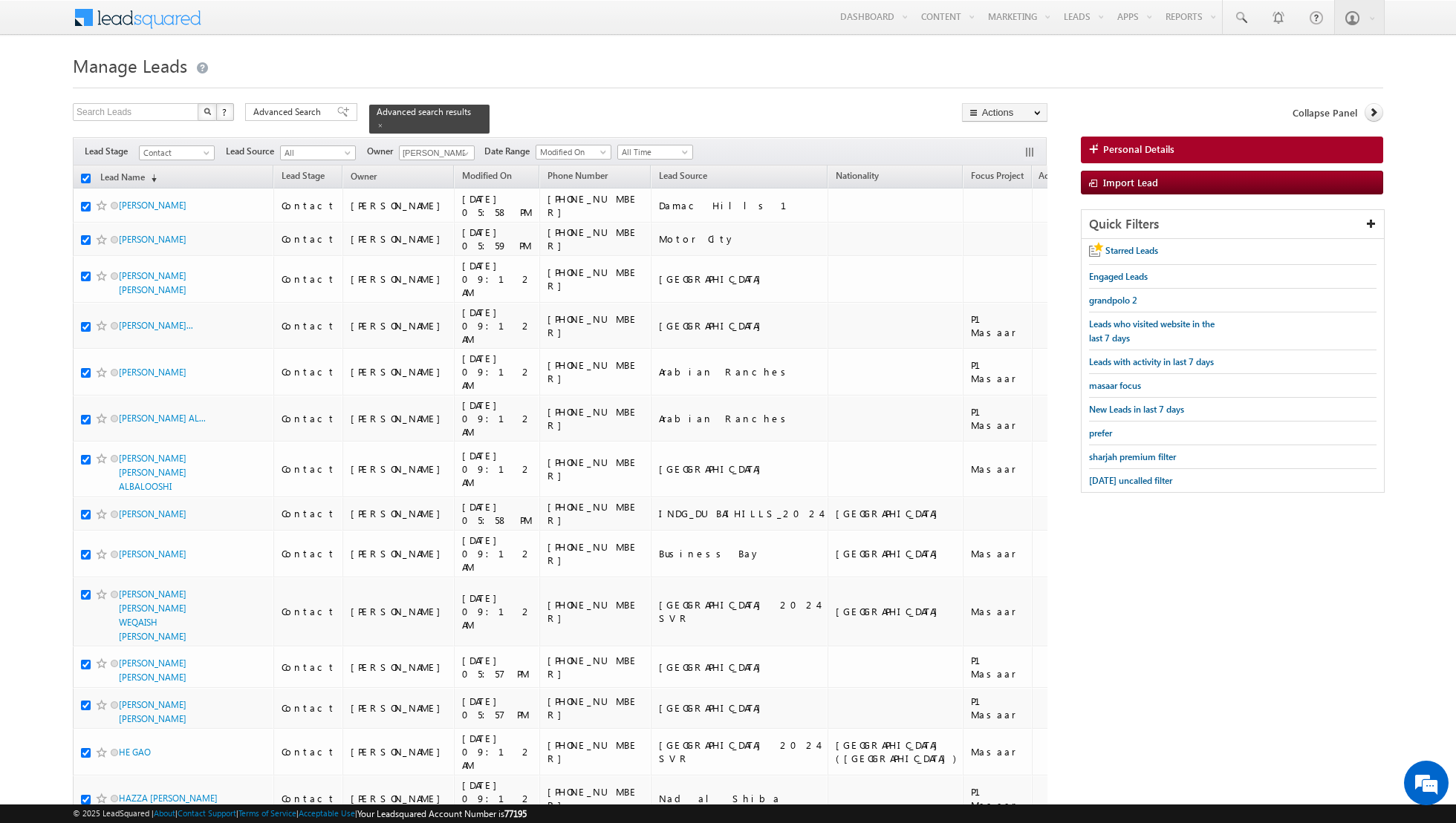
checkbox input "true"
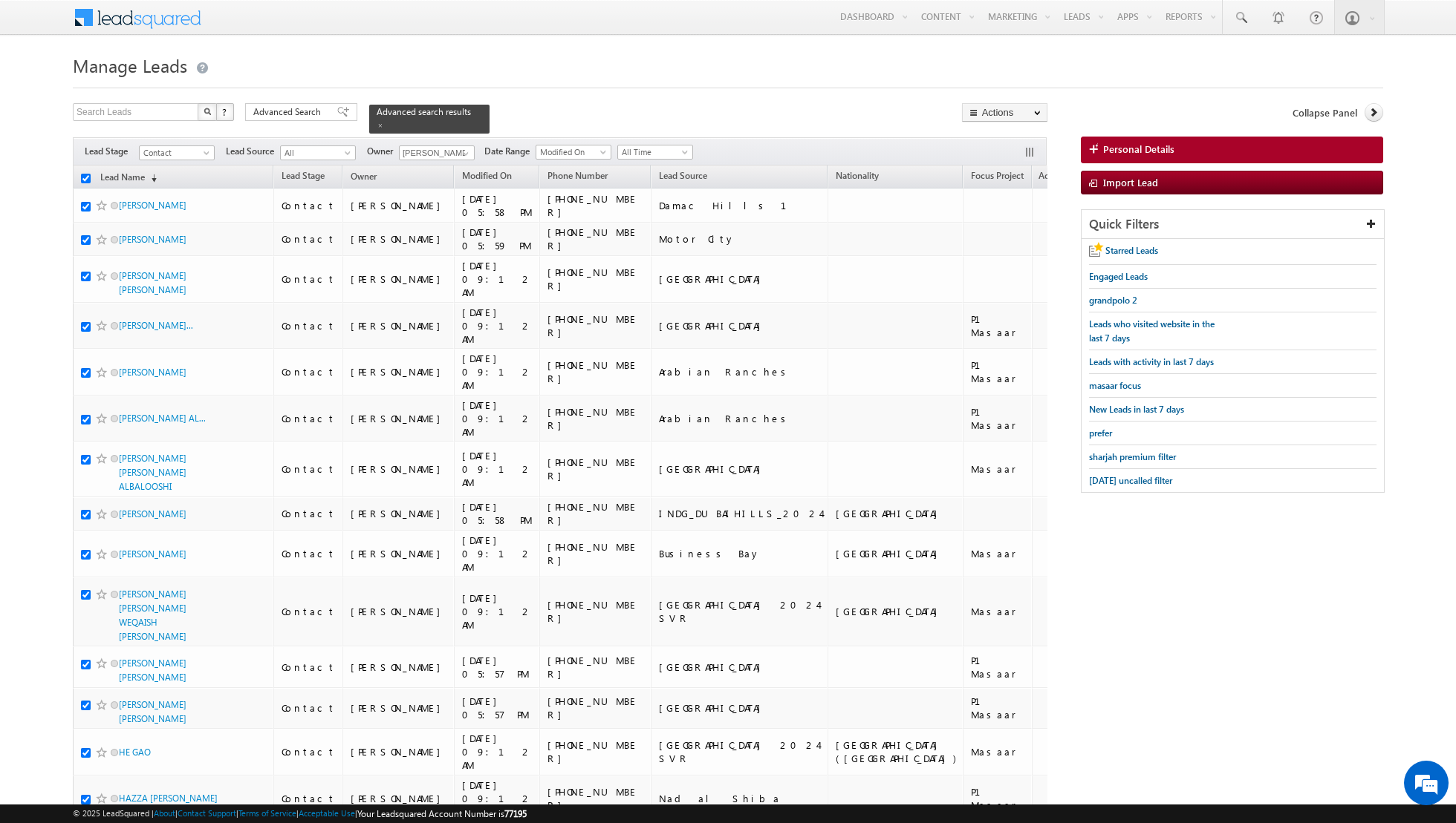
checkbox input "true"
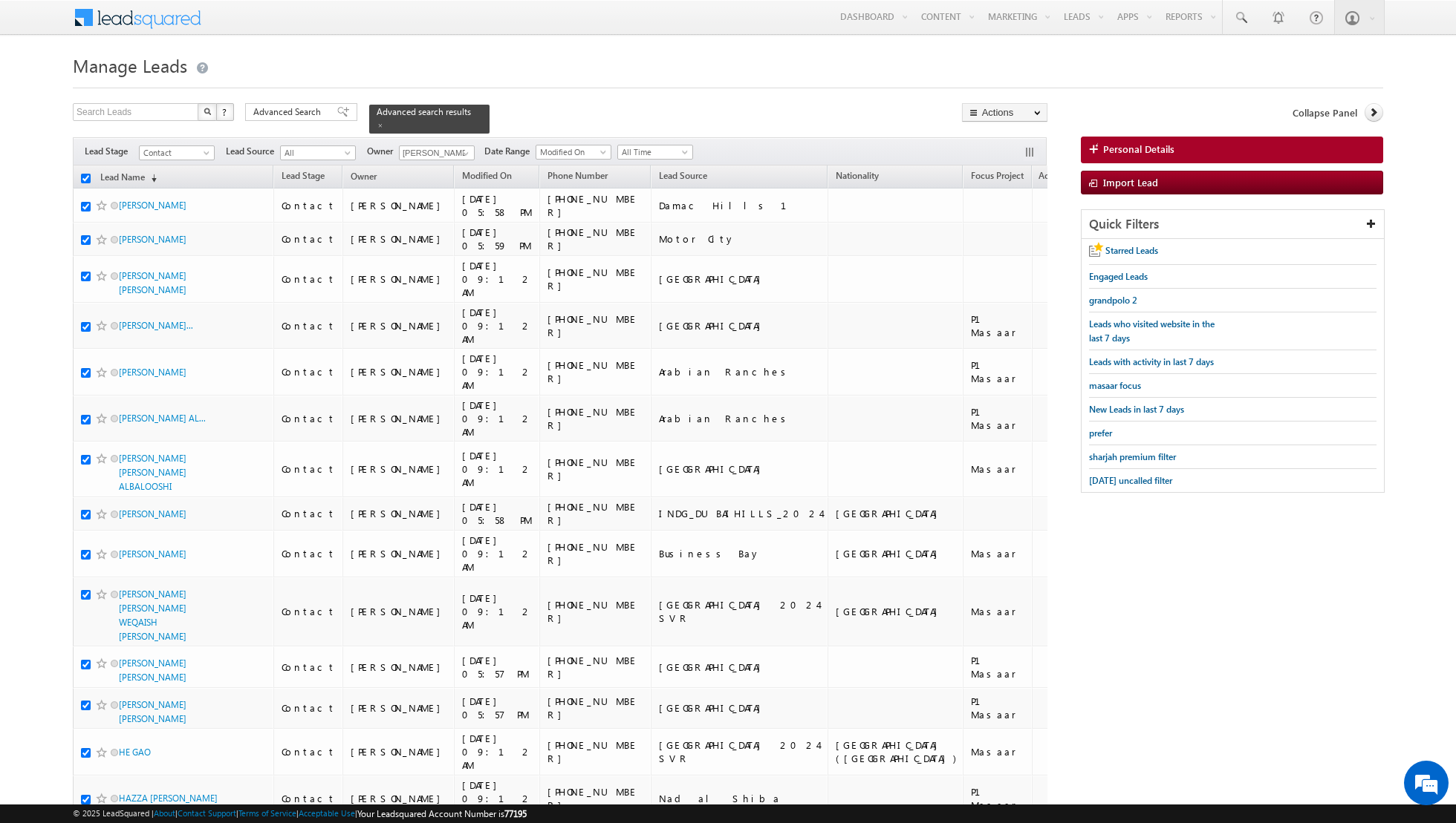
checkbox input "true"
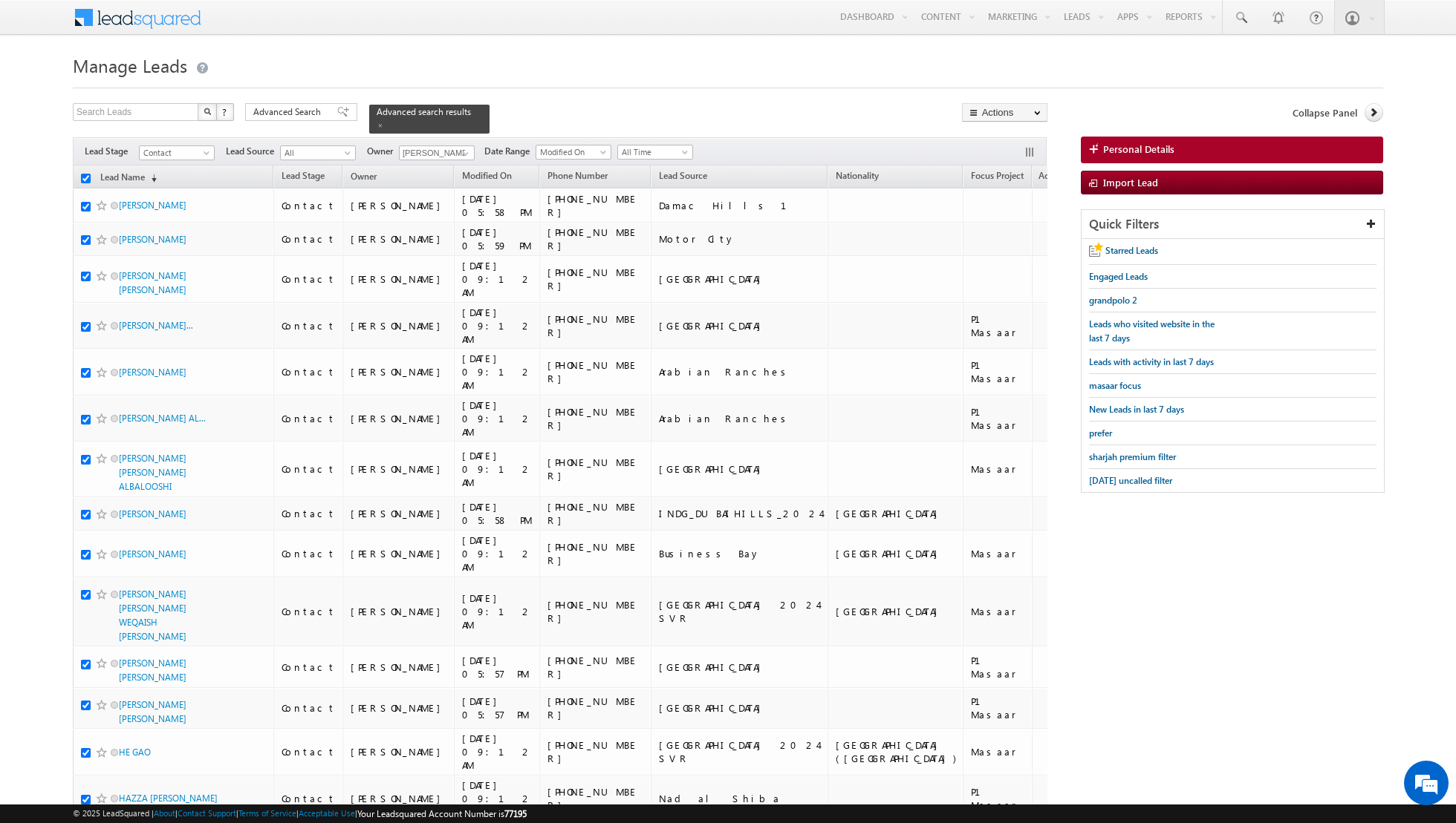
checkbox input "true"
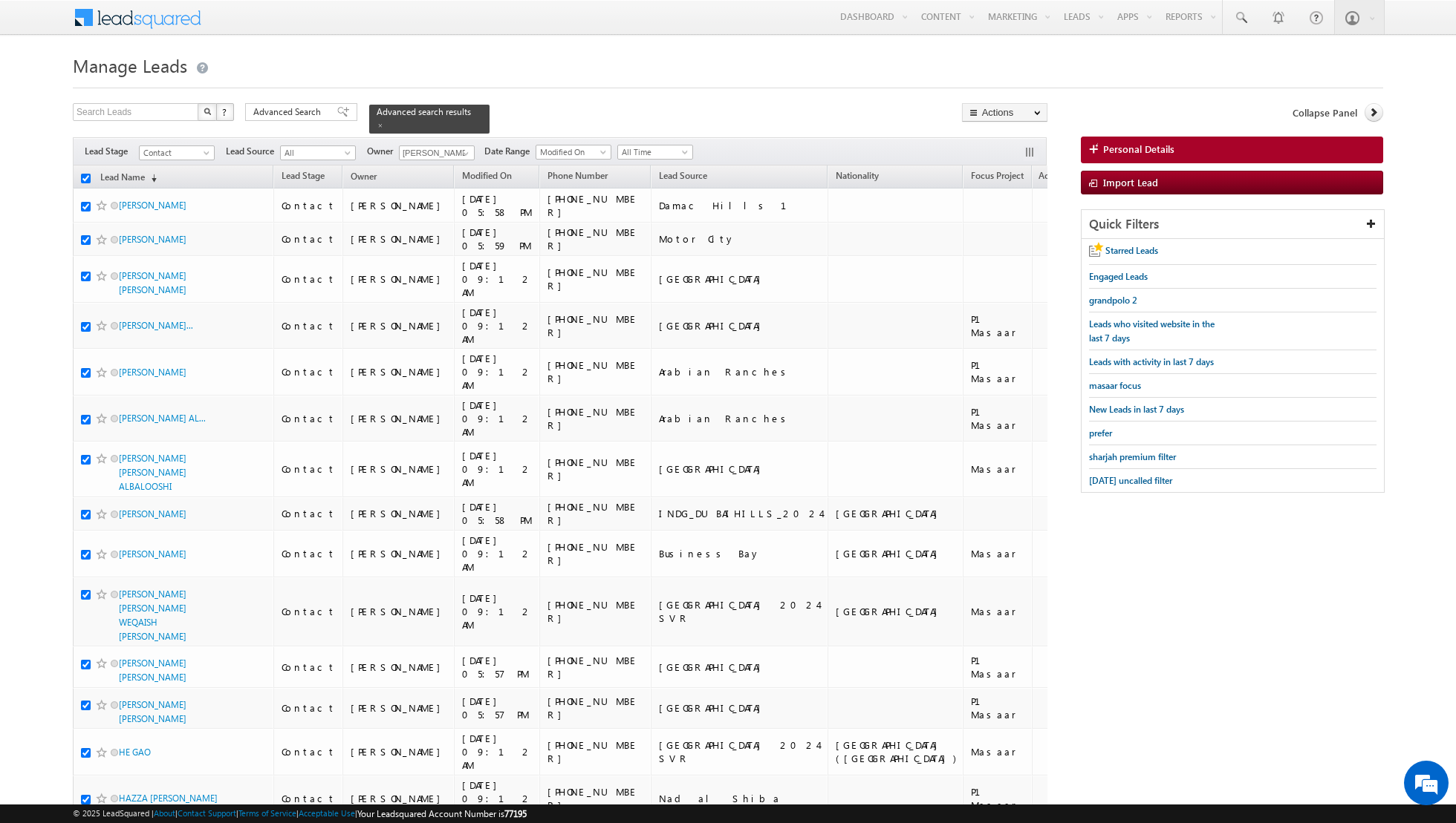
checkbox input "true"
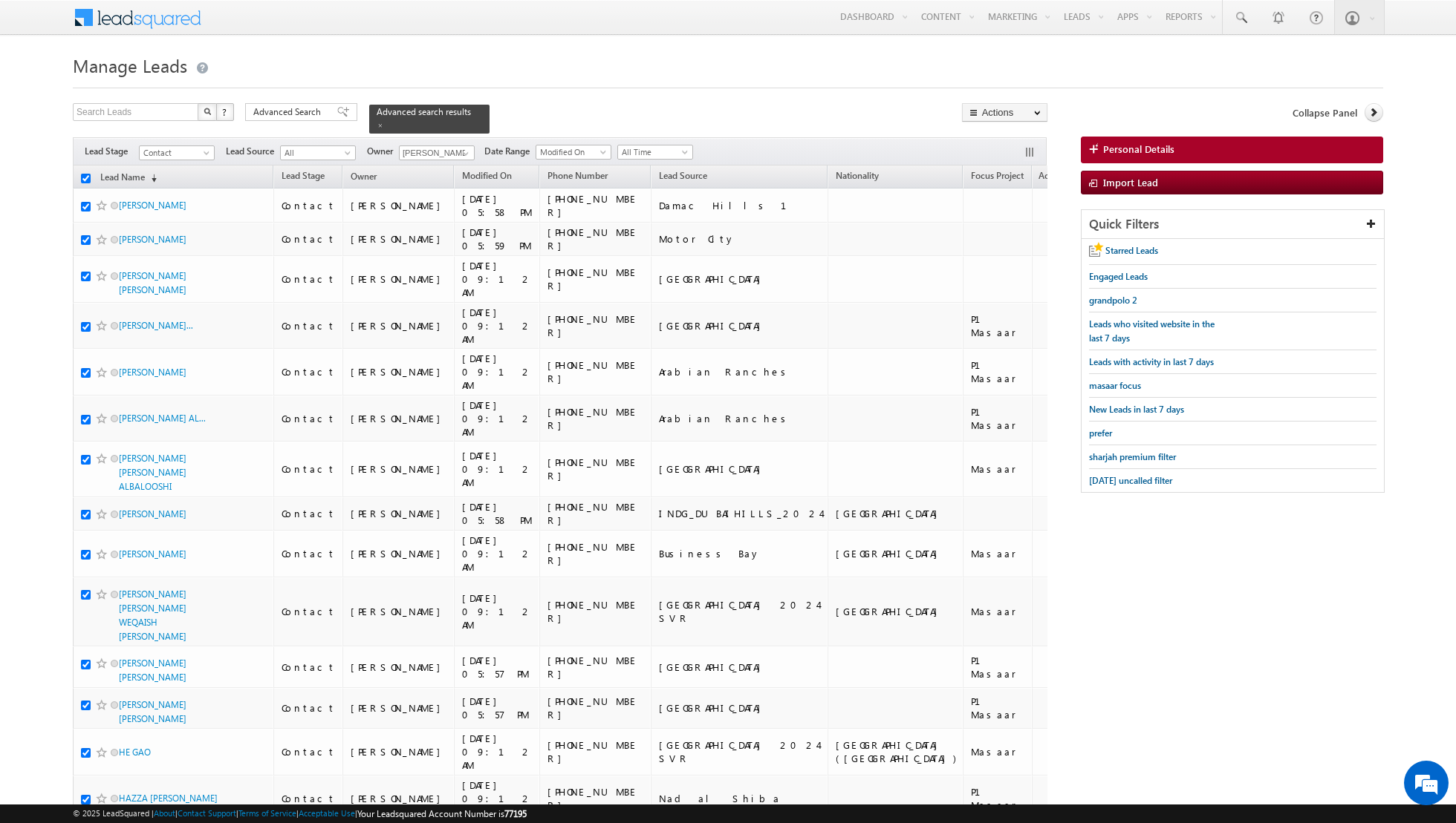
checkbox input "true"
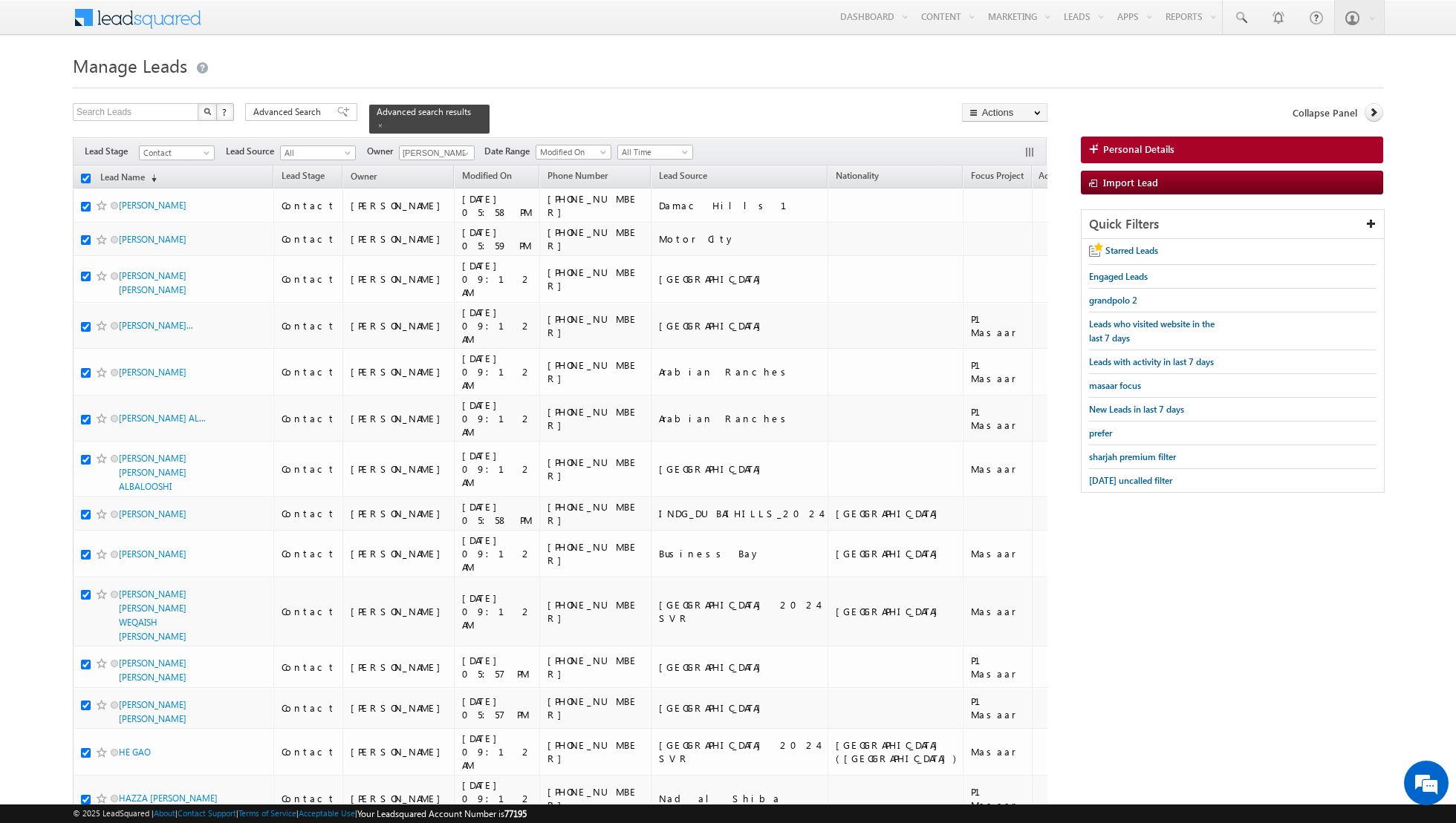
checkbox input "true"
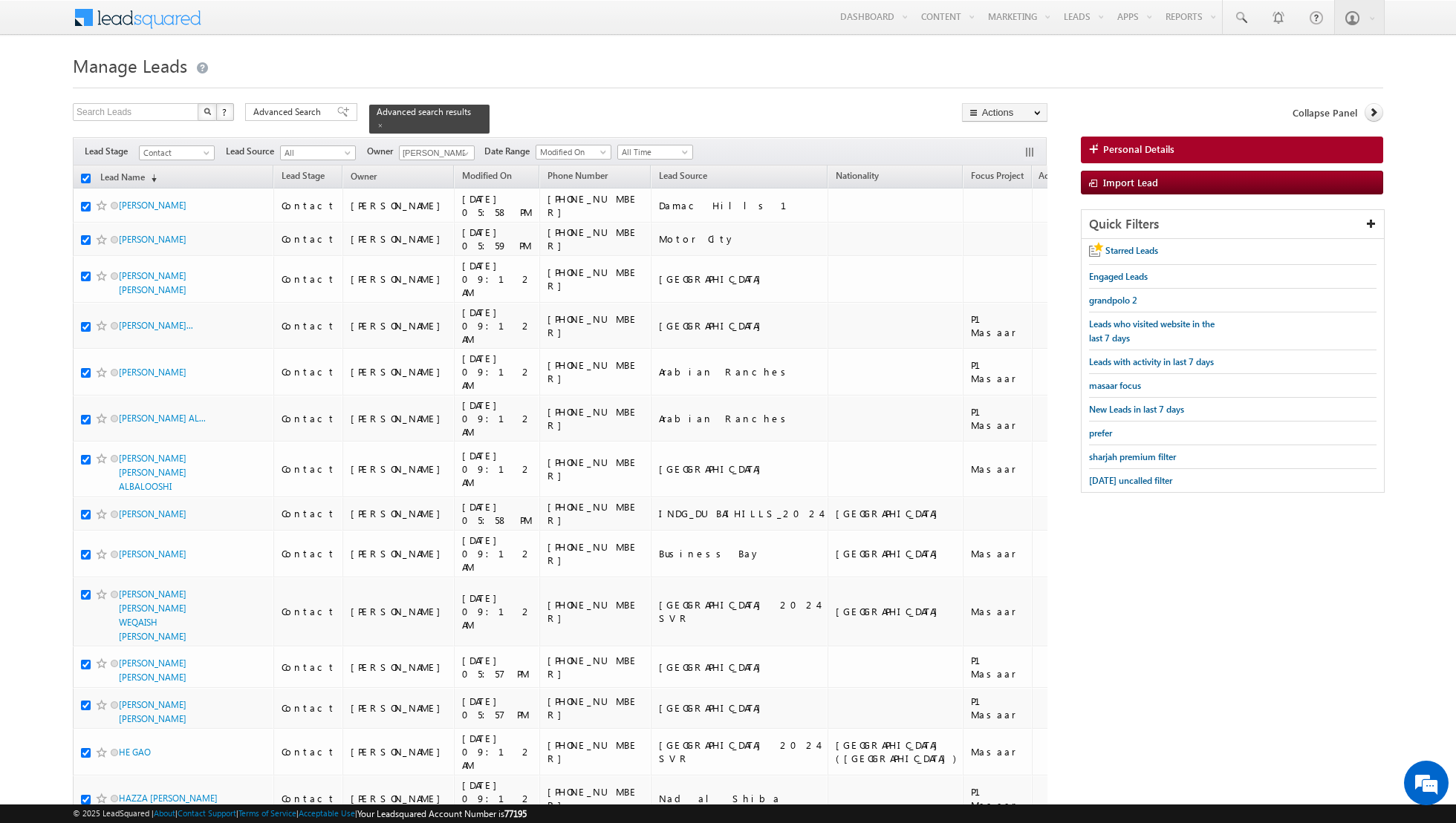
checkbox input "true"
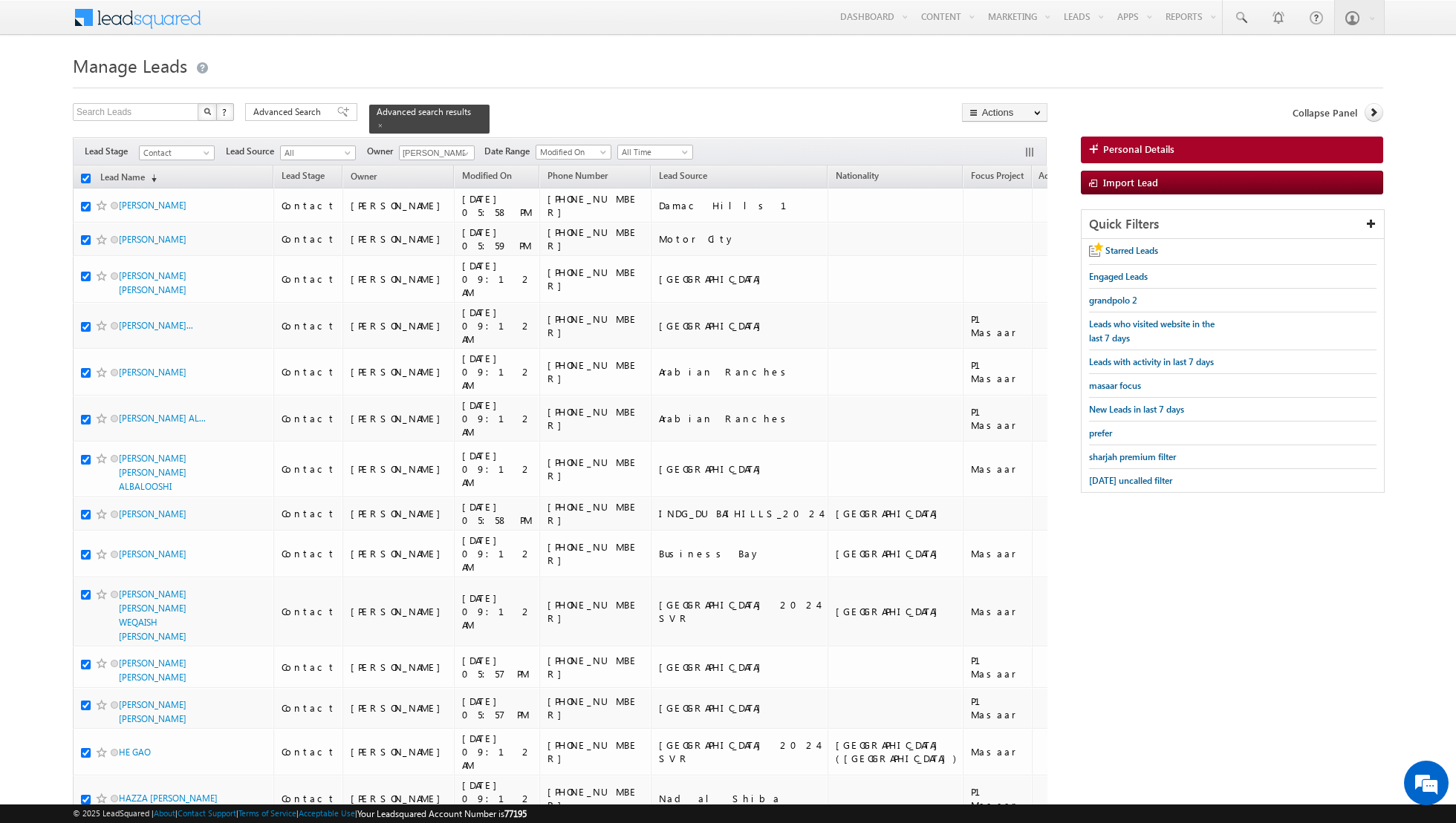
checkbox input "true"
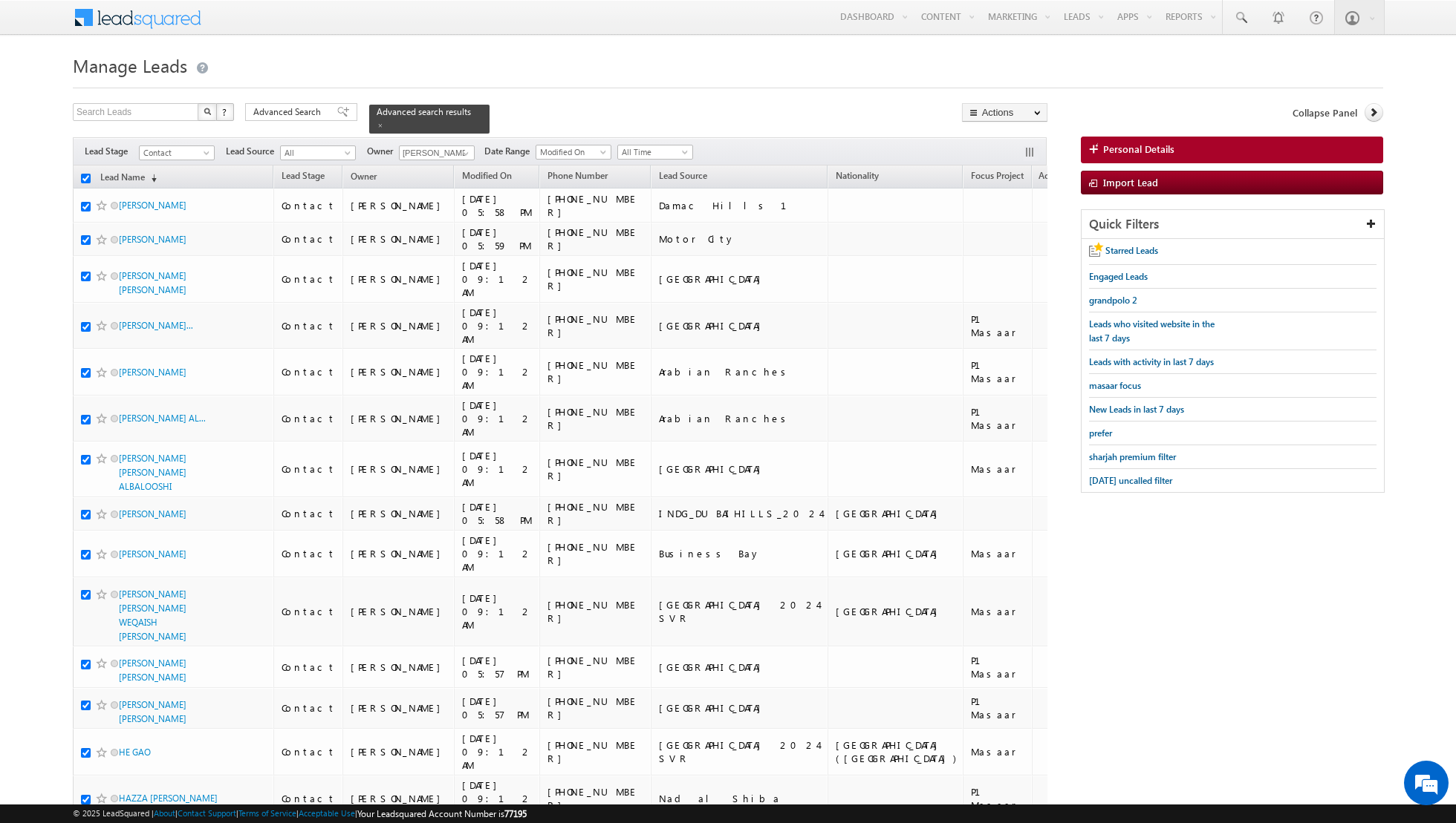
checkbox input "true"
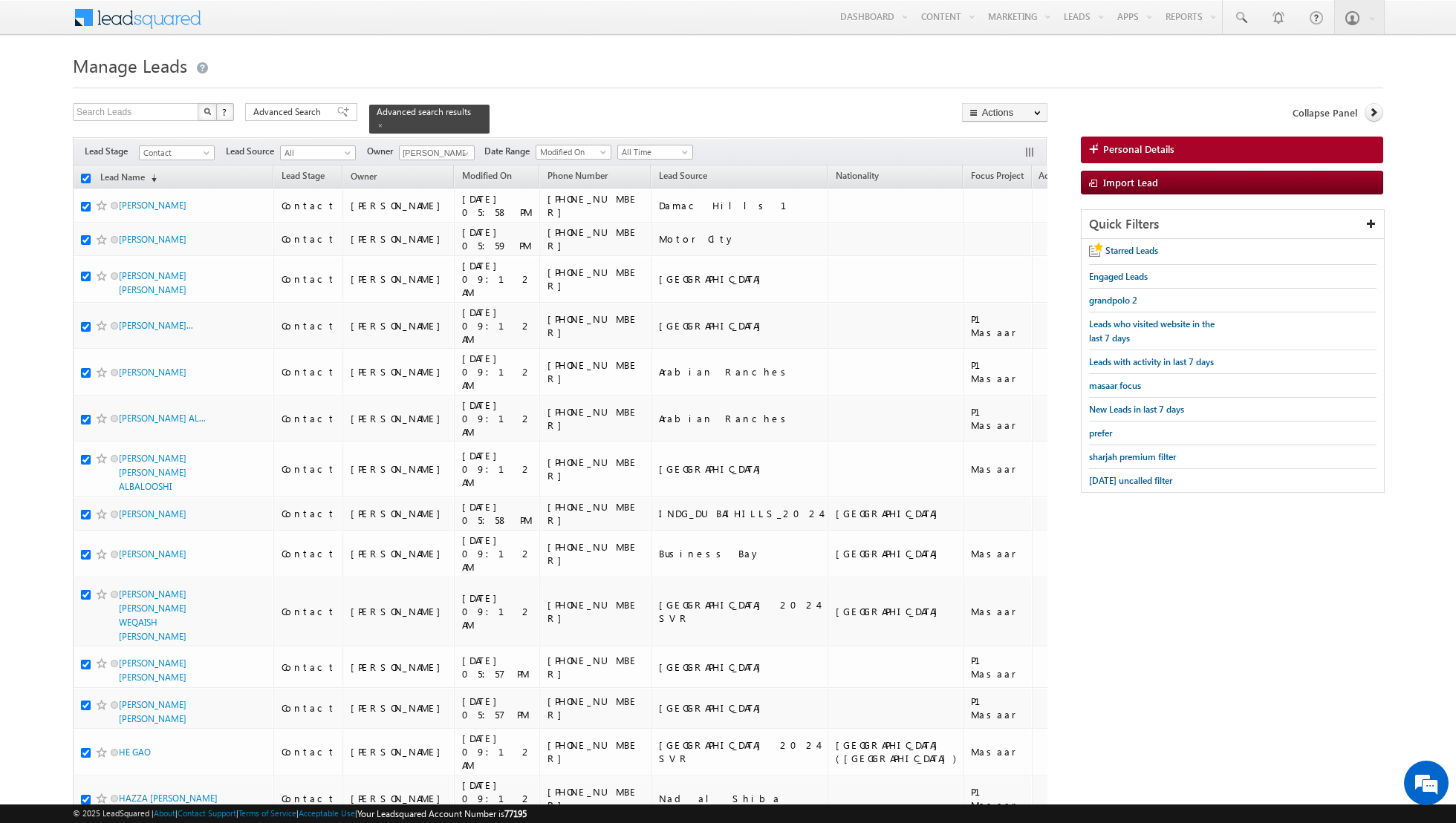
checkbox input "true"
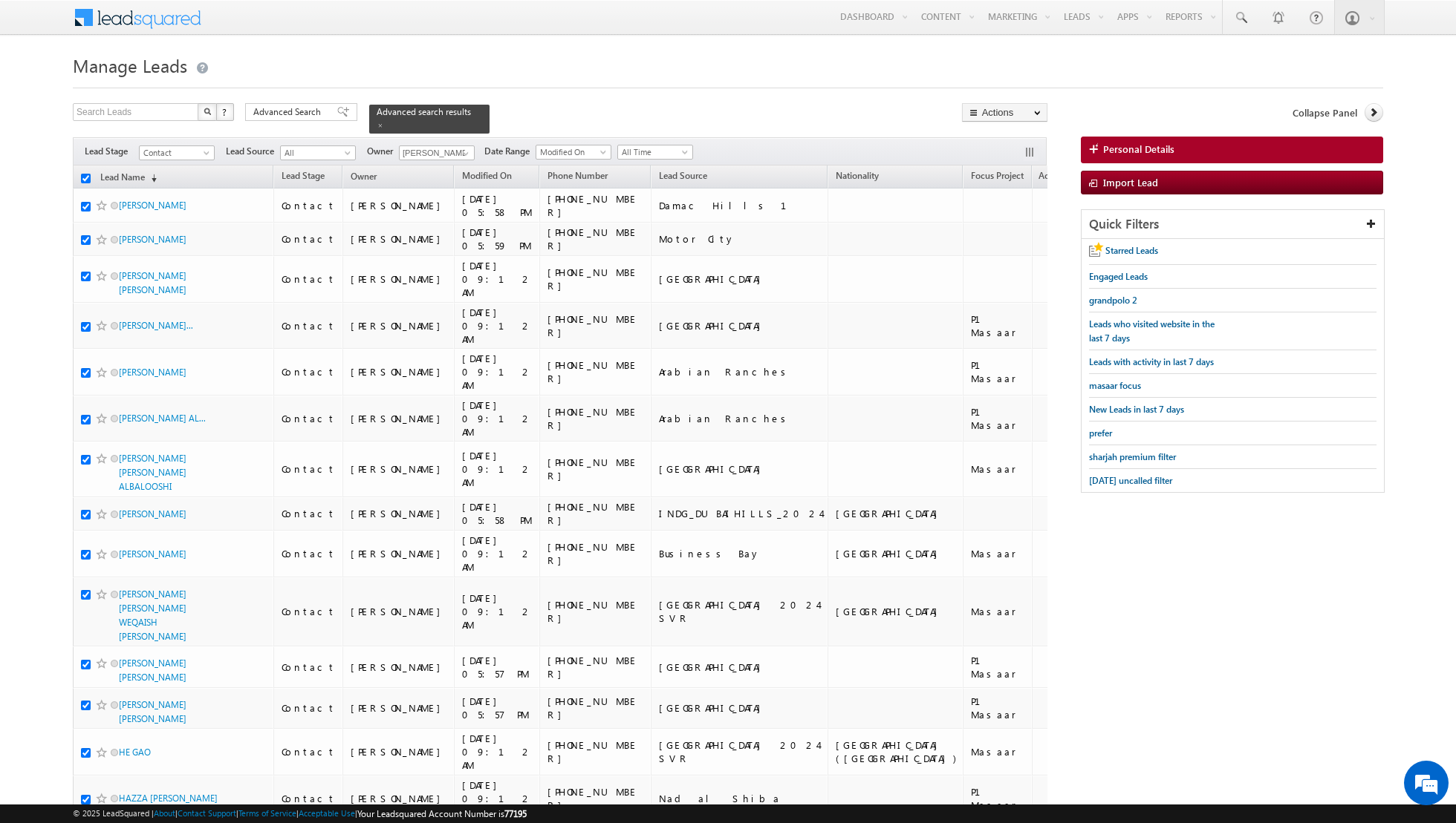
checkbox input "true"
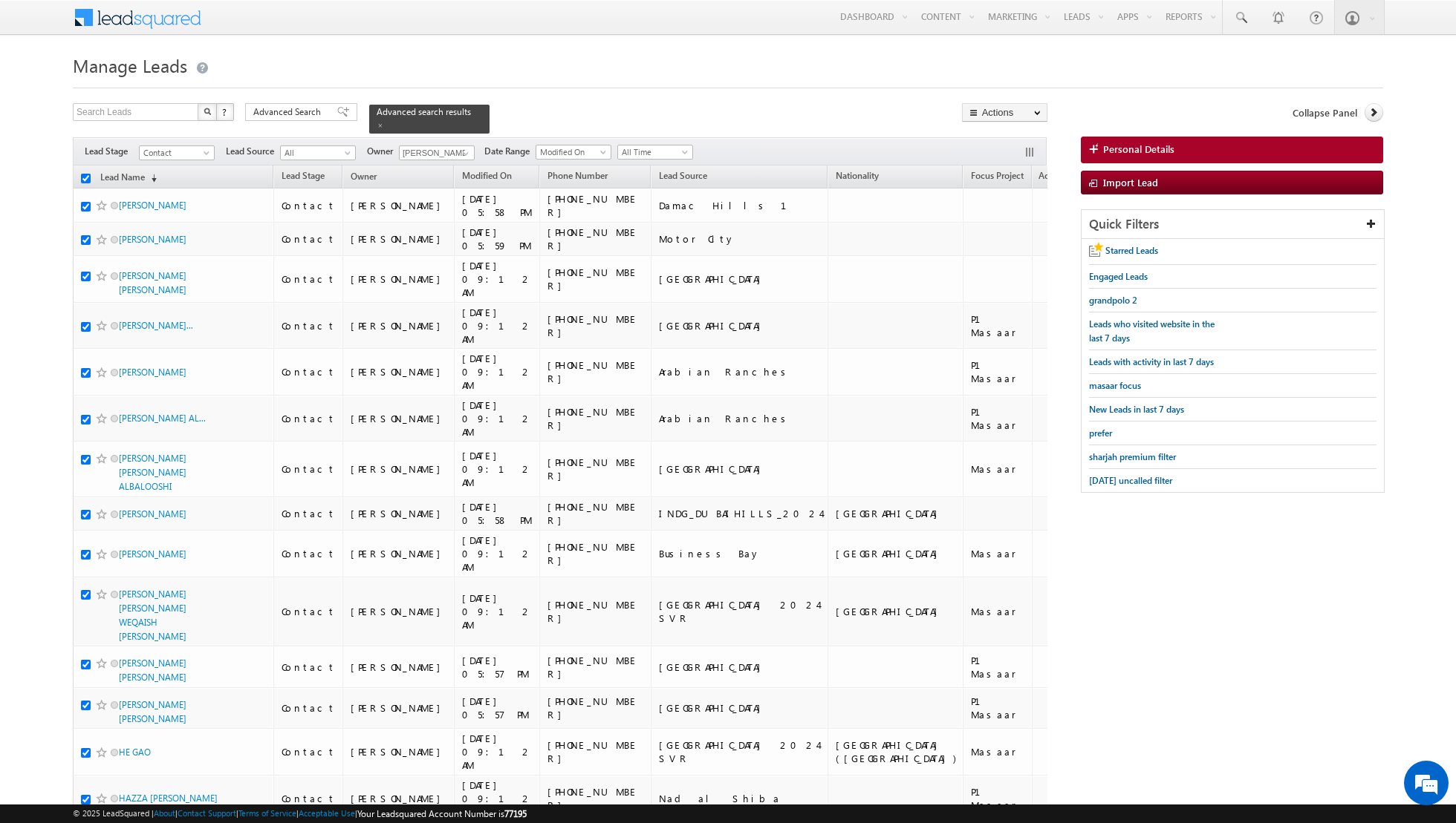
checkbox input "true"
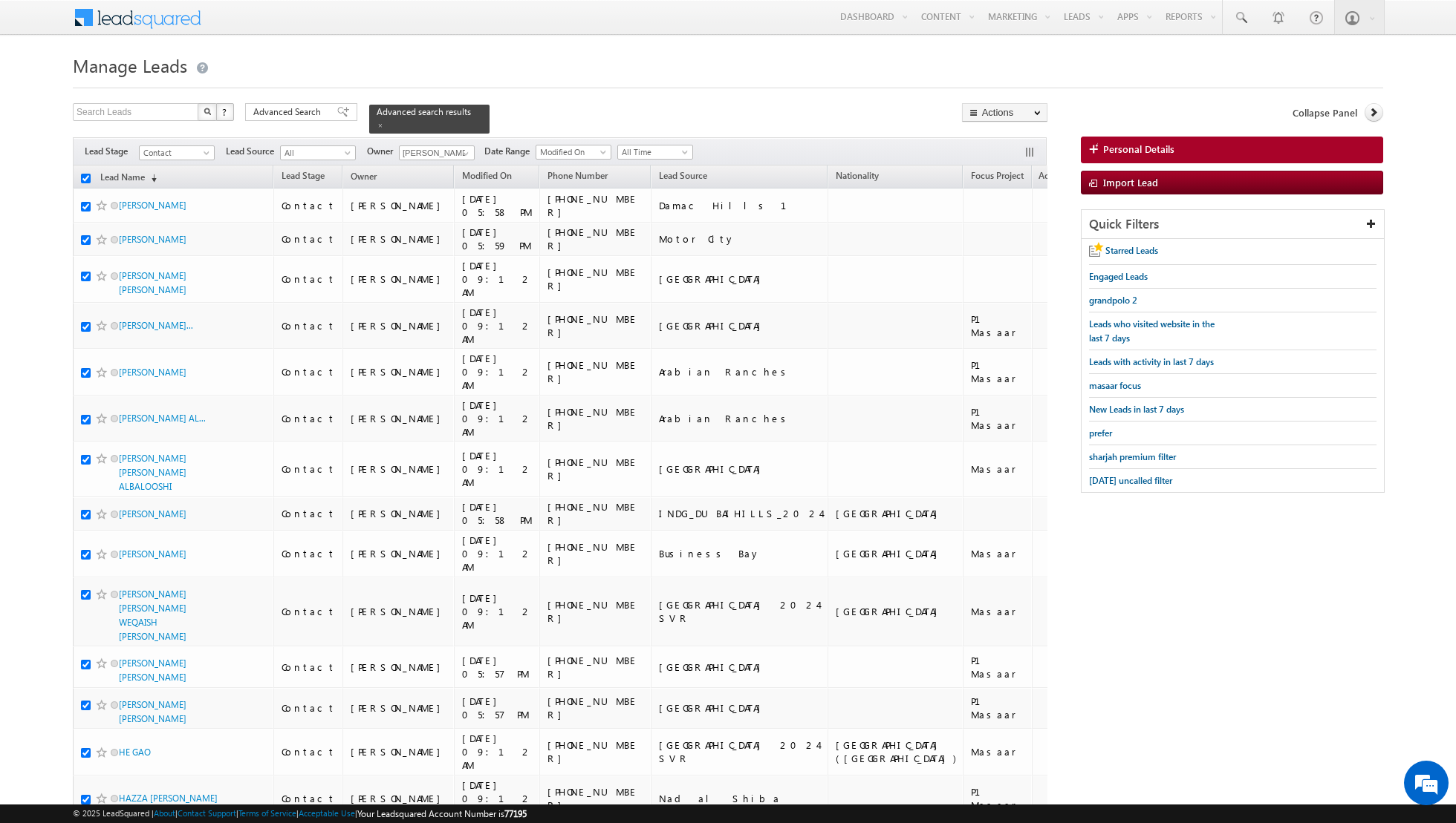
checkbox input "true"
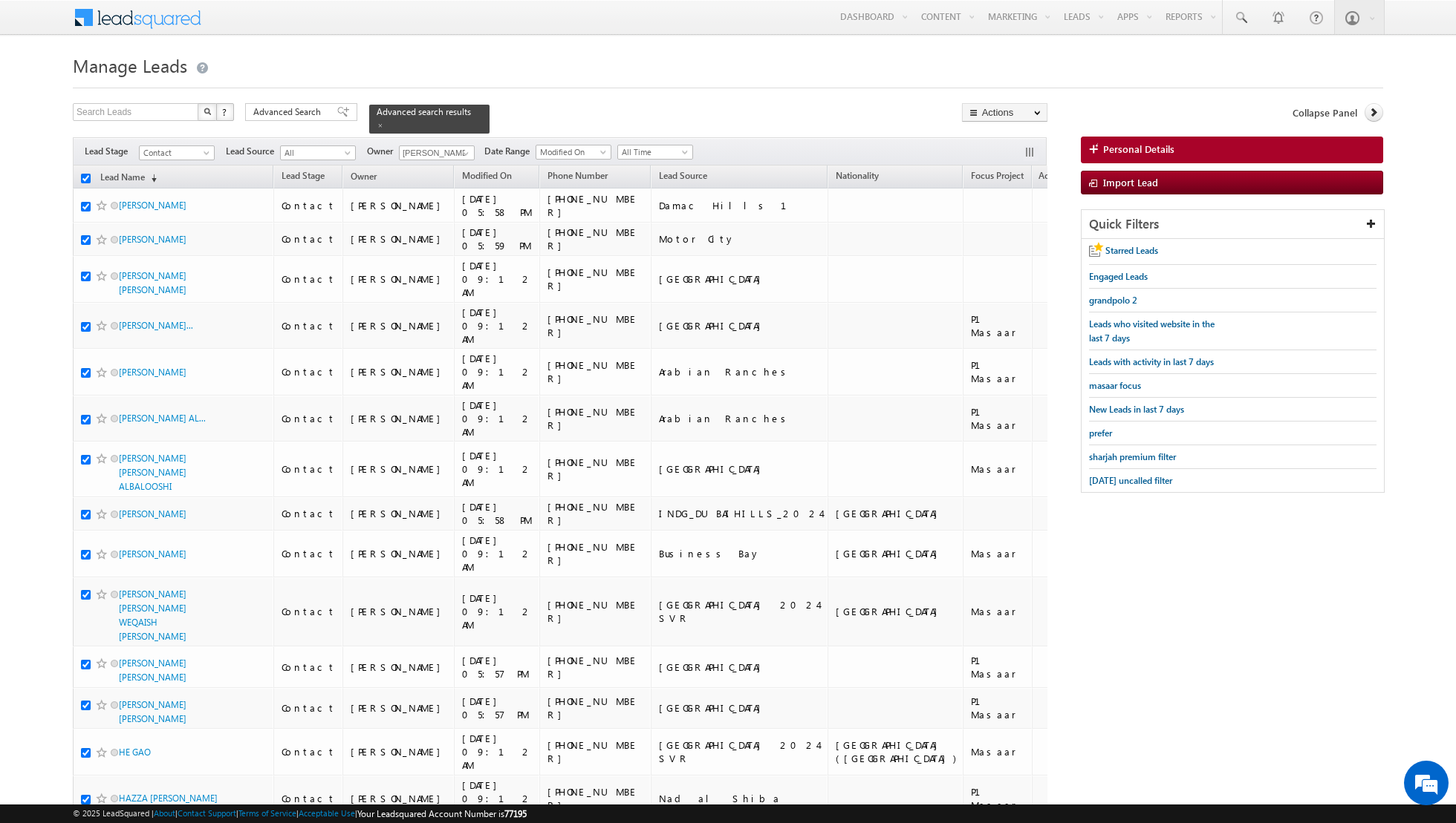
checkbox input "true"
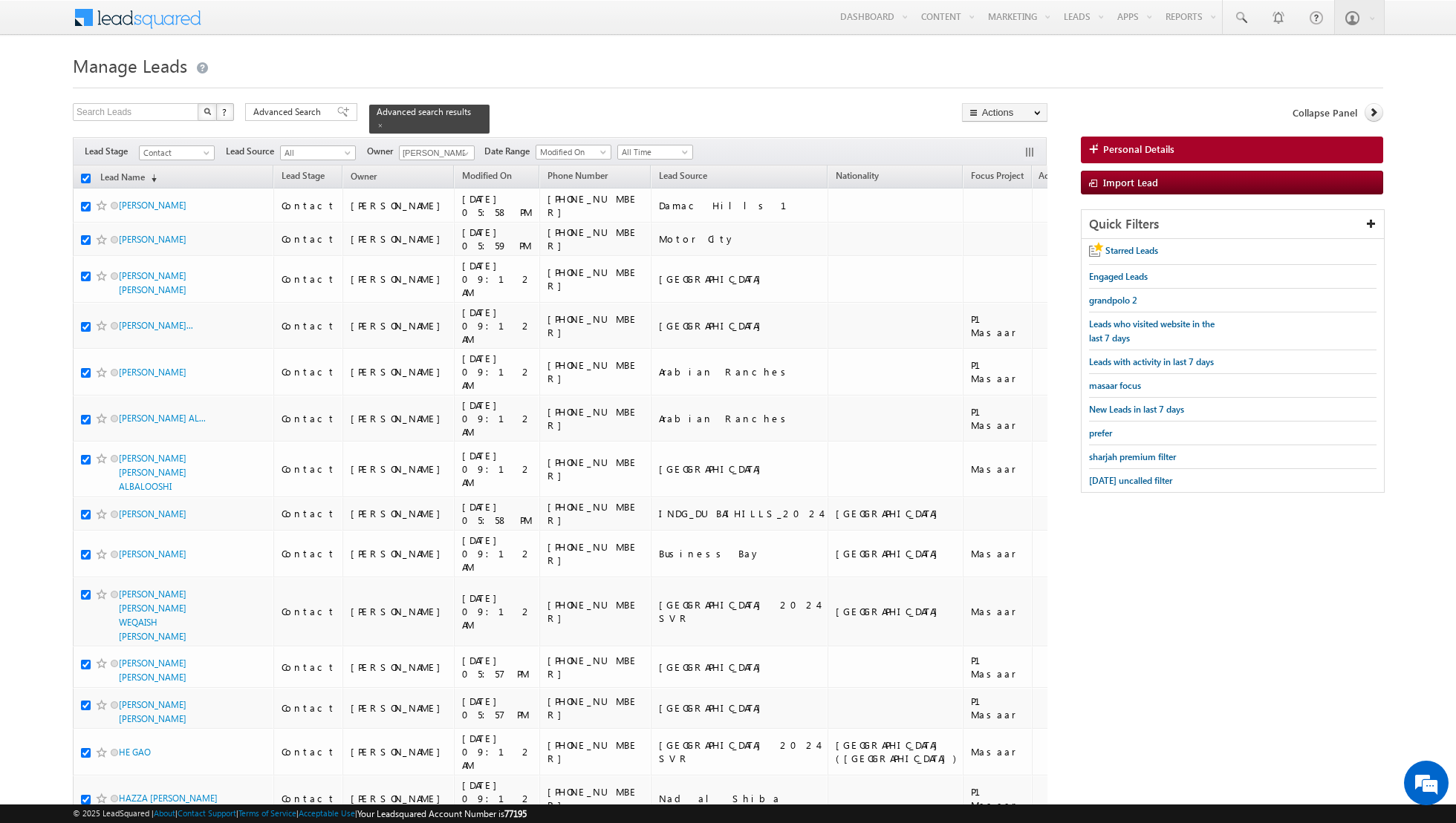
checkbox input "true"
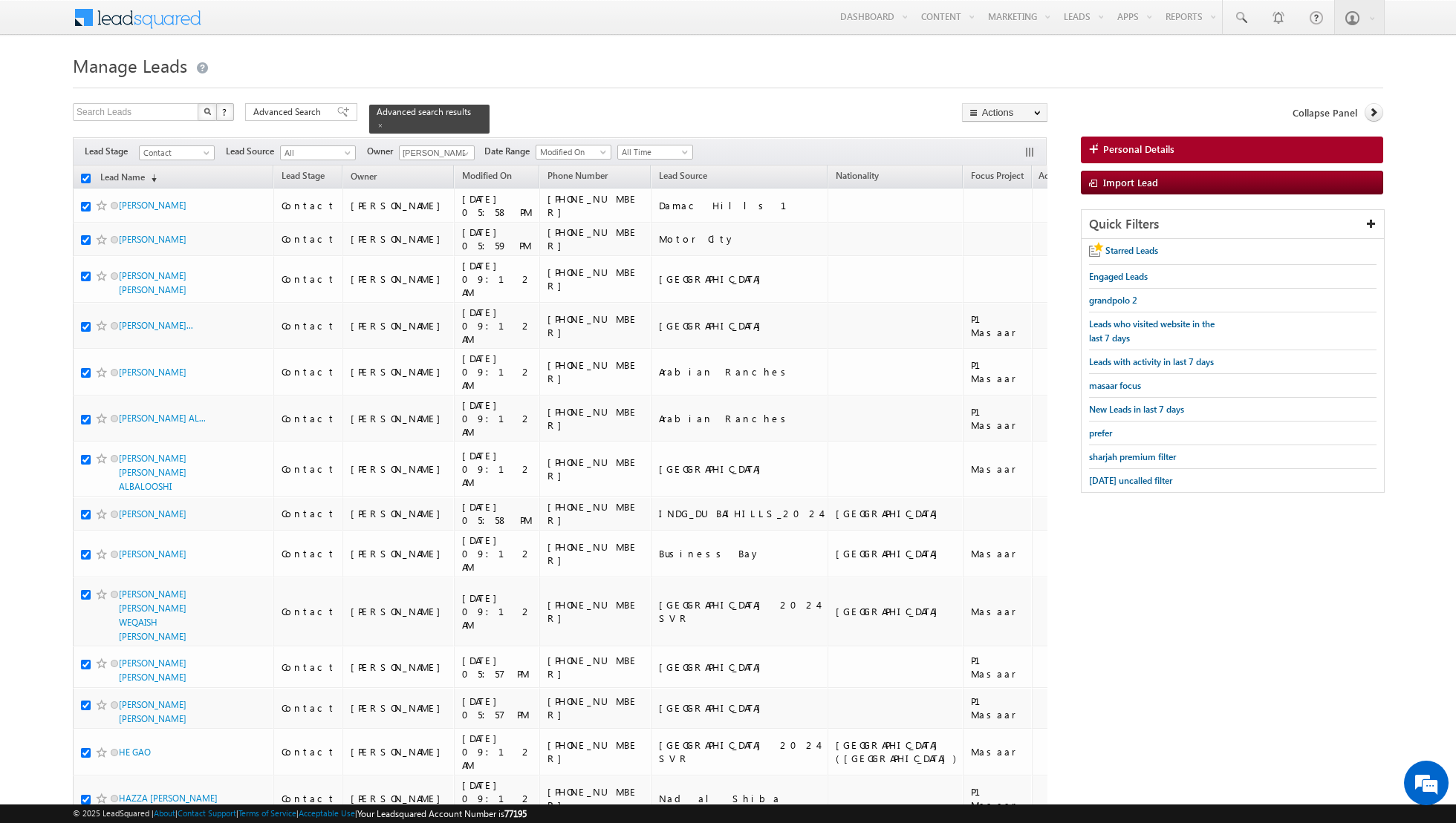
checkbox input "true"
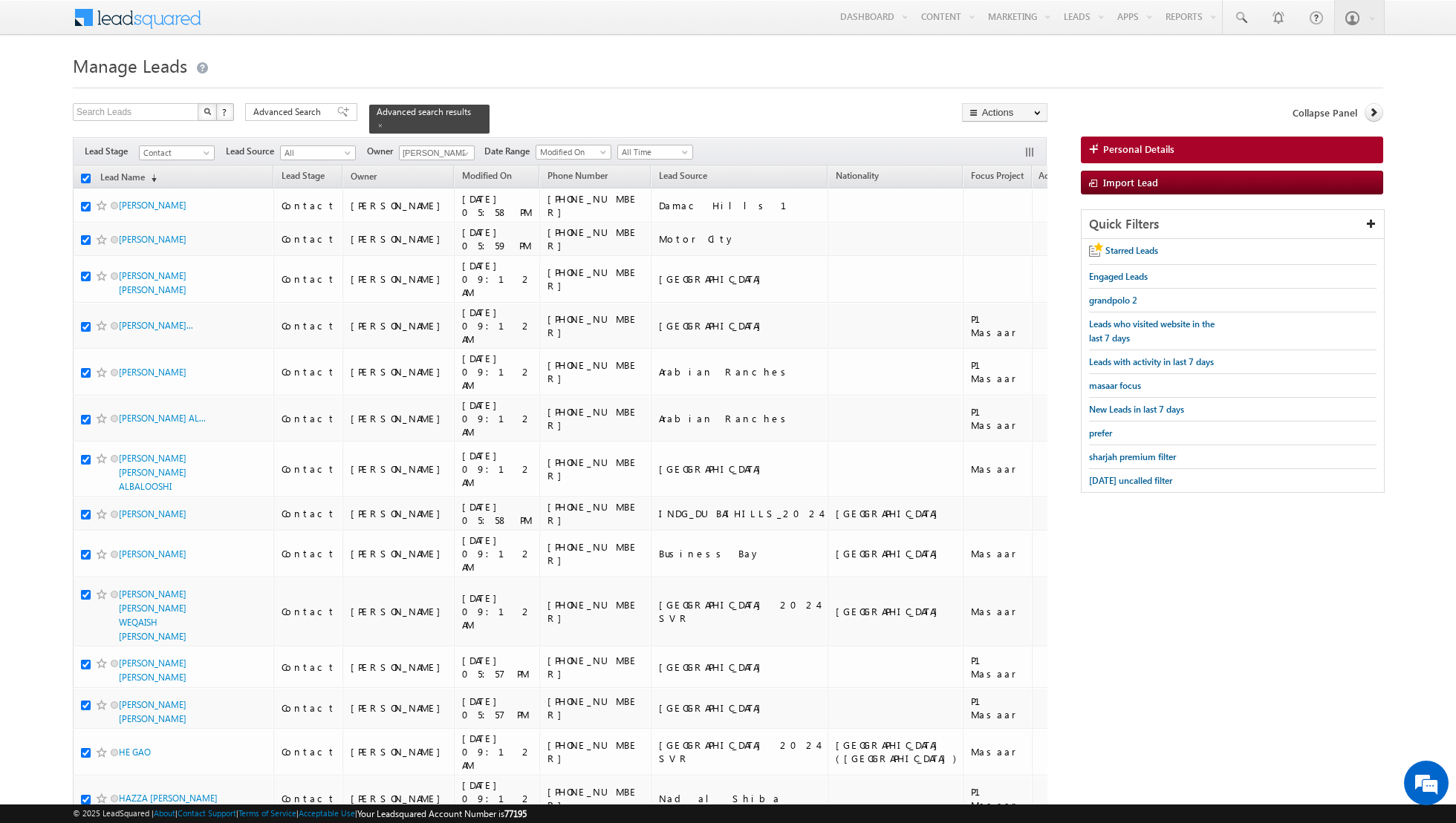
checkbox input "true"
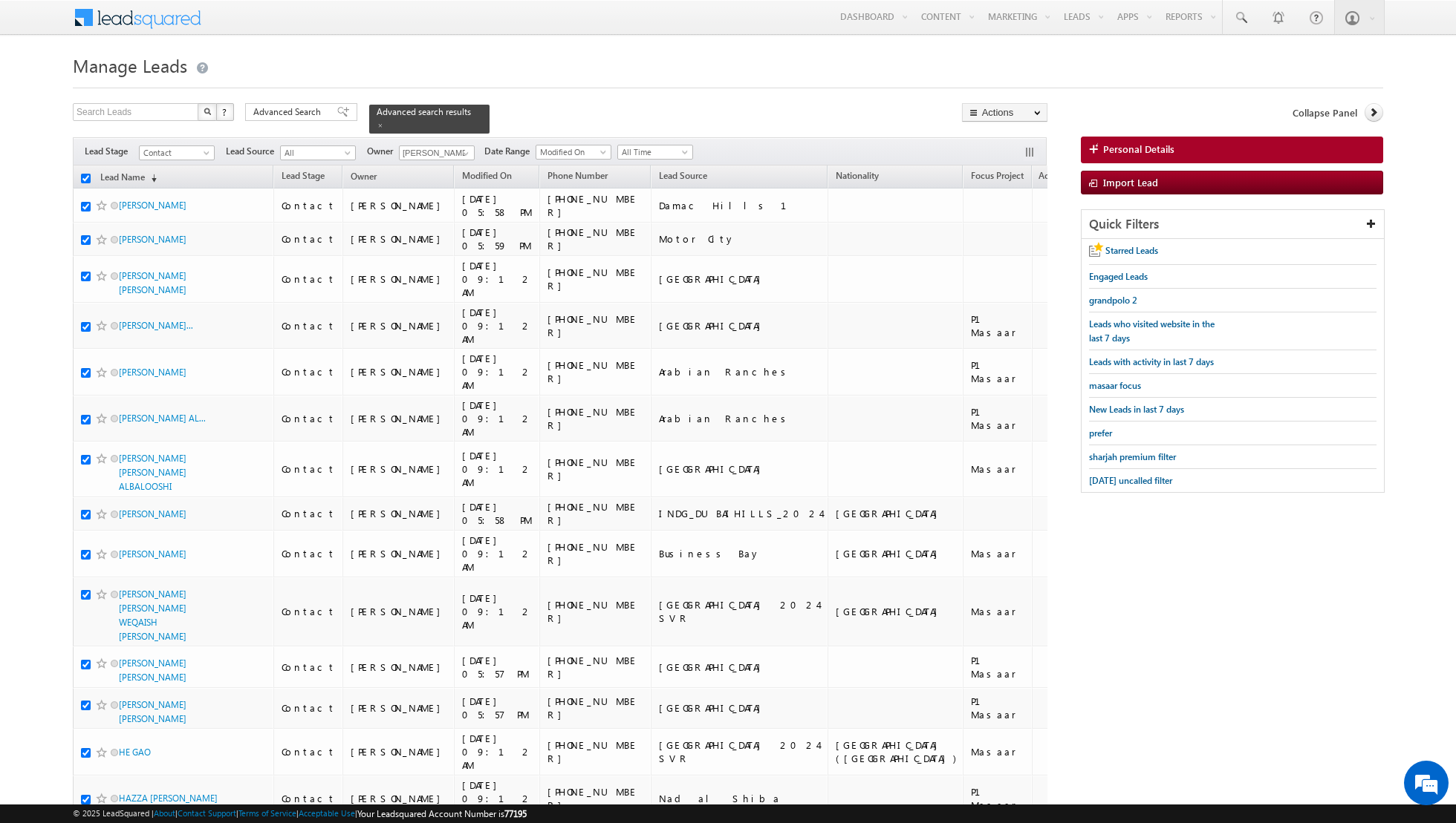
checkbox input "true"
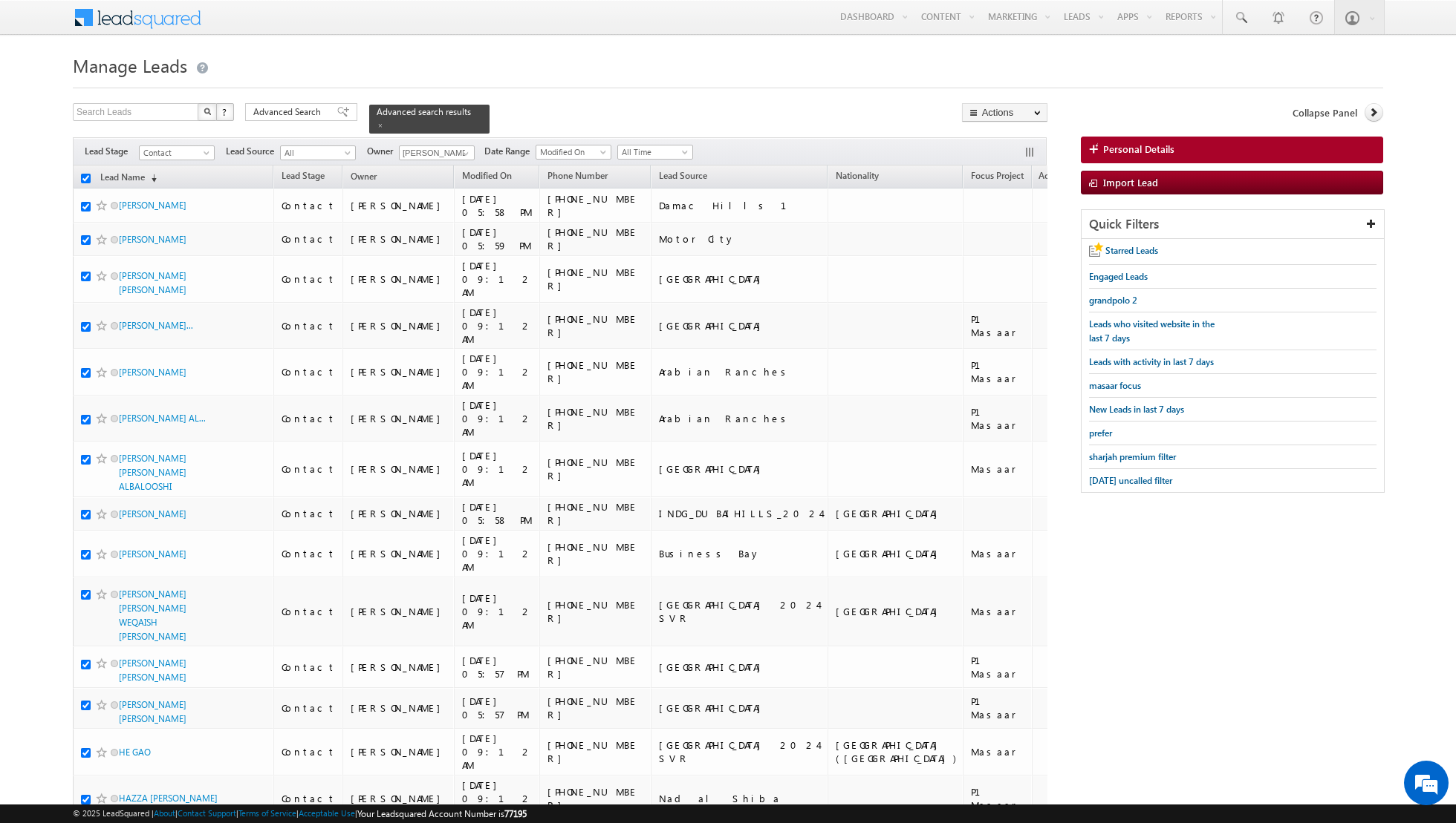
checkbox input "true"
click at [1001, 239] on link "Change Owner" at bounding box center [1004, 241] width 84 height 18
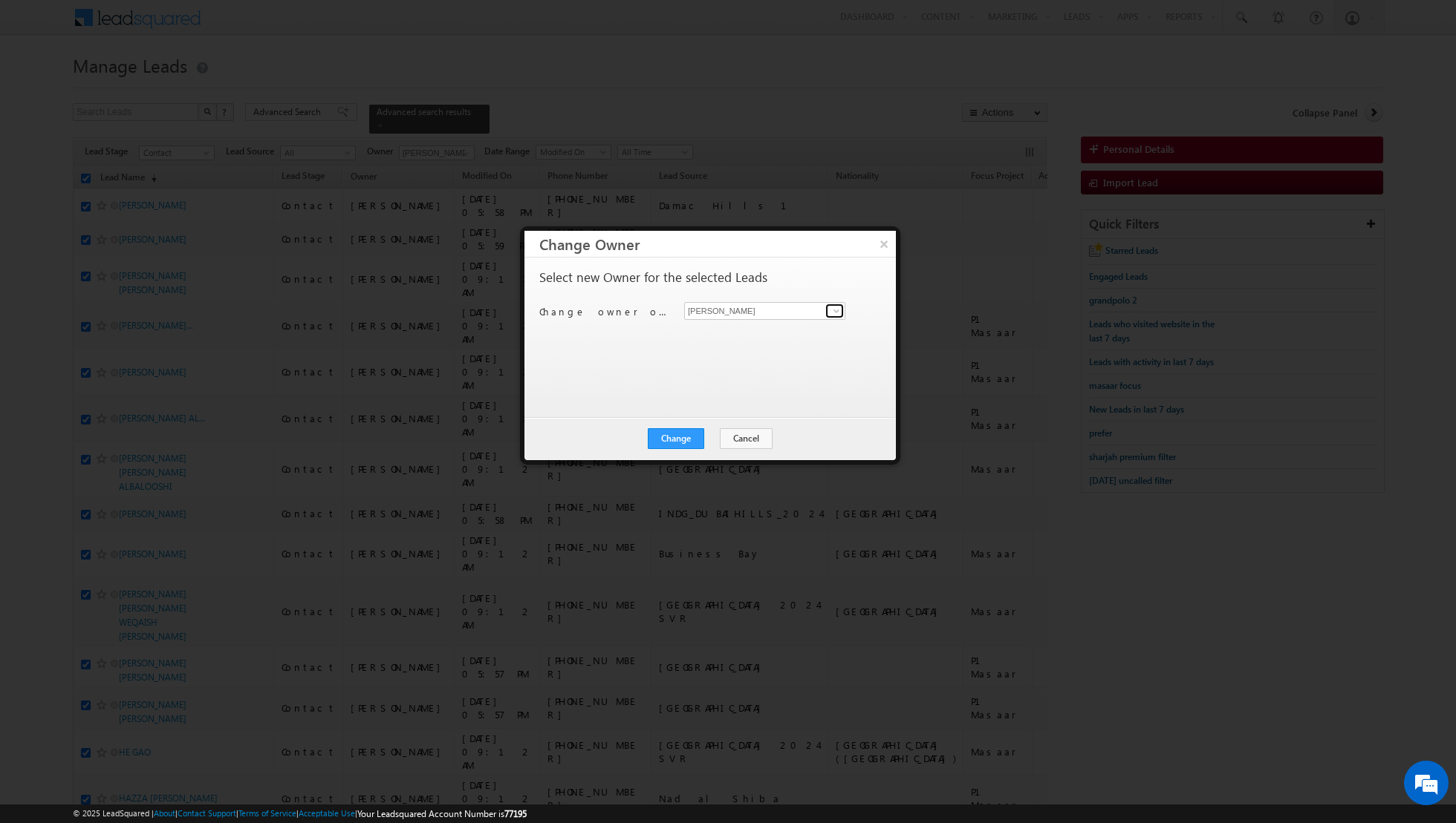
click at [831, 307] on span at bounding box center [836, 311] width 12 height 11
click at [741, 376] on link "[PERSON_NAME] [PERSON_NAME][EMAIL_ADDRESS][DOMAIN_NAME]" at bounding box center [765, 386] width 161 height 28
type input "[PERSON_NAME]"
click at [678, 434] on button "Change" at bounding box center [675, 439] width 57 height 21
click at [726, 437] on button "Close" at bounding box center [712, 439] width 48 height 21
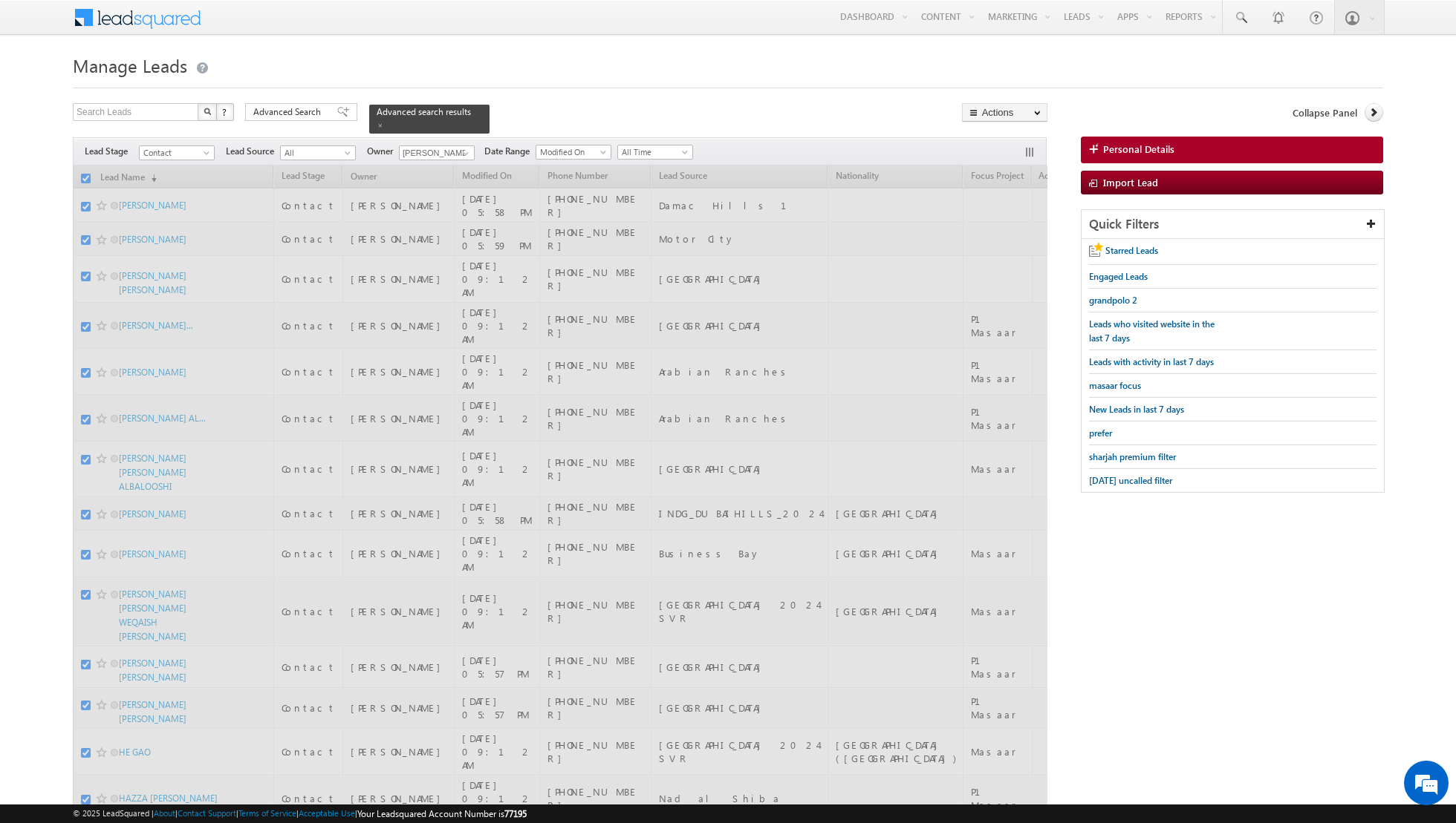
checkbox input "false"
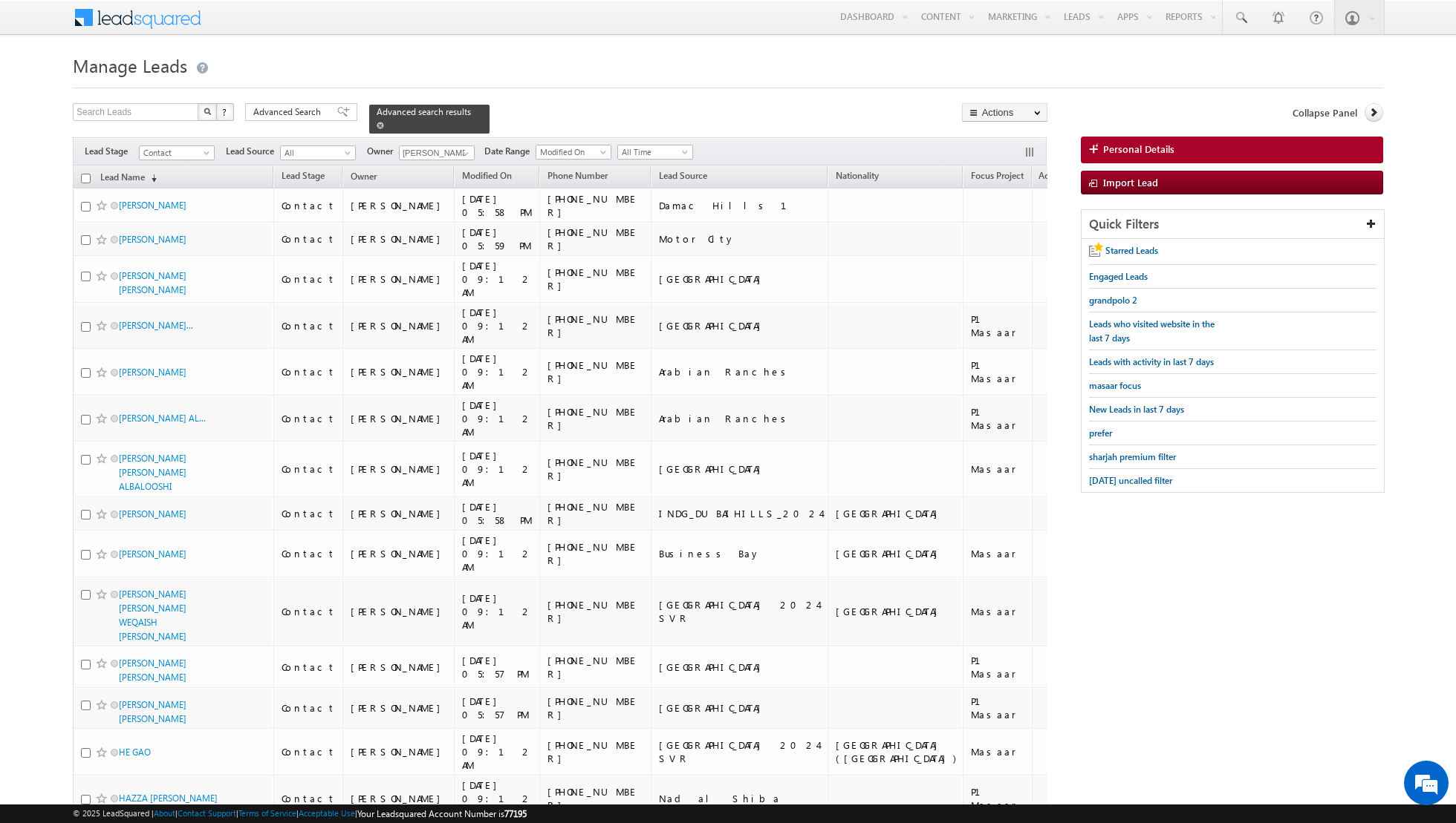
click at [376, 127] on span at bounding box center [380, 125] width 7 height 7
